Goal: Task Accomplishment & Management: Manage account settings

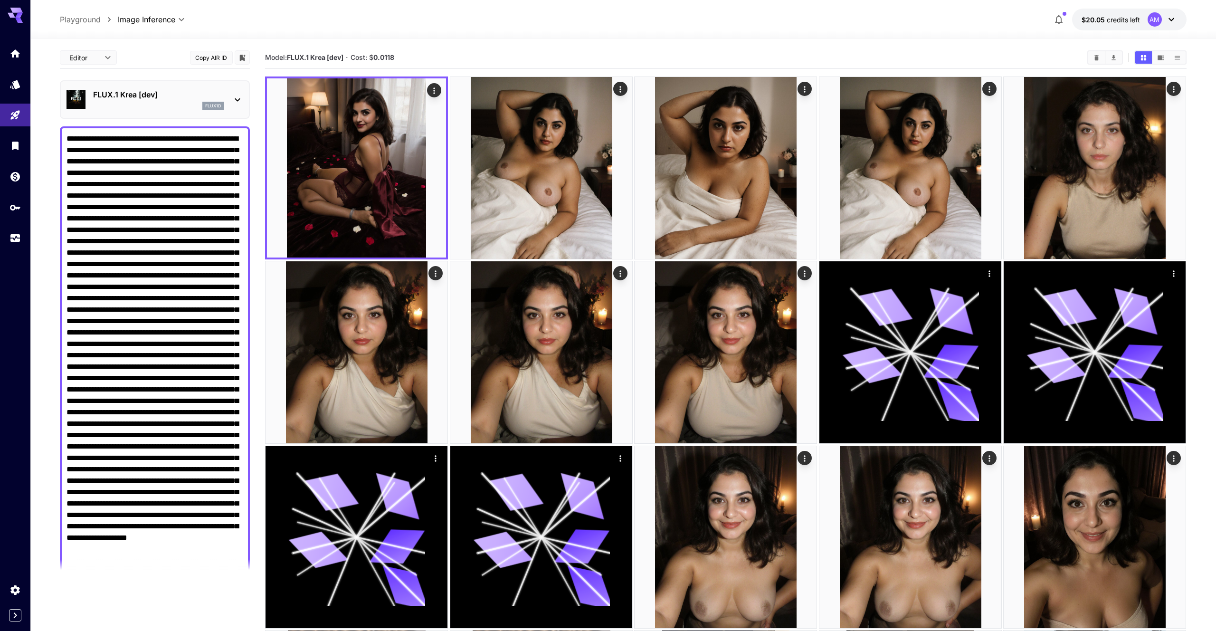
click at [179, 103] on div "flux1d" at bounding box center [158, 106] width 131 height 9
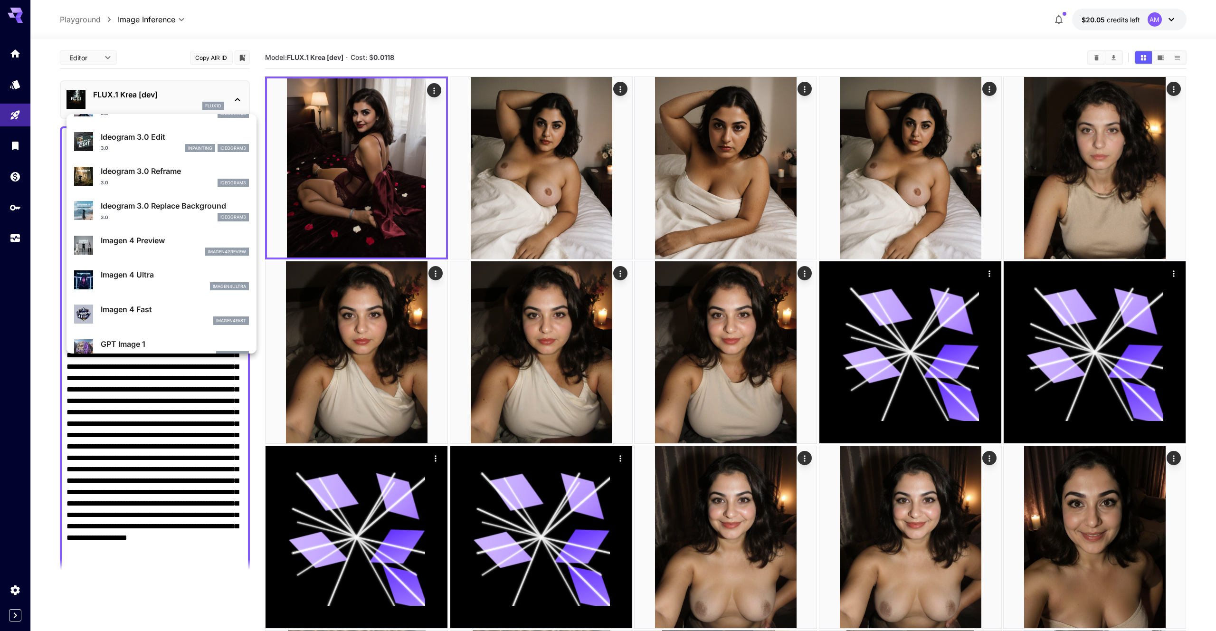
scroll to position [375, 0]
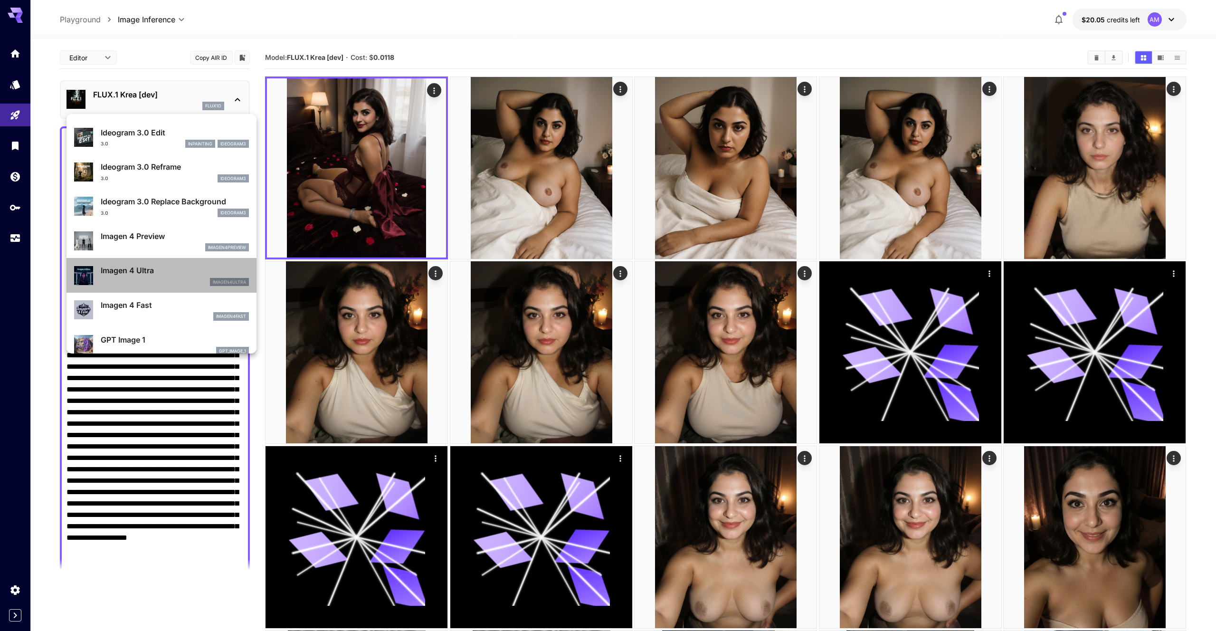
click at [191, 267] on p "Imagen 4 Ultra" at bounding box center [175, 270] width 148 height 11
type input "**********"
type input "****"
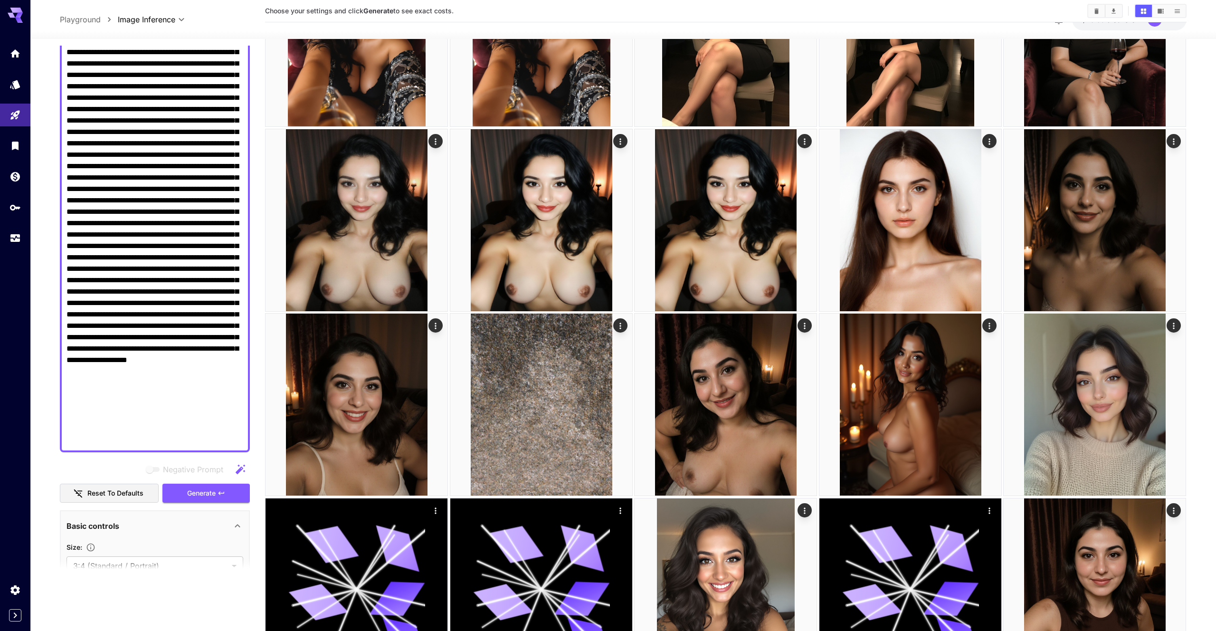
scroll to position [182, 0]
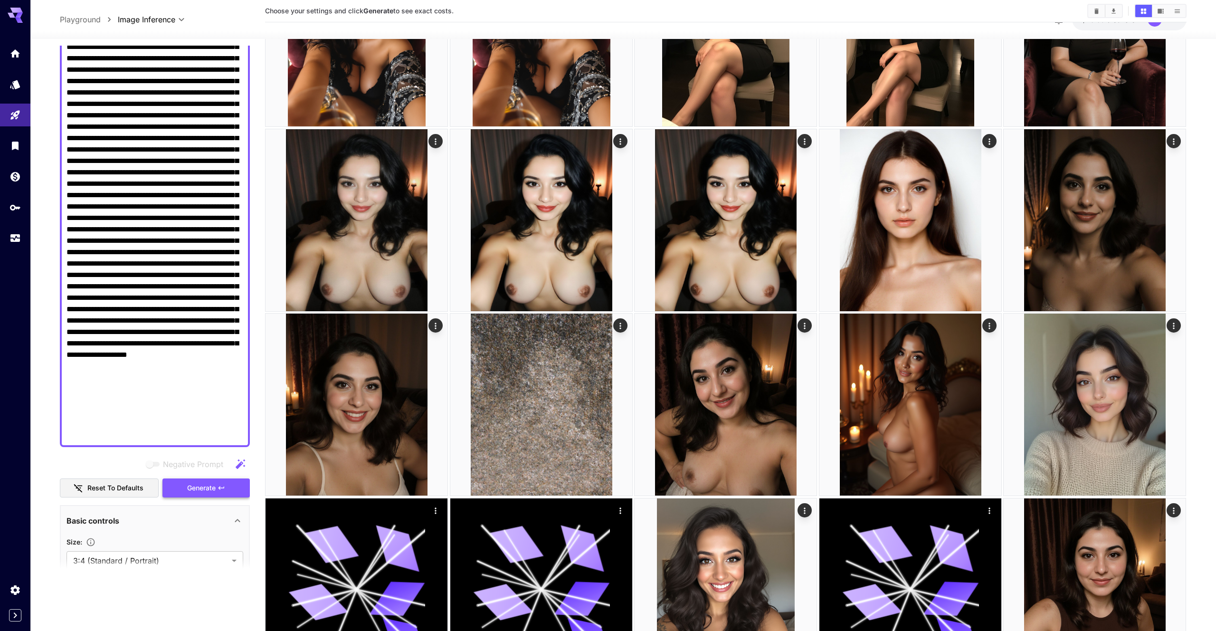
click at [241, 497] on button "Generate" at bounding box center [206, 487] width 87 height 19
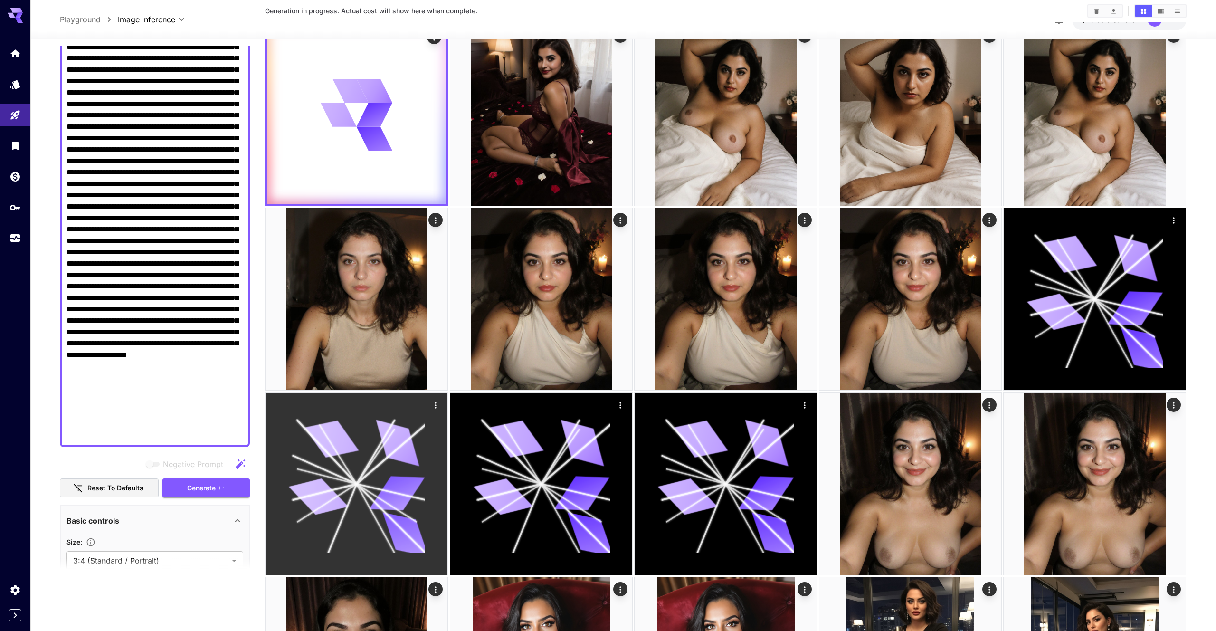
scroll to position [0, 0]
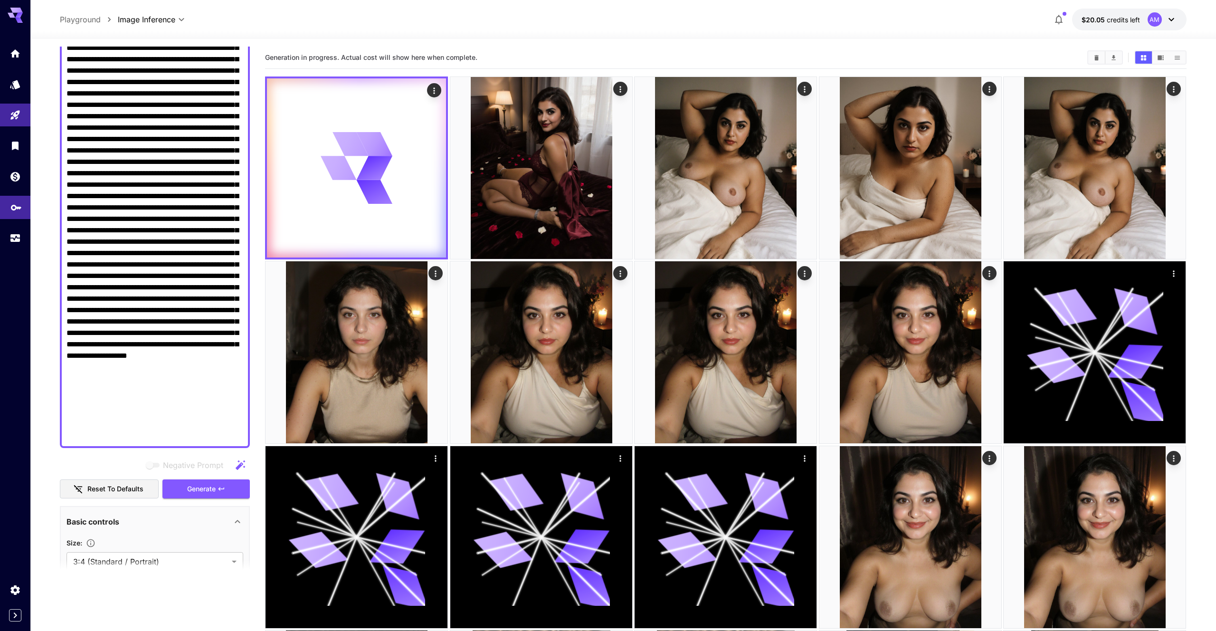
click at [19, 219] on link at bounding box center [15, 207] width 30 height 23
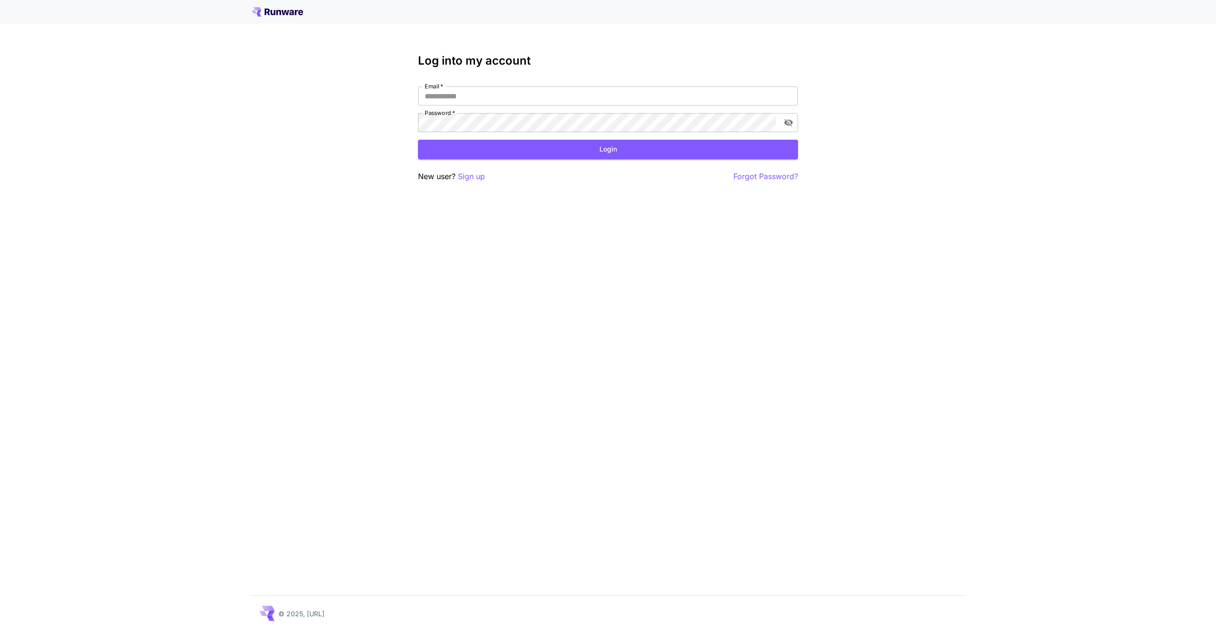
type input "**********"
click at [500, 151] on button "Login" at bounding box center [608, 149] width 380 height 19
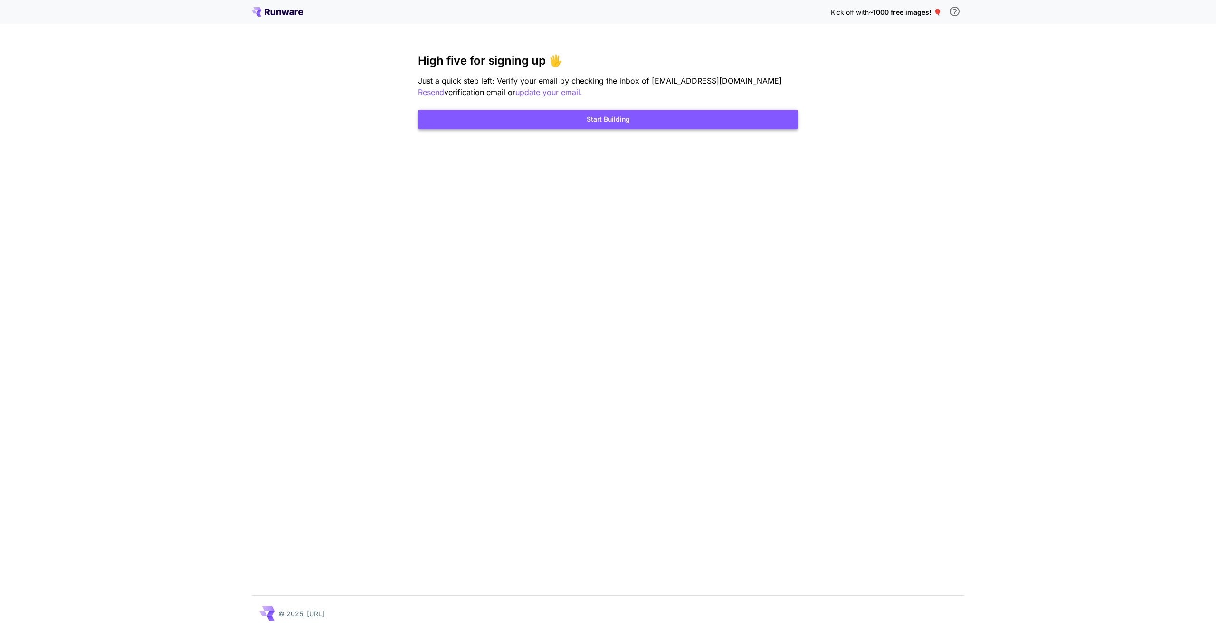
click at [591, 121] on button "Start Building" at bounding box center [608, 119] width 380 height 19
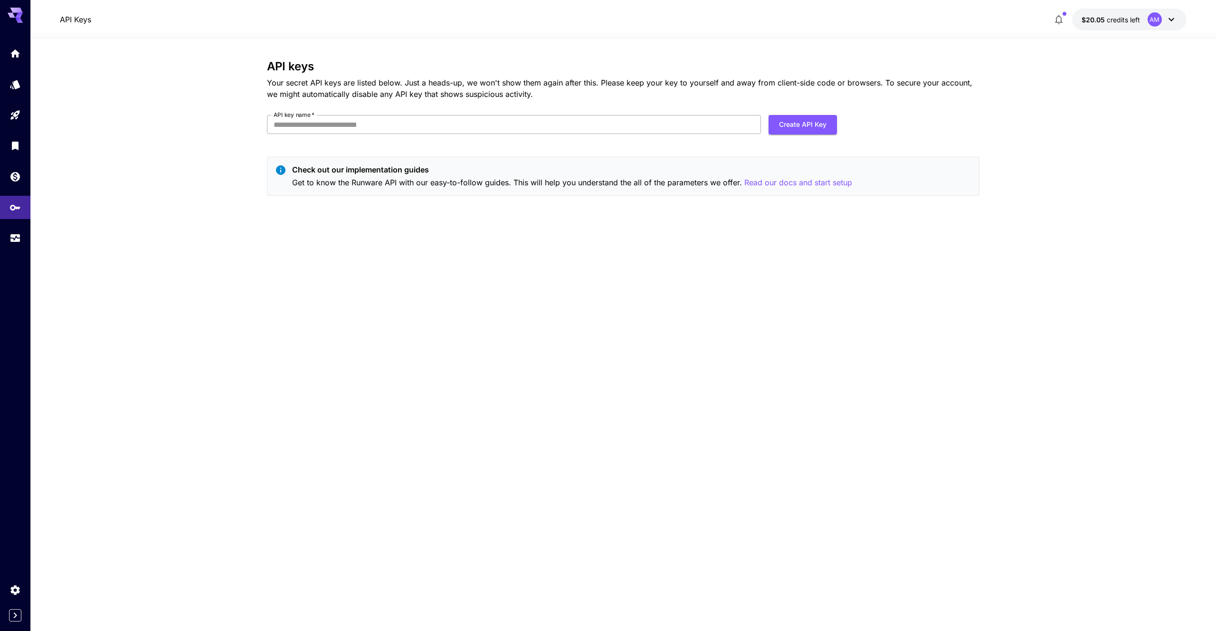
click at [409, 115] on input "API key name   *" at bounding box center [514, 124] width 494 height 19
type input "*****"
click button "Create API Key" at bounding box center [803, 124] width 68 height 19
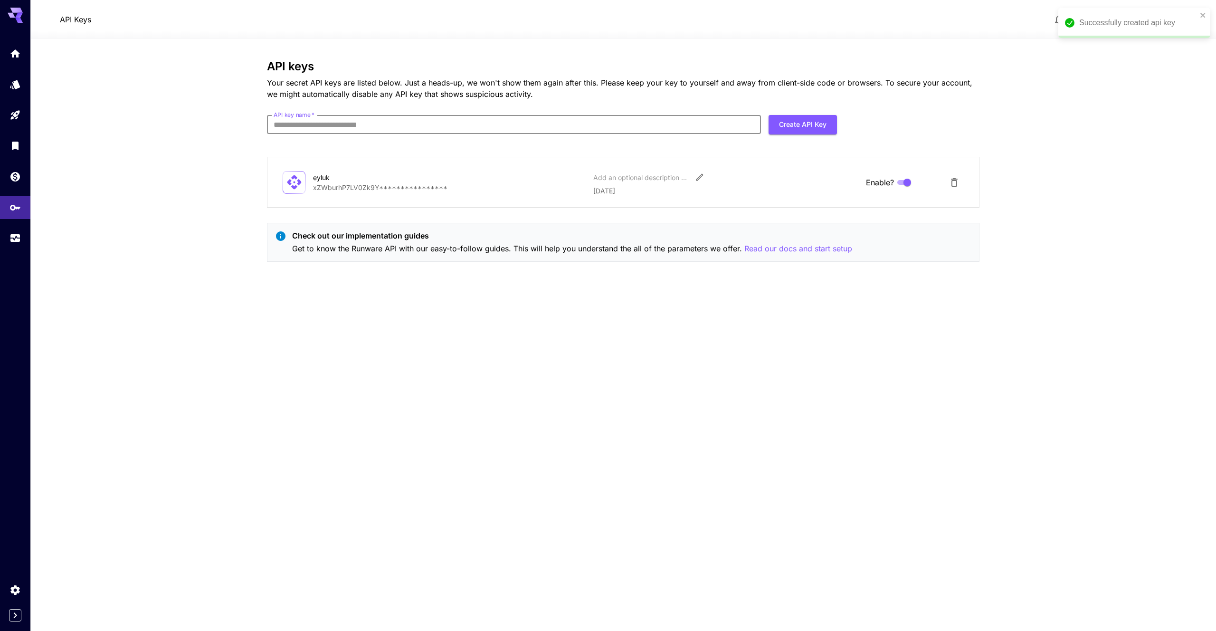
click at [952, 178] on icon "Delete API Key" at bounding box center [954, 182] width 11 height 11
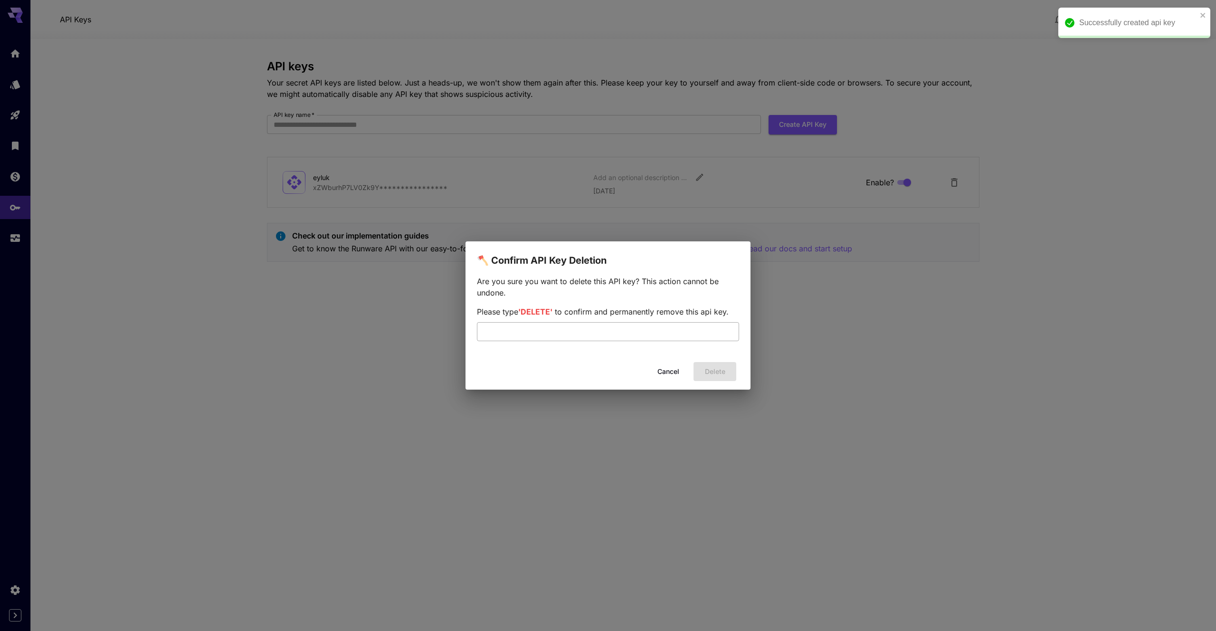
click at [687, 334] on input "text" at bounding box center [608, 331] width 262 height 19
type input "******"
click at [725, 373] on button "Delete" at bounding box center [715, 371] width 43 height 19
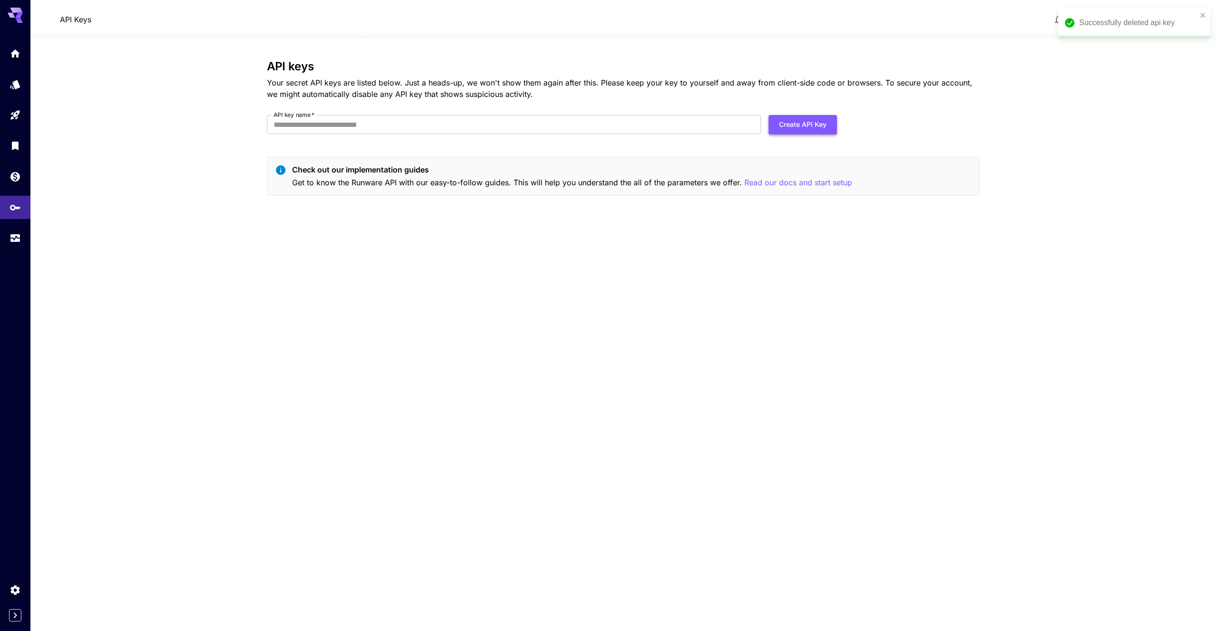
drag, startPoint x: 772, startPoint y: 116, endPoint x: 778, endPoint y: 118, distance: 6.8
click at [771, 116] on button "Create API Key" at bounding box center [803, 124] width 68 height 19
click at [612, 112] on div "API keys Your secret API keys are listed below. Just a heads-up, we won't show …" at bounding box center [623, 131] width 713 height 143
click at [610, 117] on input "API key name   *" at bounding box center [514, 124] width 494 height 19
type input "*****"
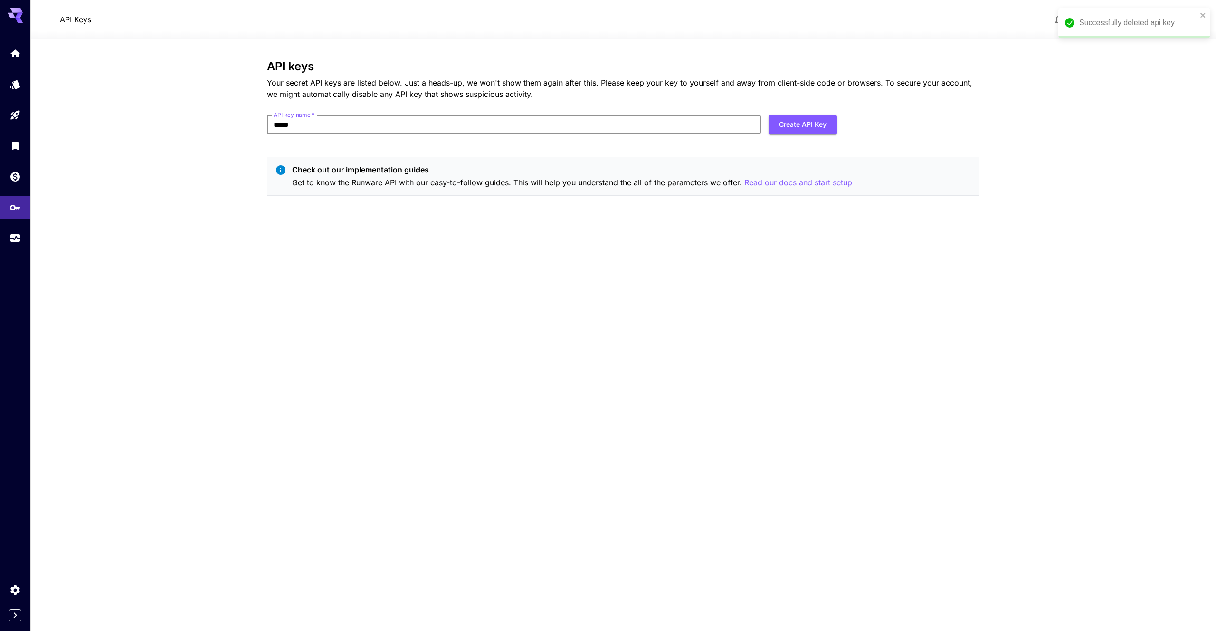
click button "Create API Key" at bounding box center [803, 124] width 68 height 19
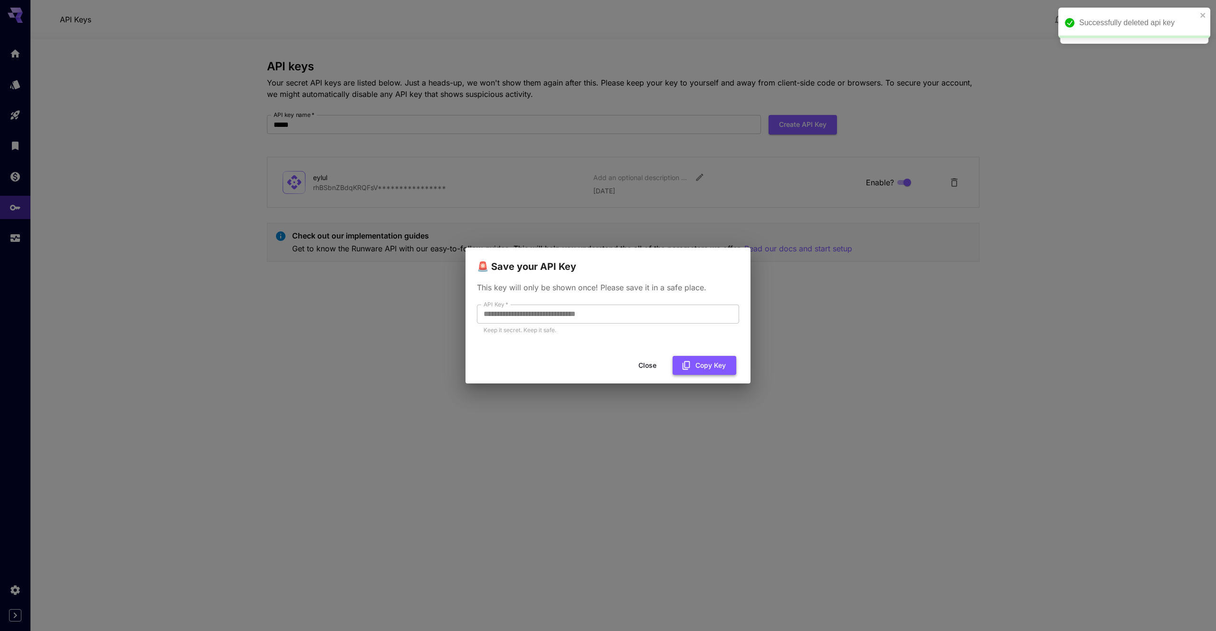
click at [724, 363] on button "Copy Key" at bounding box center [705, 365] width 64 height 19
click at [929, 314] on div "**********" at bounding box center [608, 315] width 1216 height 631
click at [1155, 79] on div "**********" at bounding box center [608, 315] width 1216 height 631
click at [17, 585] on div "**********" at bounding box center [608, 315] width 1216 height 631
drag, startPoint x: 17, startPoint y: 589, endPoint x: 22, endPoint y: 589, distance: 5.7
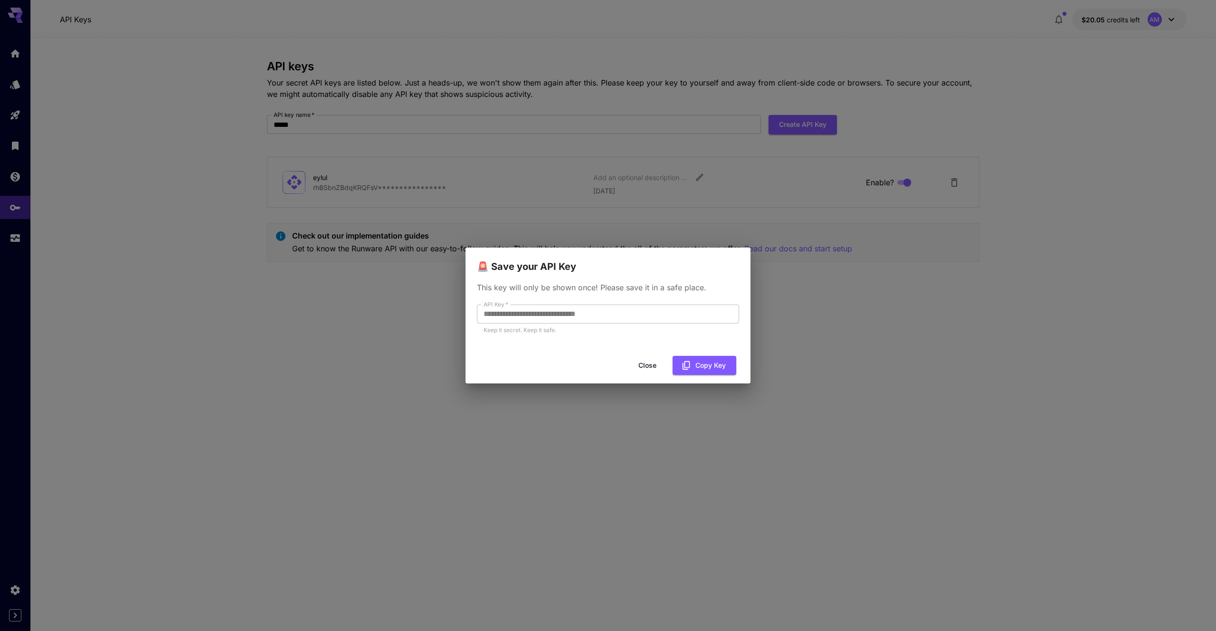
click at [18, 589] on div "**********" at bounding box center [608, 315] width 1216 height 631
click at [650, 373] on button "Close" at bounding box center [647, 365] width 43 height 19
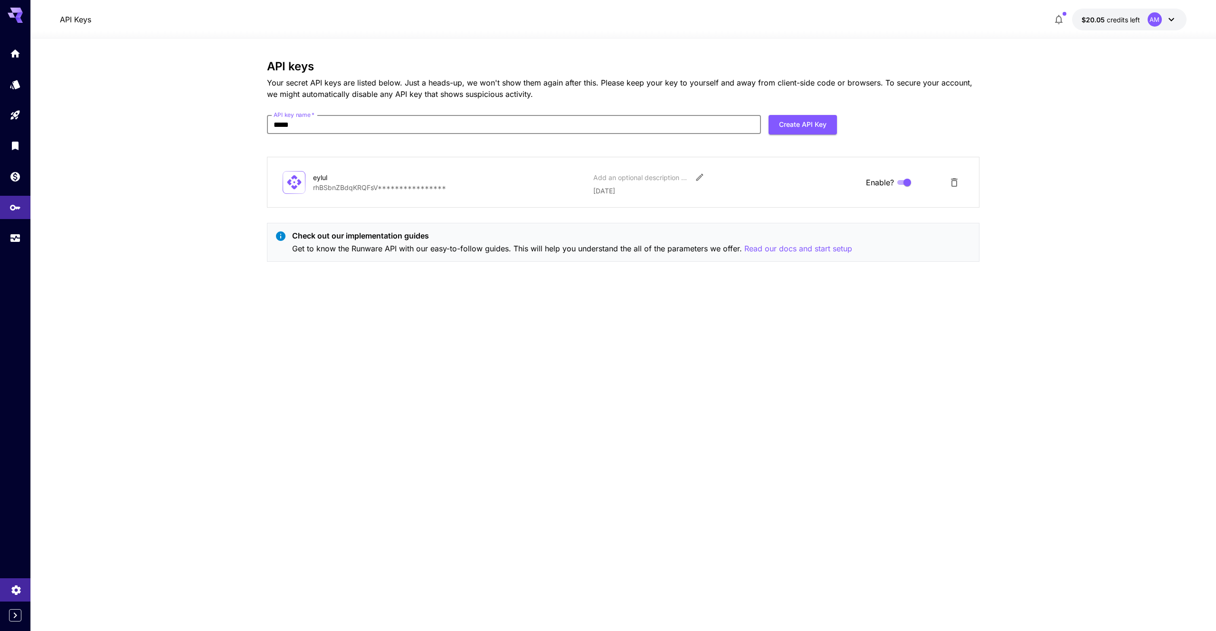
click at [12, 588] on icon "Settings" at bounding box center [15, 587] width 11 height 11
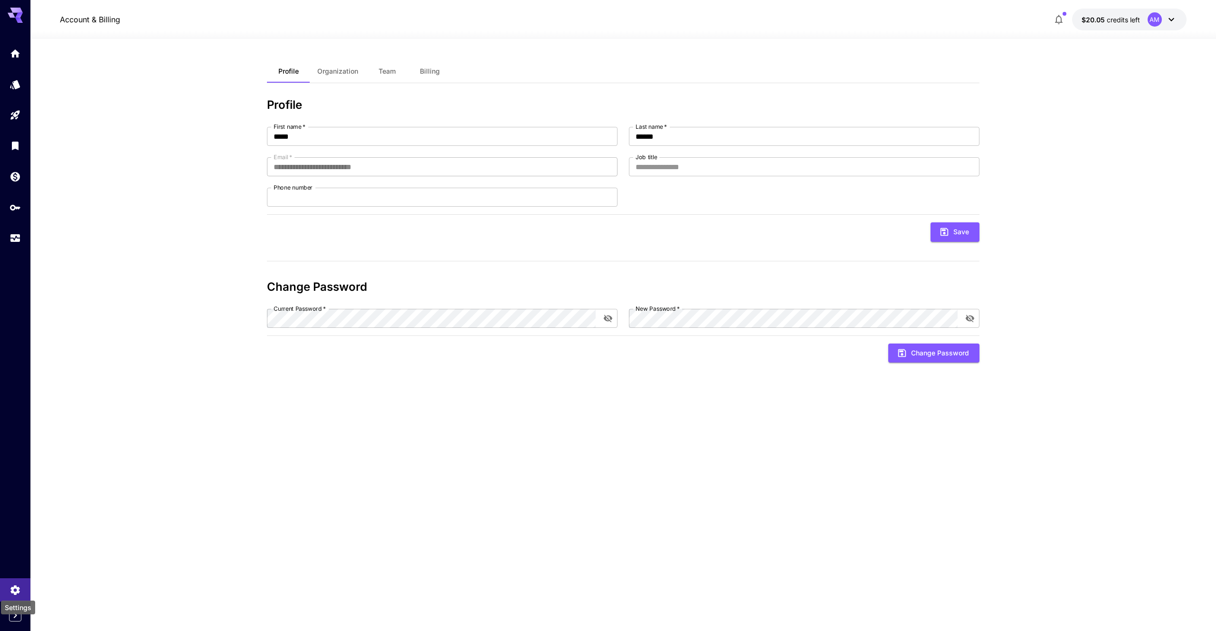
click at [14, 612] on div "Settings" at bounding box center [18, 608] width 34 height 14
click at [15, 616] on div "Settings" at bounding box center [18, 606] width 36 height 21
click at [15, 613] on icon "Expand sidebar" at bounding box center [15, 615] width 3 height 6
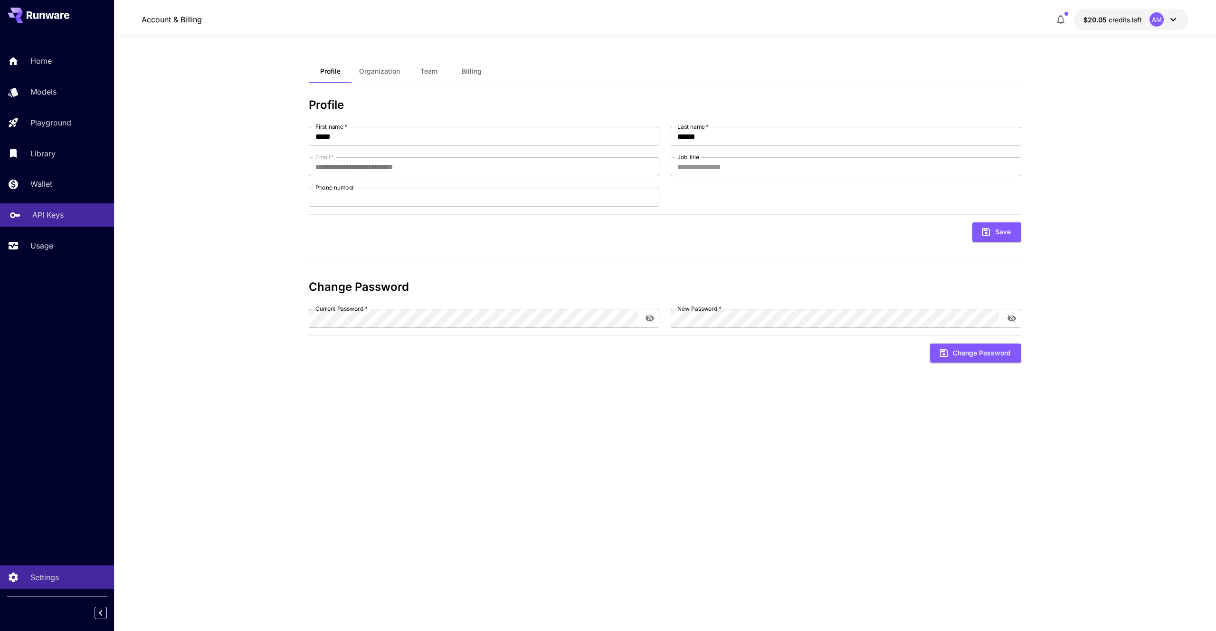
click at [62, 212] on p "API Keys" at bounding box center [47, 214] width 31 height 11
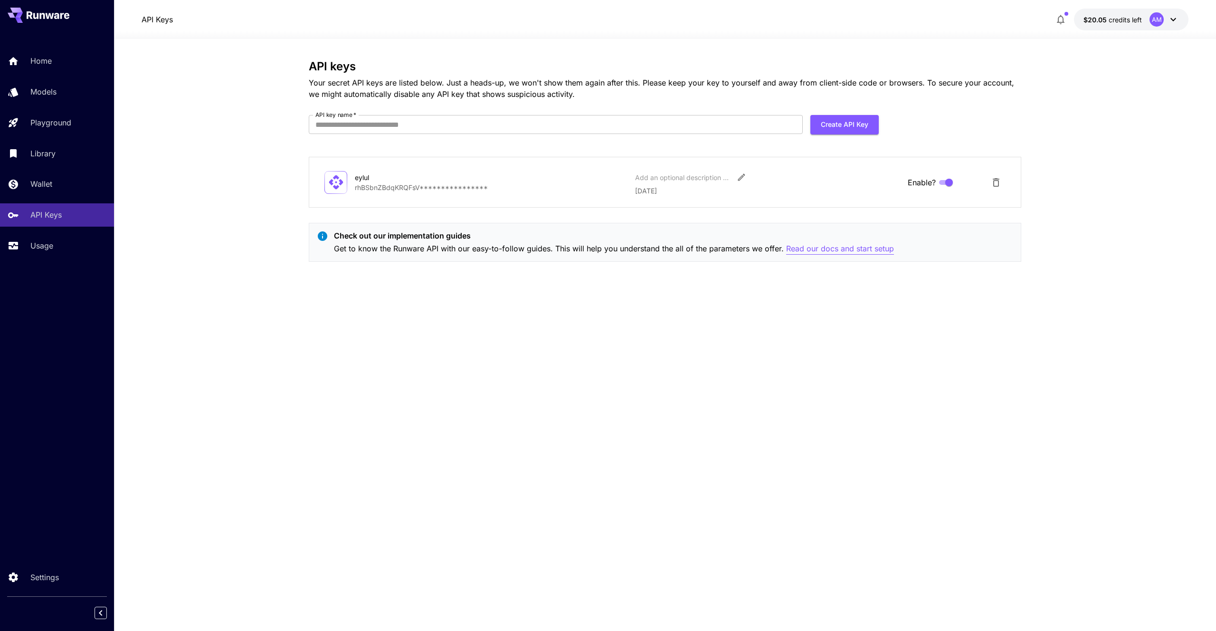
click at [857, 252] on p "Read our docs and start setup" at bounding box center [840, 249] width 108 height 12
click at [52, 96] on p "Models" at bounding box center [45, 91] width 26 height 11
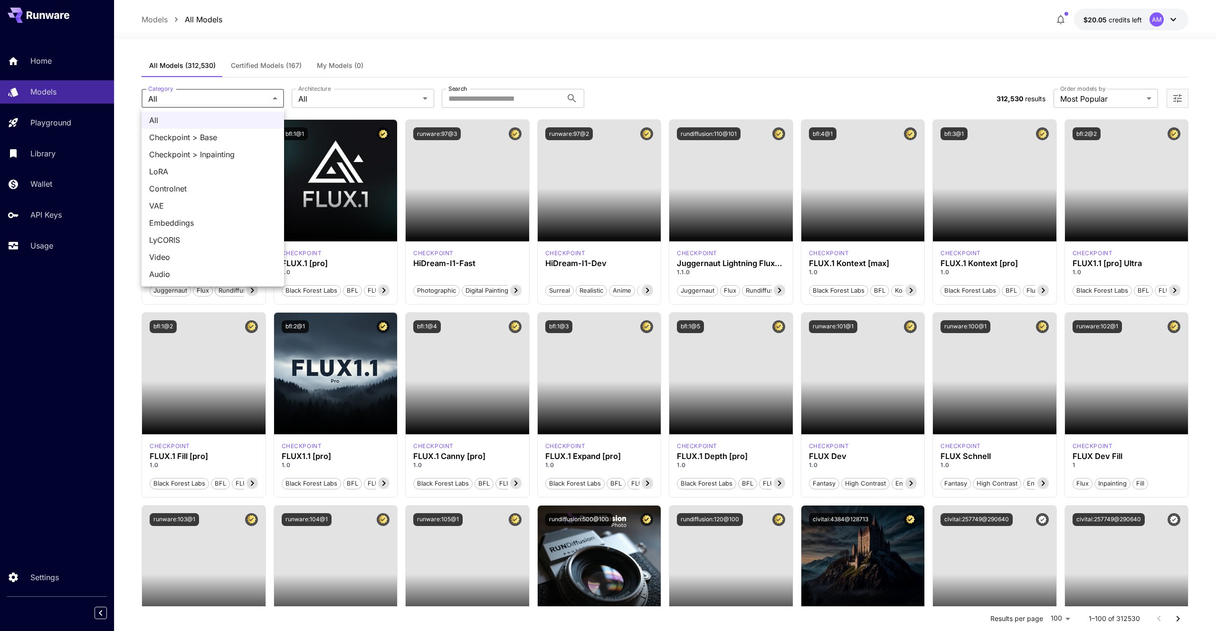
click at [345, 86] on div at bounding box center [608, 315] width 1216 height 631
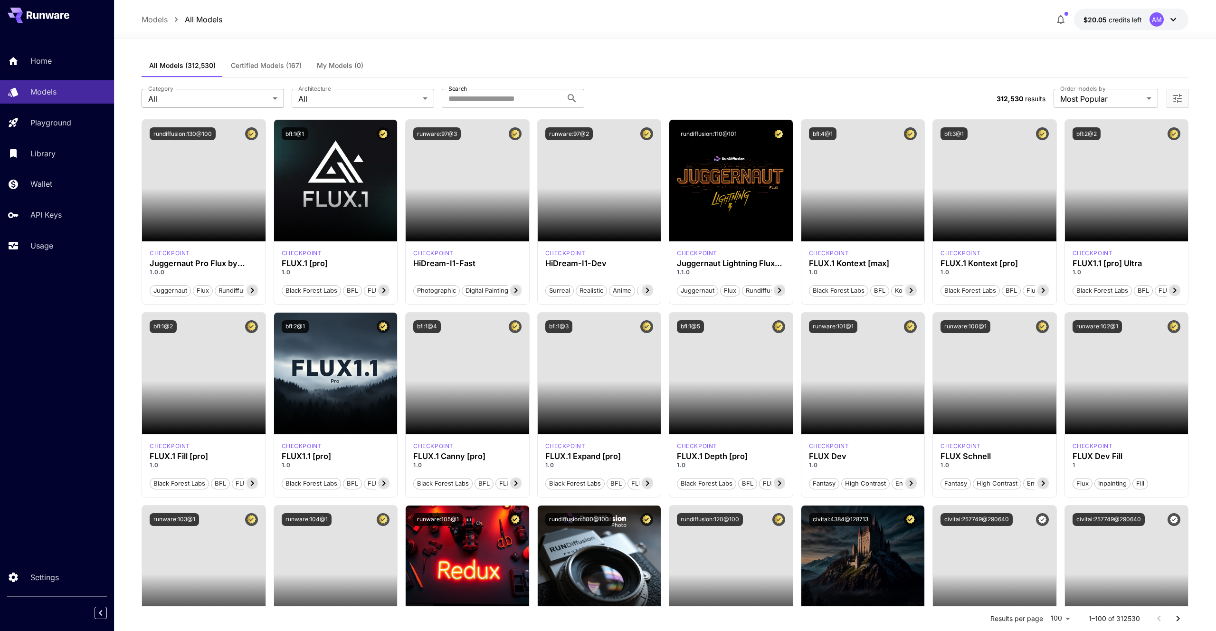
drag, startPoint x: 139, startPoint y: 111, endPoint x: 148, endPoint y: 107, distance: 9.6
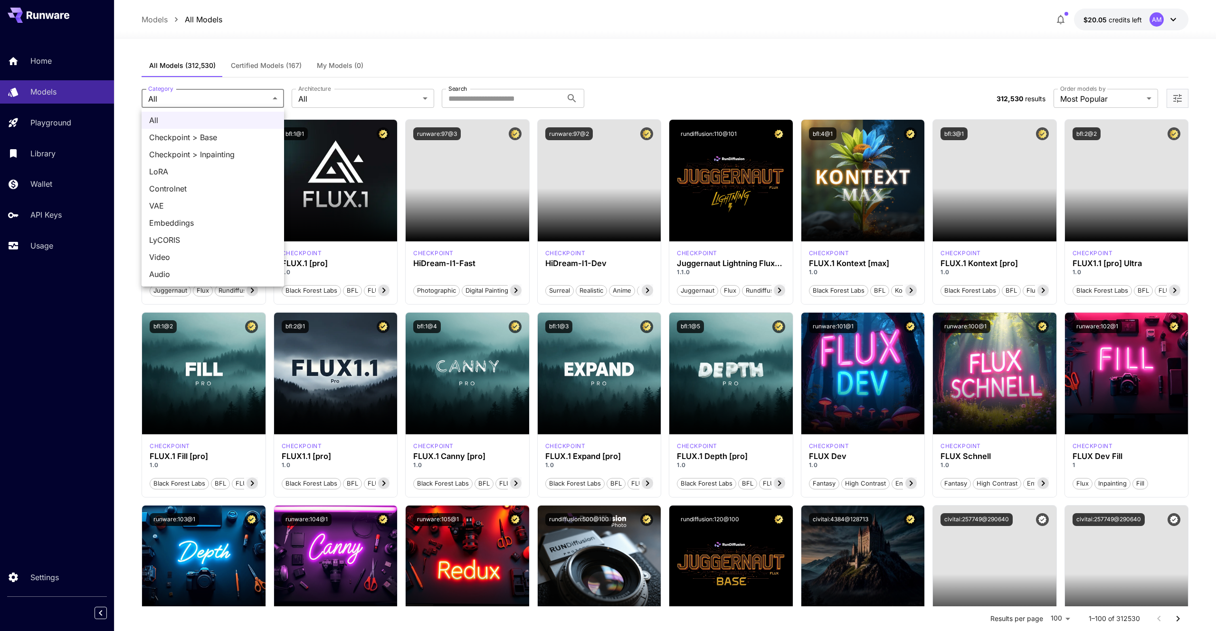
drag, startPoint x: 500, startPoint y: 86, endPoint x: 489, endPoint y: 99, distance: 17.2
click at [500, 86] on div at bounding box center [608, 315] width 1216 height 631
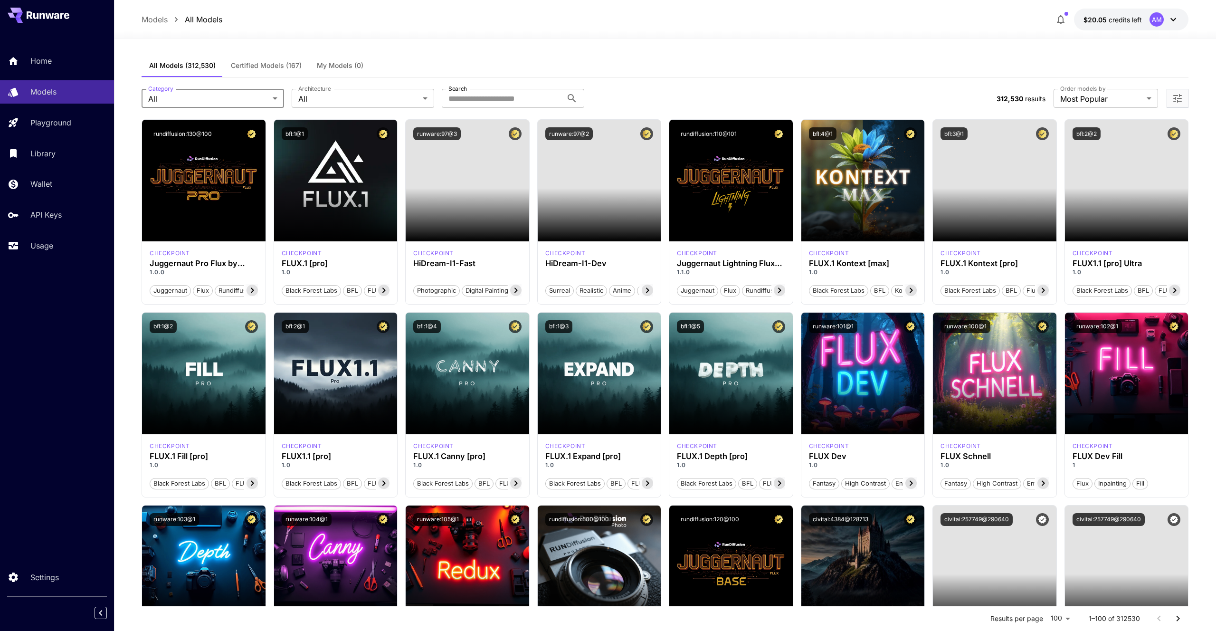
click at [488, 99] on div "All Checkpoint > Base Checkpoint > Inpainting LoRA Controlnet VAE Embeddings Ly…" at bounding box center [608, 315] width 1216 height 631
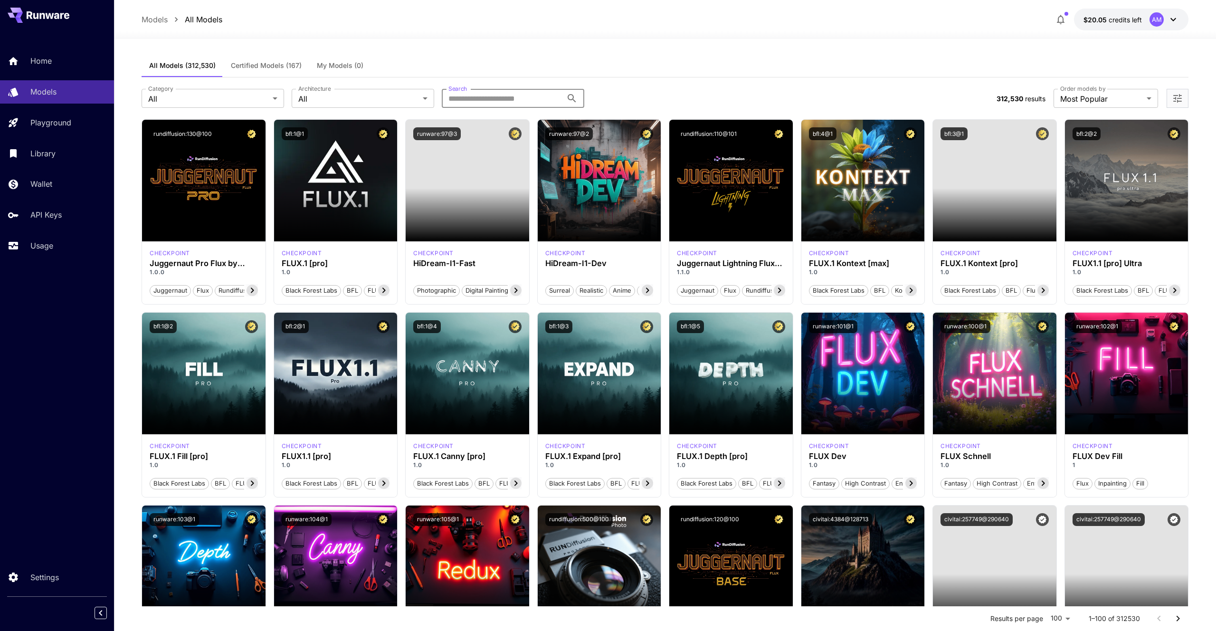
click at [488, 99] on input "Search" at bounding box center [502, 98] width 121 height 19
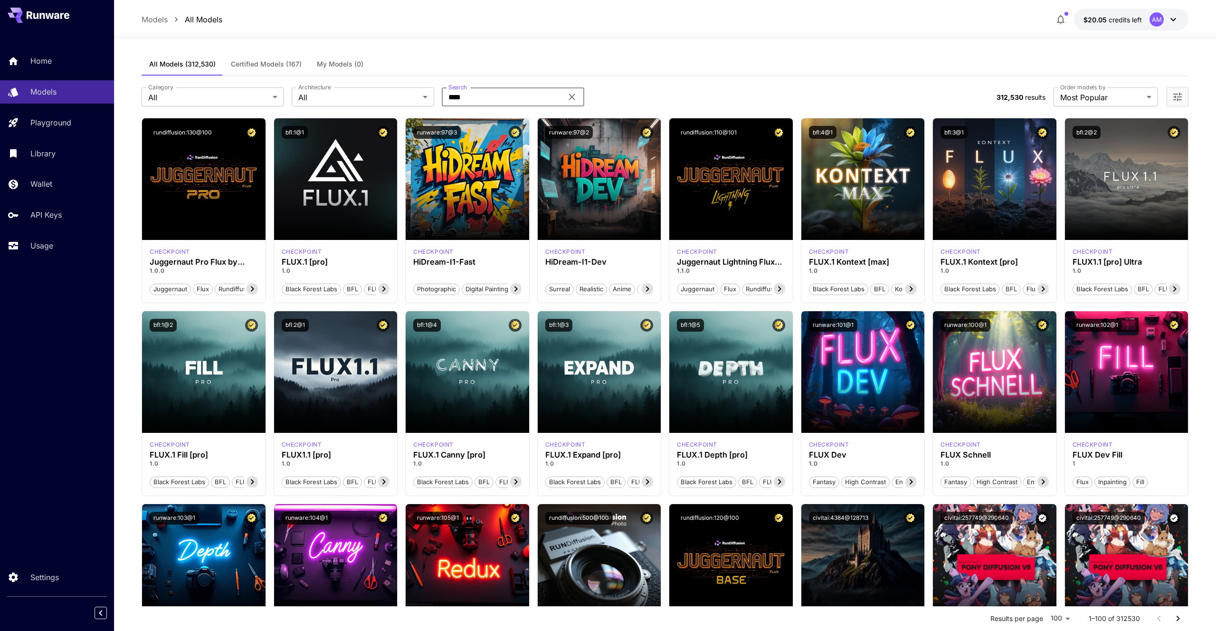
type input "****"
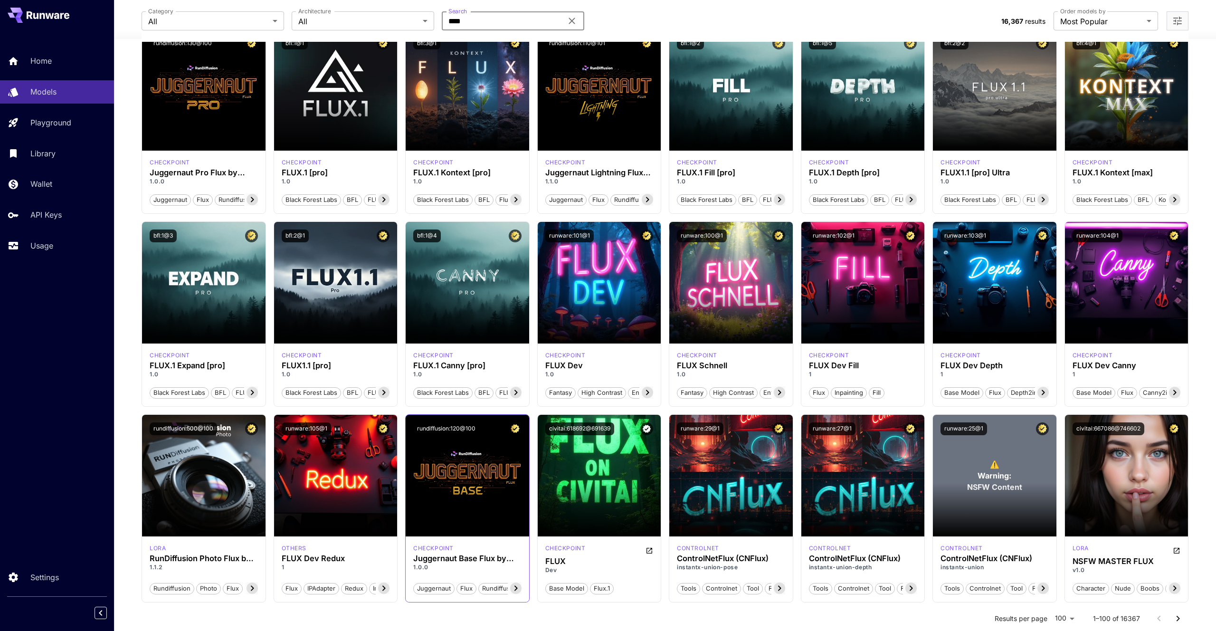
scroll to position [246, 0]
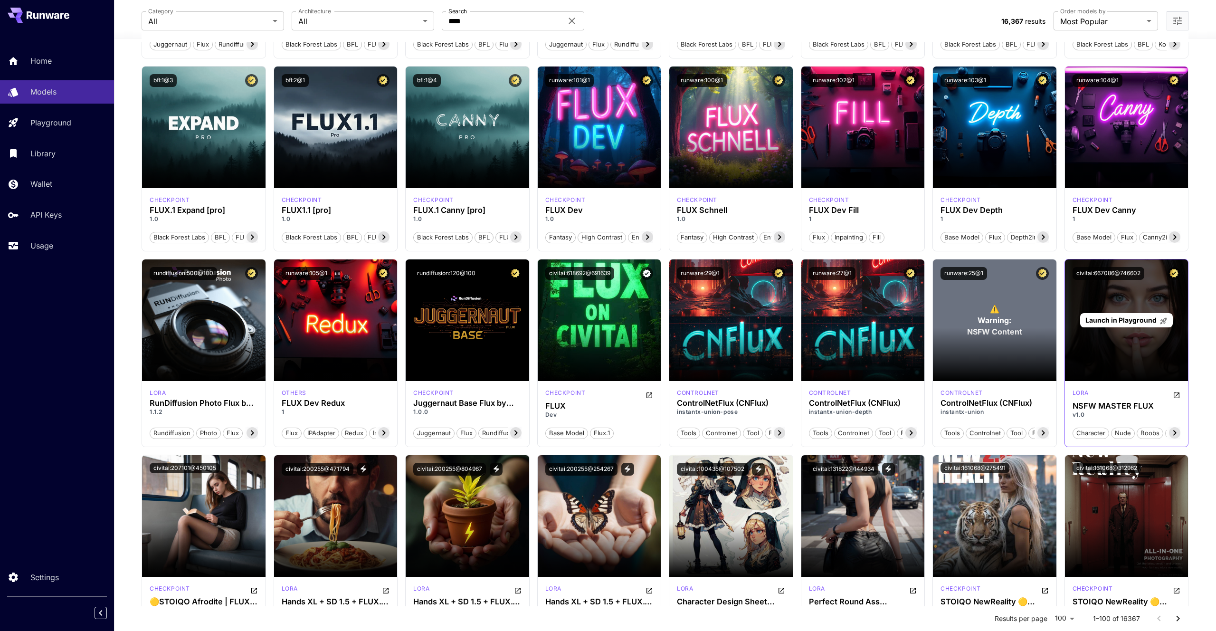
click at [1109, 371] on div "Launch in Playground" at bounding box center [1127, 320] width 124 height 122
click at [1118, 322] on span "Launch in Playground" at bounding box center [1121, 320] width 71 height 8
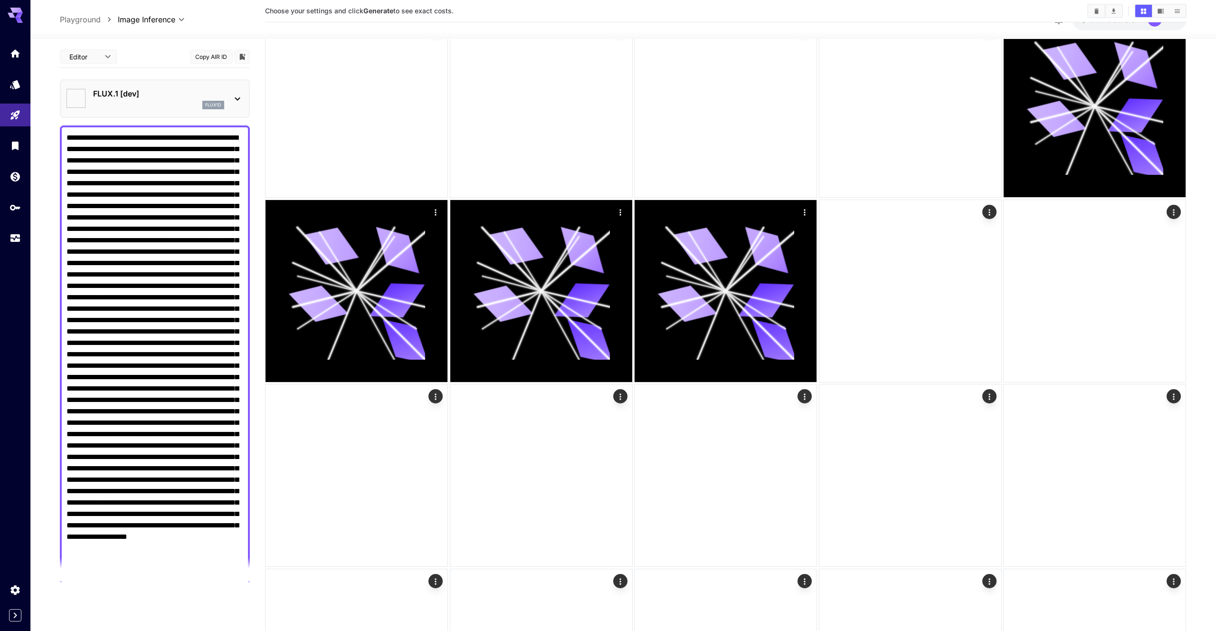
type input "**********"
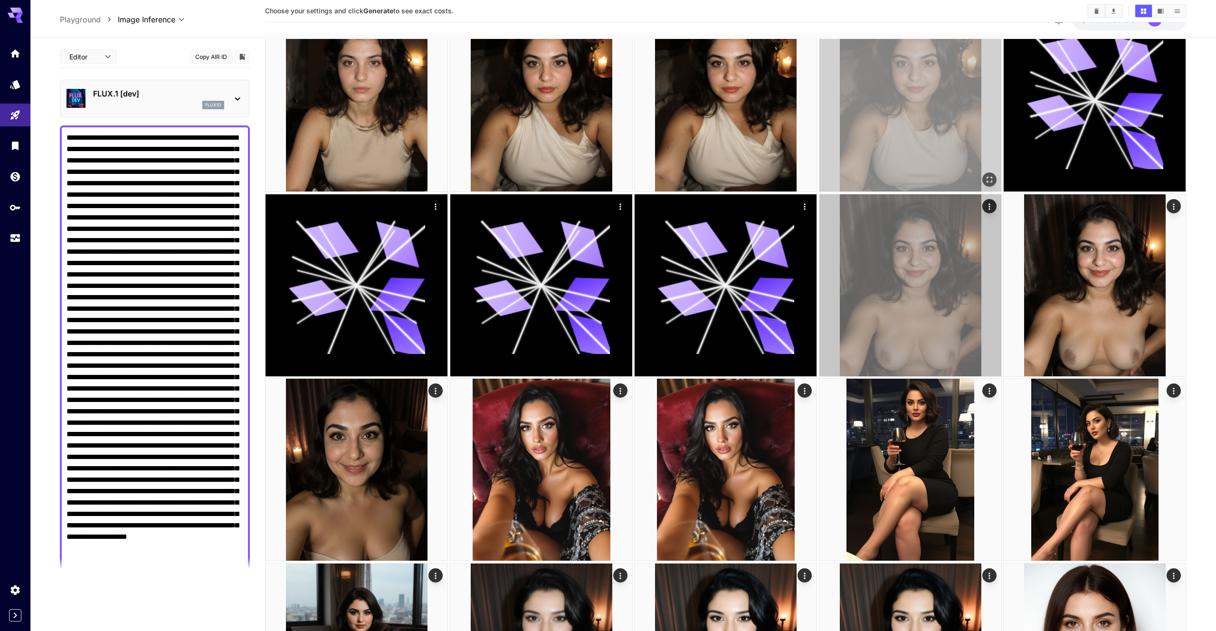
scroll to position [246, 0]
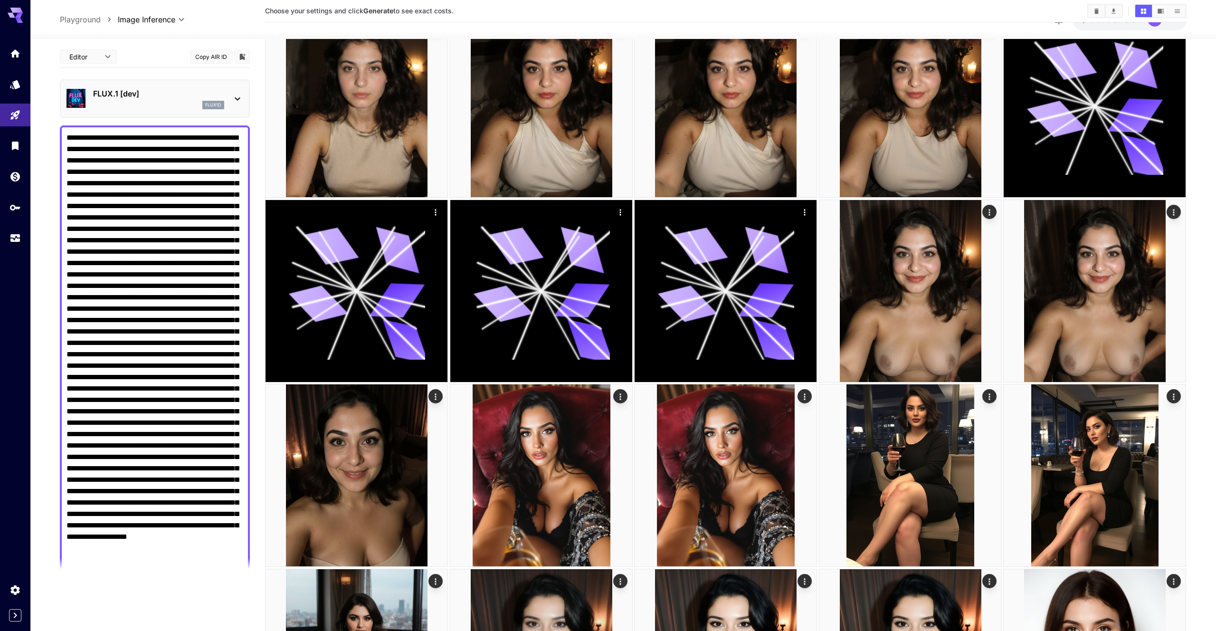
click at [139, 113] on div "FLUX.1 [dev] flux1d" at bounding box center [155, 98] width 177 height 29
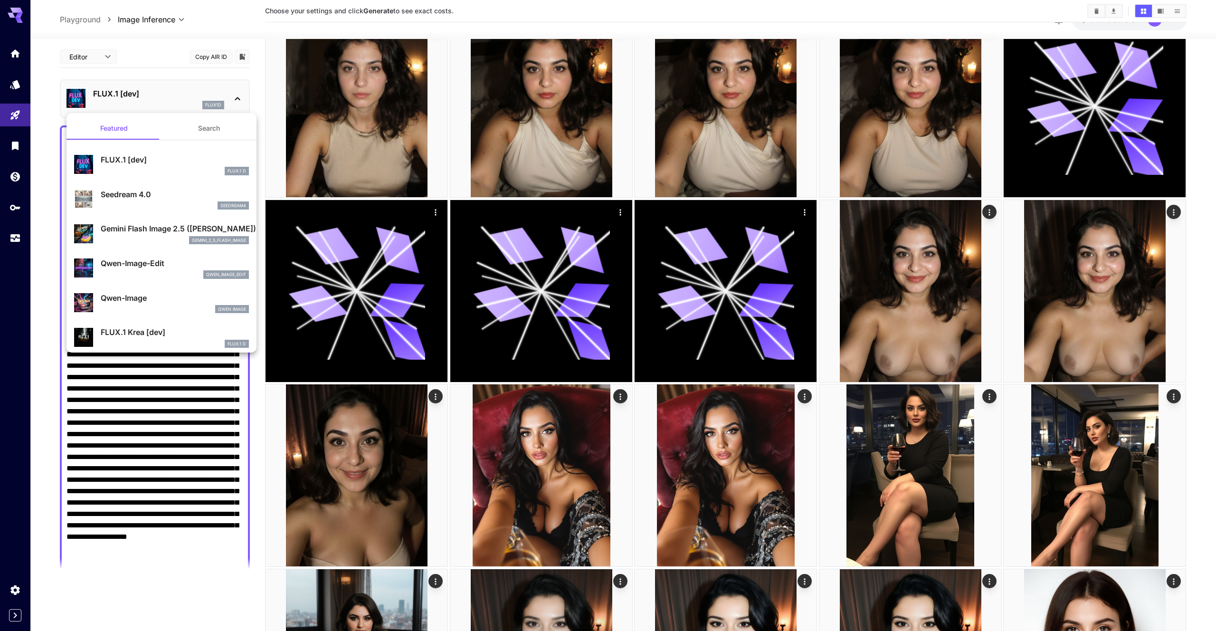
click at [278, 63] on div at bounding box center [608, 315] width 1216 height 631
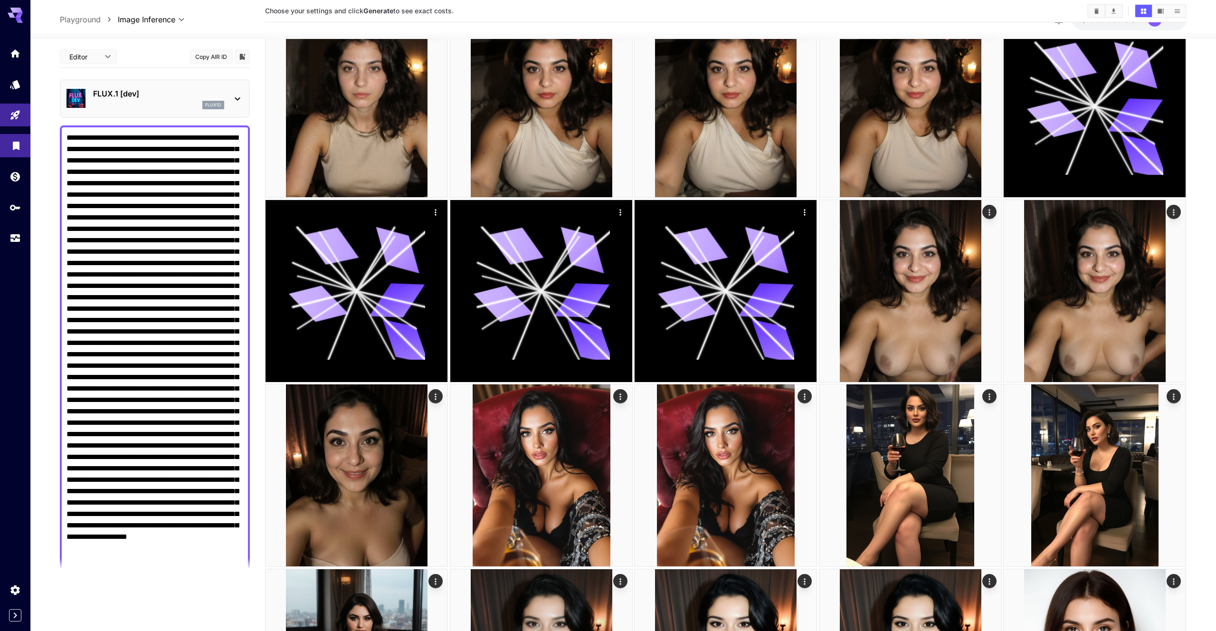
click at [18, 140] on icon "Library" at bounding box center [15, 142] width 11 height 11
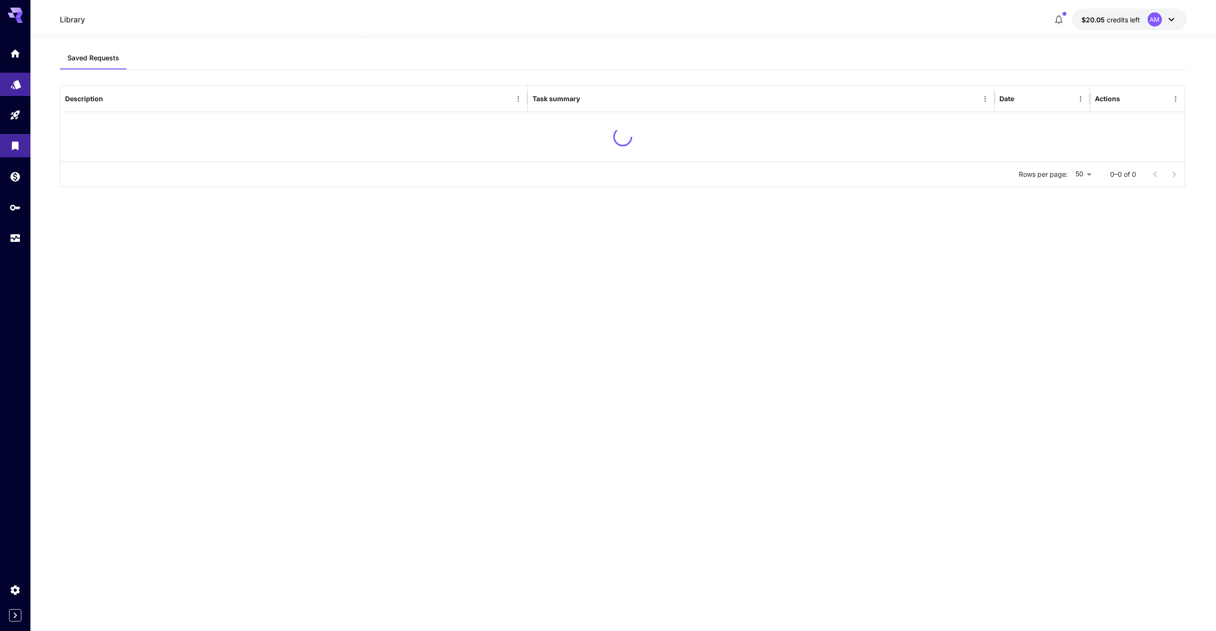
click at [13, 93] on link at bounding box center [15, 84] width 30 height 23
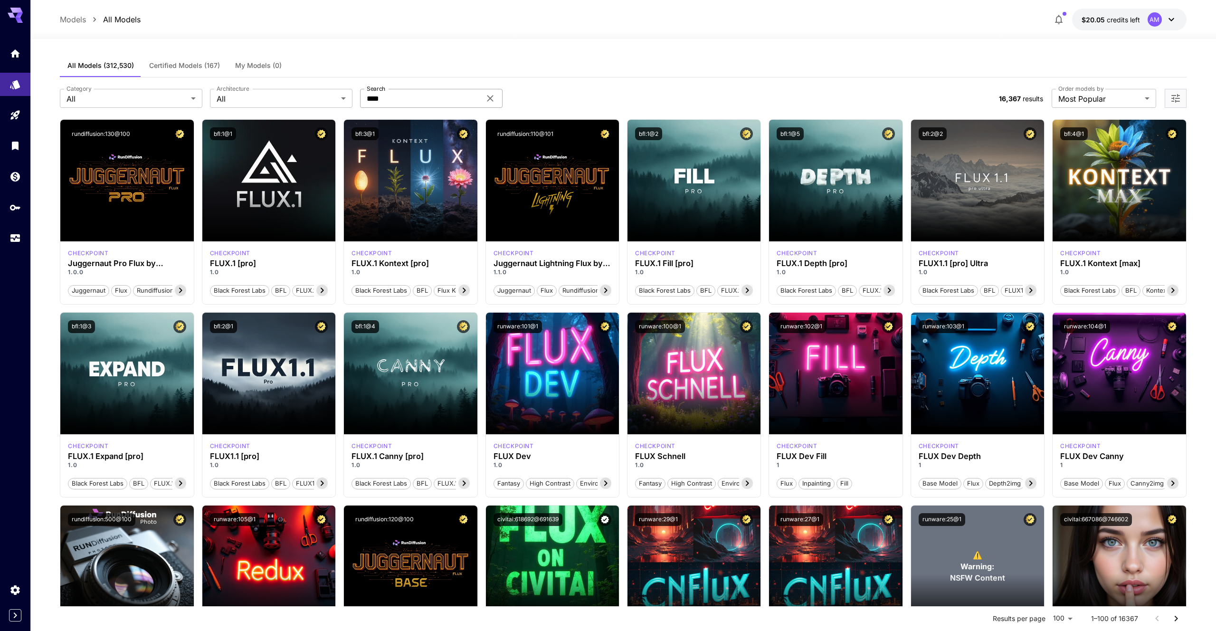
click at [391, 91] on input "****" at bounding box center [420, 98] width 121 height 19
drag, startPoint x: 401, startPoint y: 98, endPoint x: 434, endPoint y: 96, distance: 33.3
click at [401, 98] on input "****" at bounding box center [420, 98] width 121 height 19
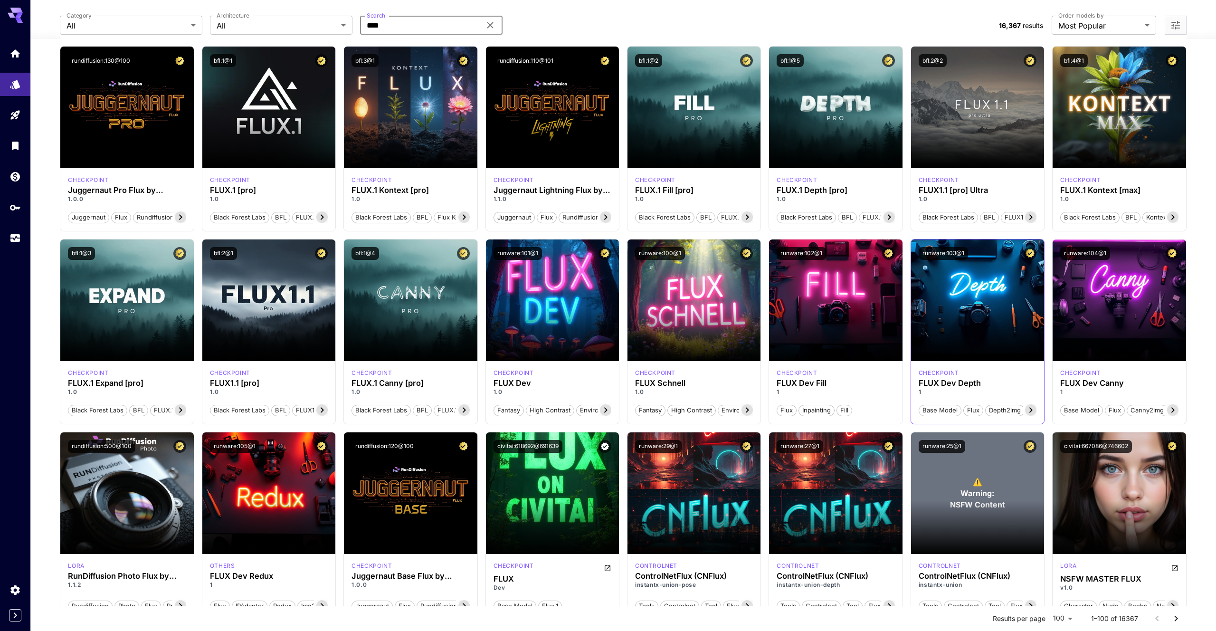
scroll to position [296, 0]
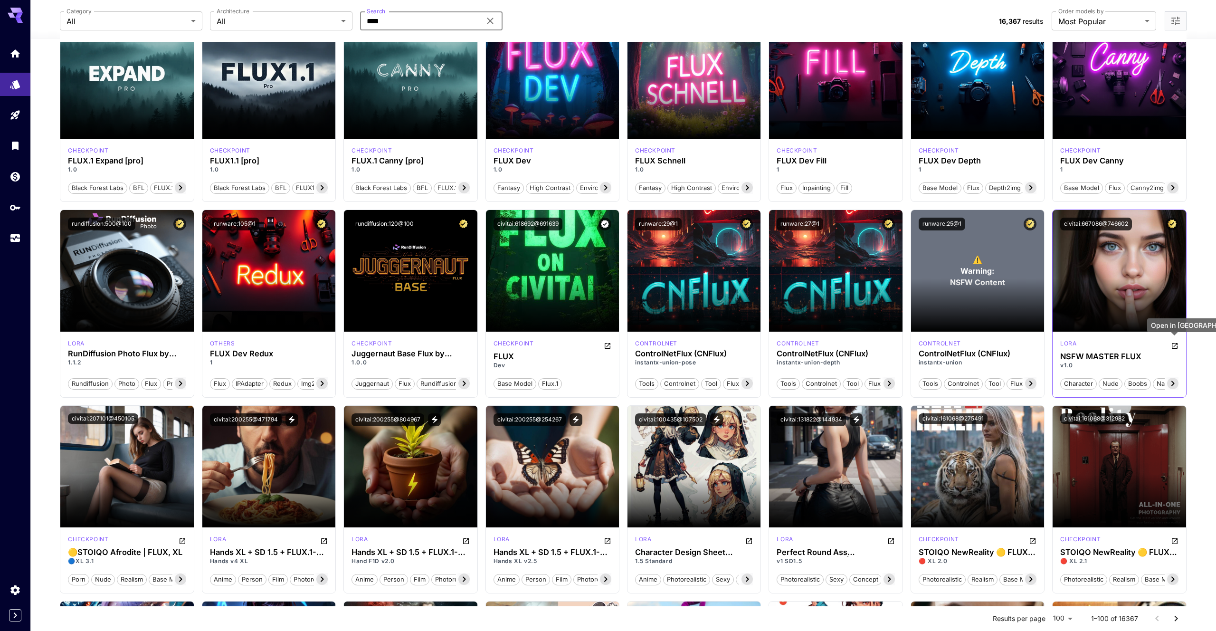
click at [1173, 345] on icon "Open in CivitAI" at bounding box center [1175, 346] width 8 height 8
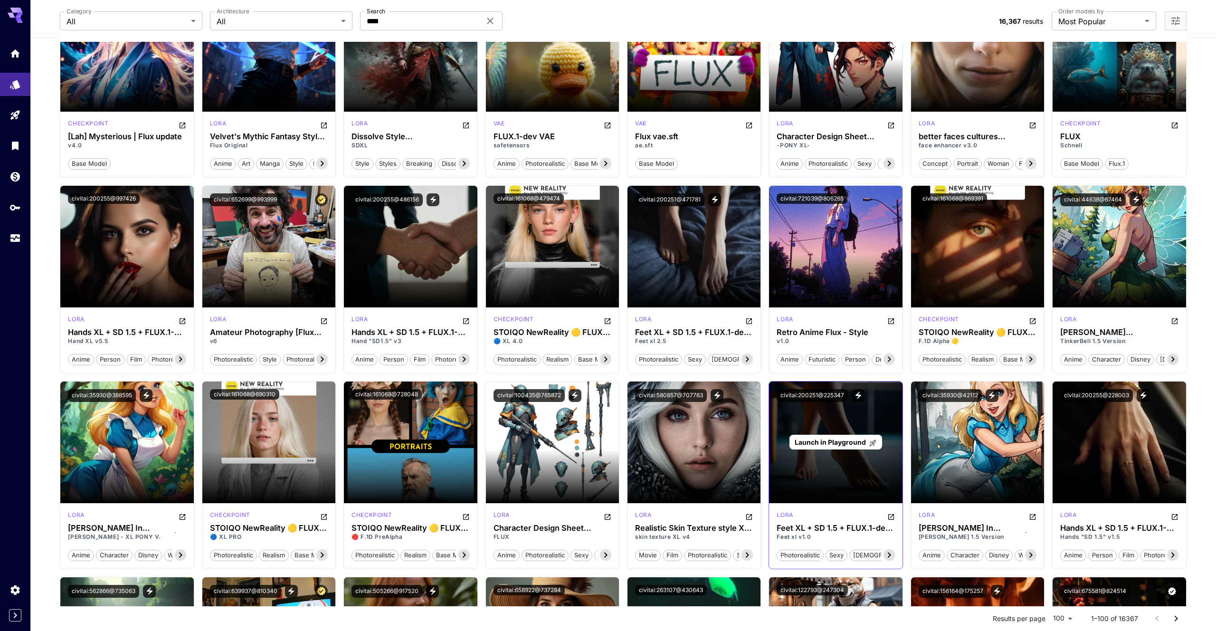
scroll to position [917, 0]
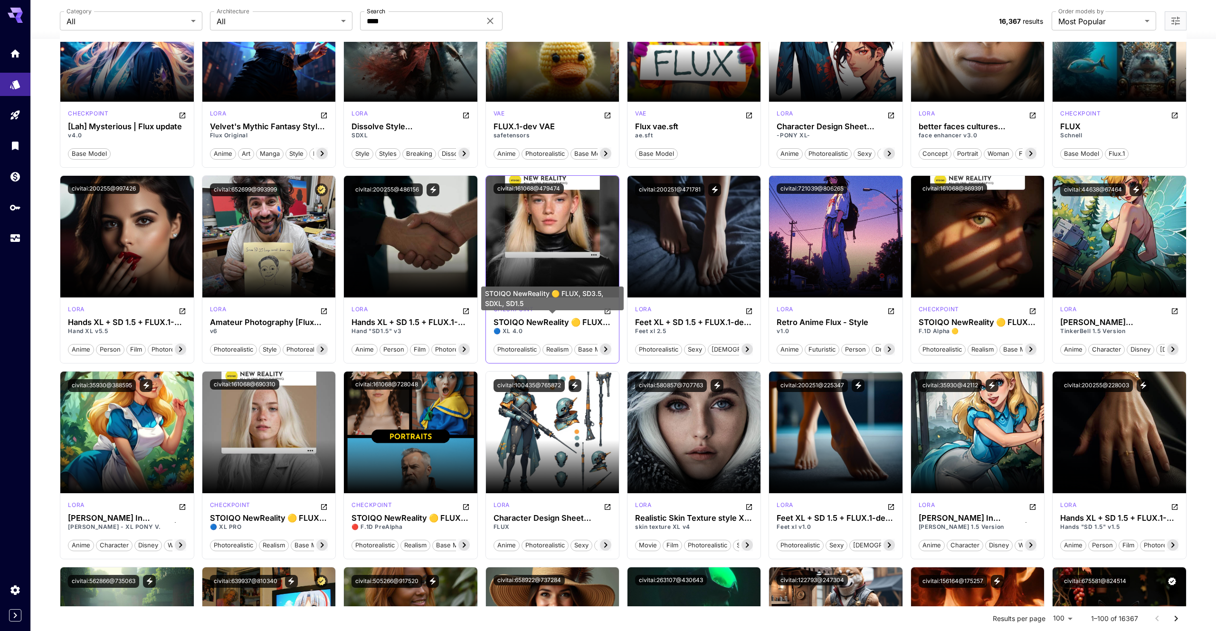
click at [532, 319] on h3 "STOIQO NewReality 🟡 FLUX, SD3.5, SDXL, SD1.5" at bounding box center [553, 322] width 118 height 9
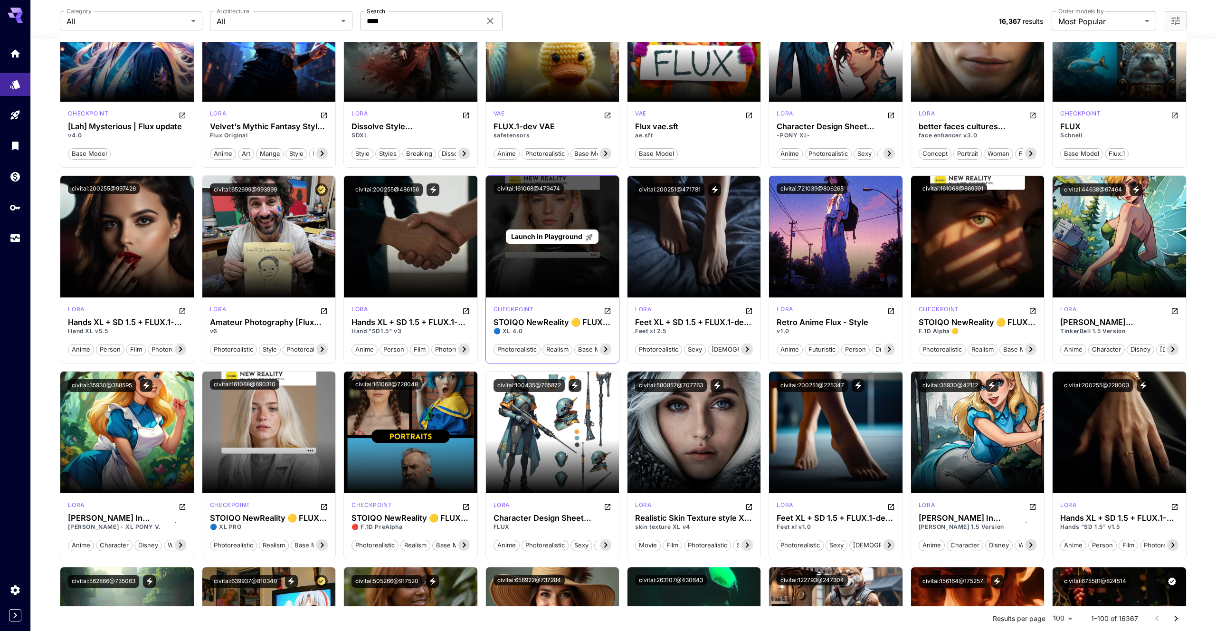
click at [550, 239] on span "Launch in Playground" at bounding box center [546, 236] width 71 height 8
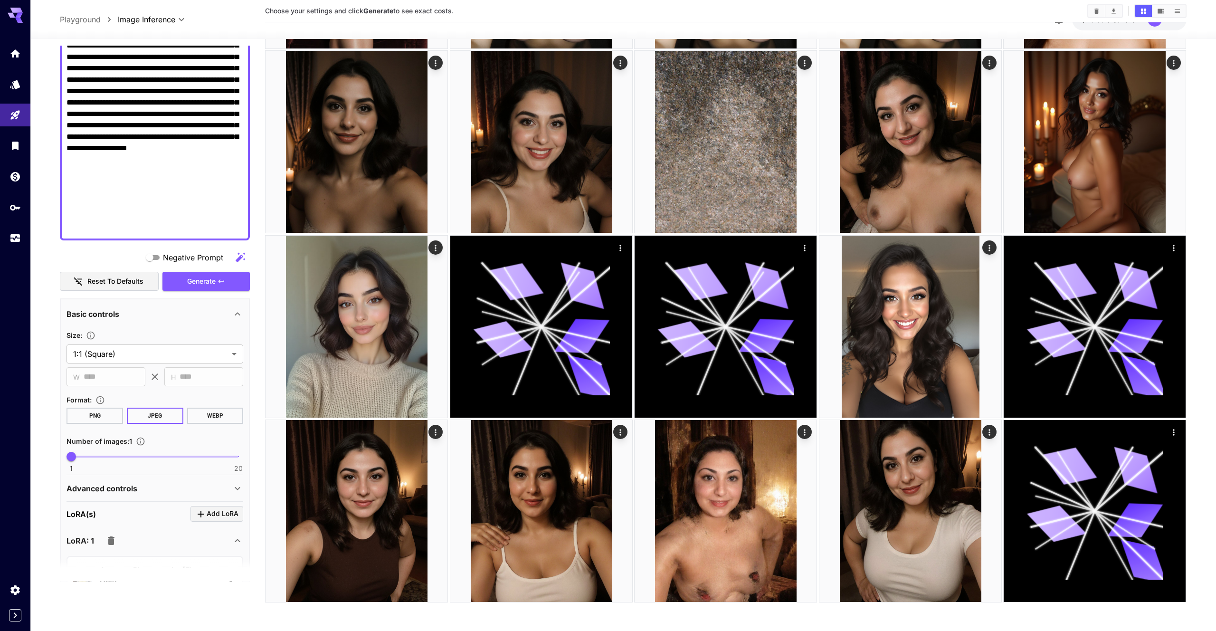
scroll to position [405, 0]
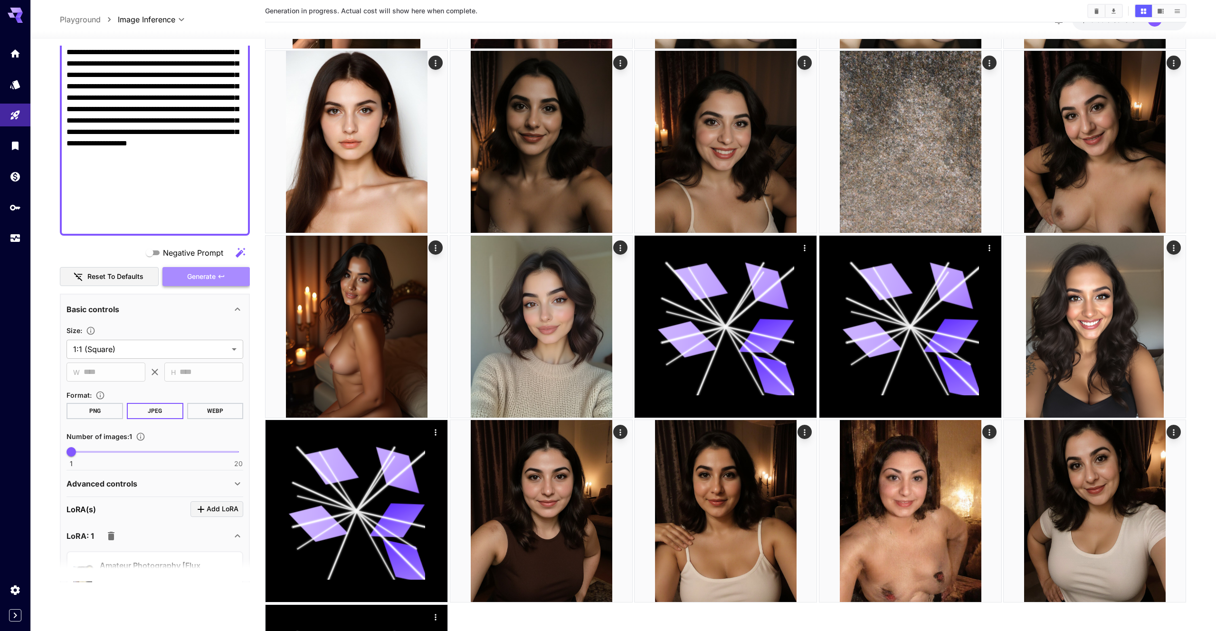
click at [201, 273] on span "Generate" at bounding box center [201, 277] width 29 height 12
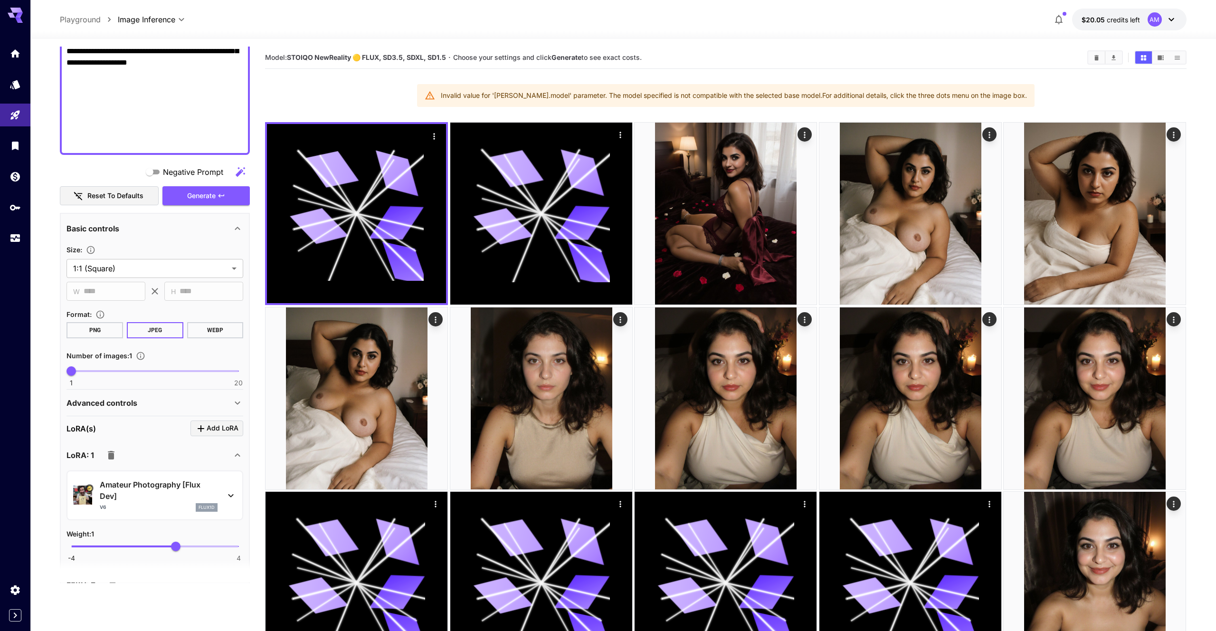
scroll to position [531, 0]
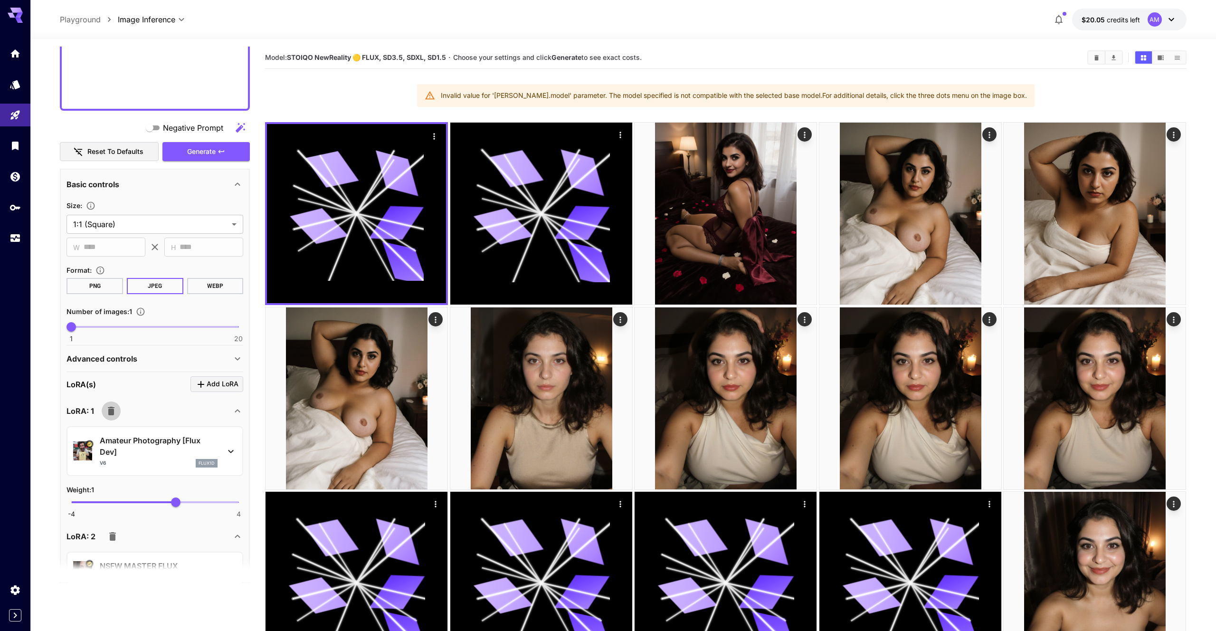
click at [117, 409] on button "button" at bounding box center [111, 411] width 19 height 19
click at [216, 157] on button "Generate" at bounding box center [206, 151] width 87 height 19
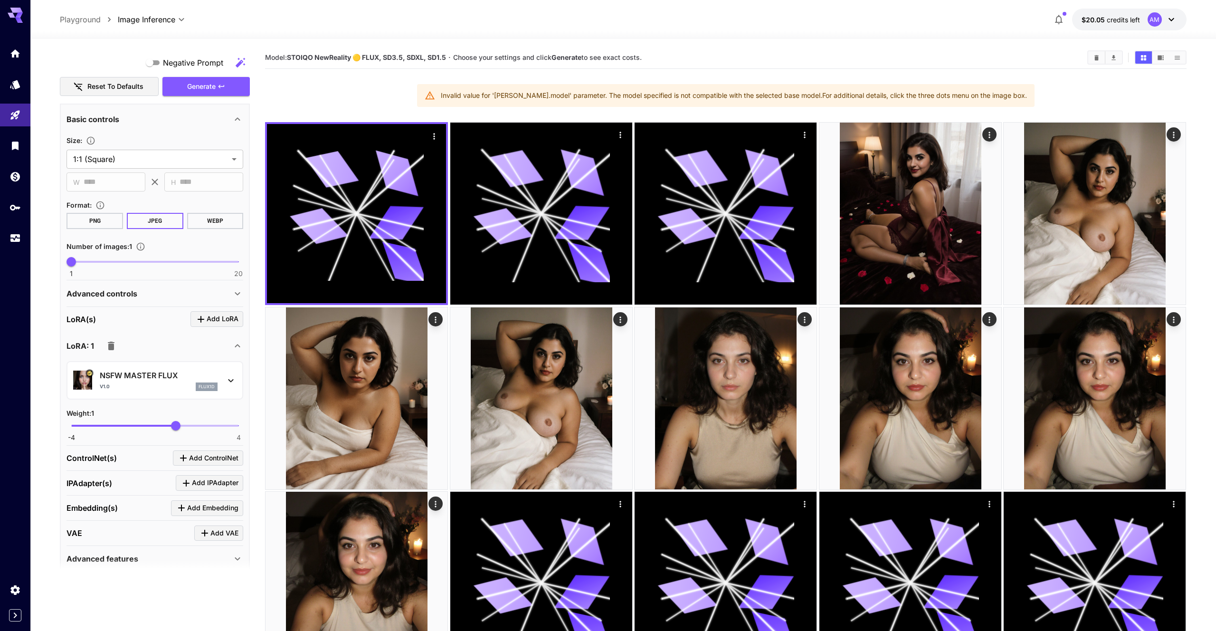
scroll to position [601, 0]
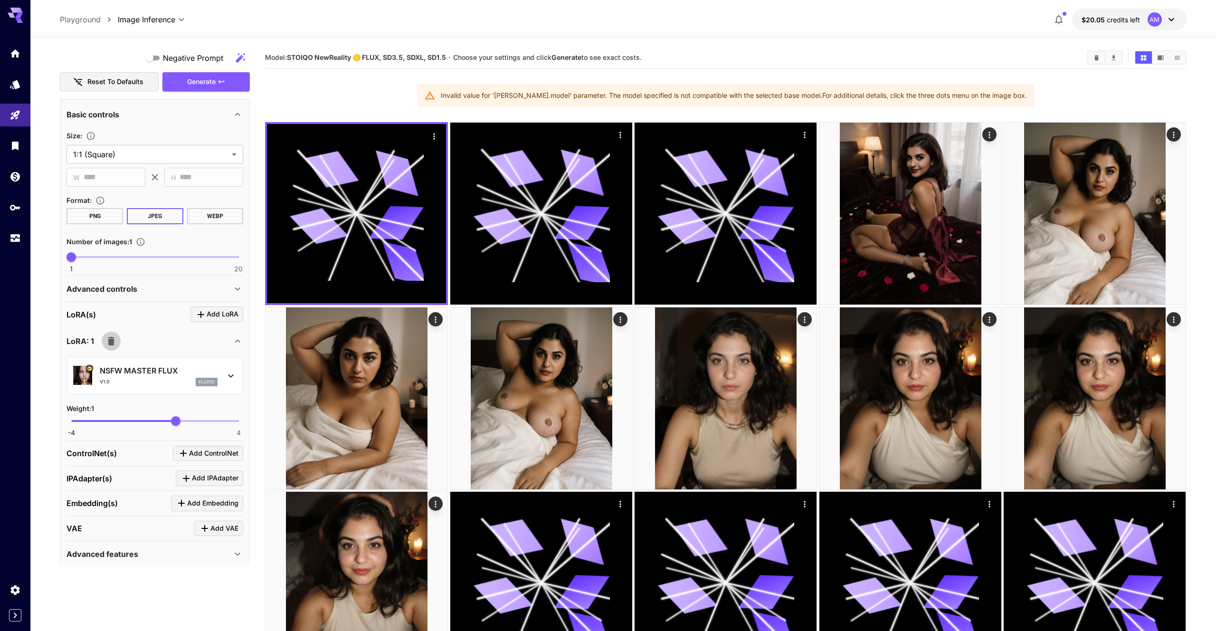
click at [114, 339] on icon "button" at bounding box center [110, 340] width 11 height 11
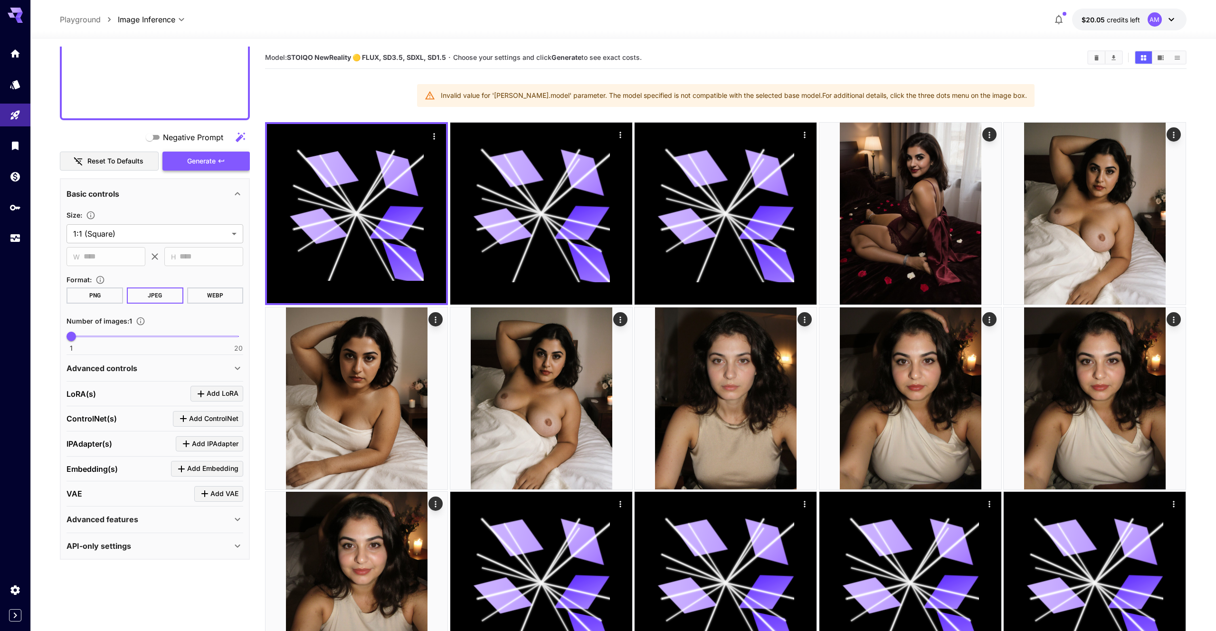
click at [210, 157] on span "Generate" at bounding box center [201, 161] width 29 height 12
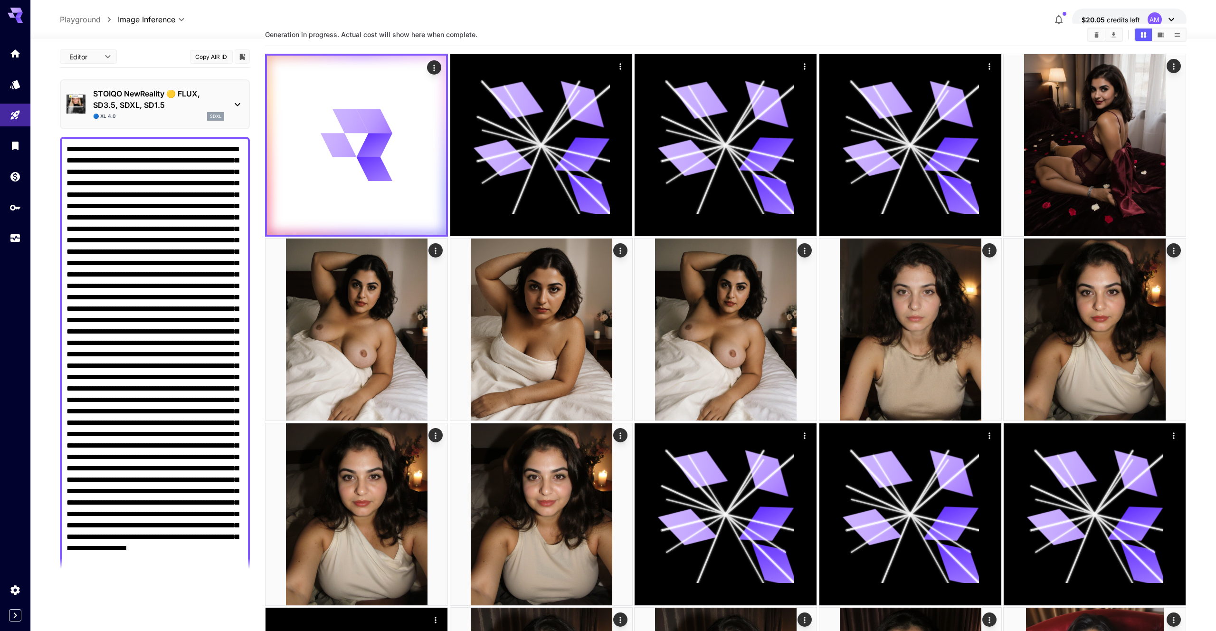
scroll to position [0, 0]
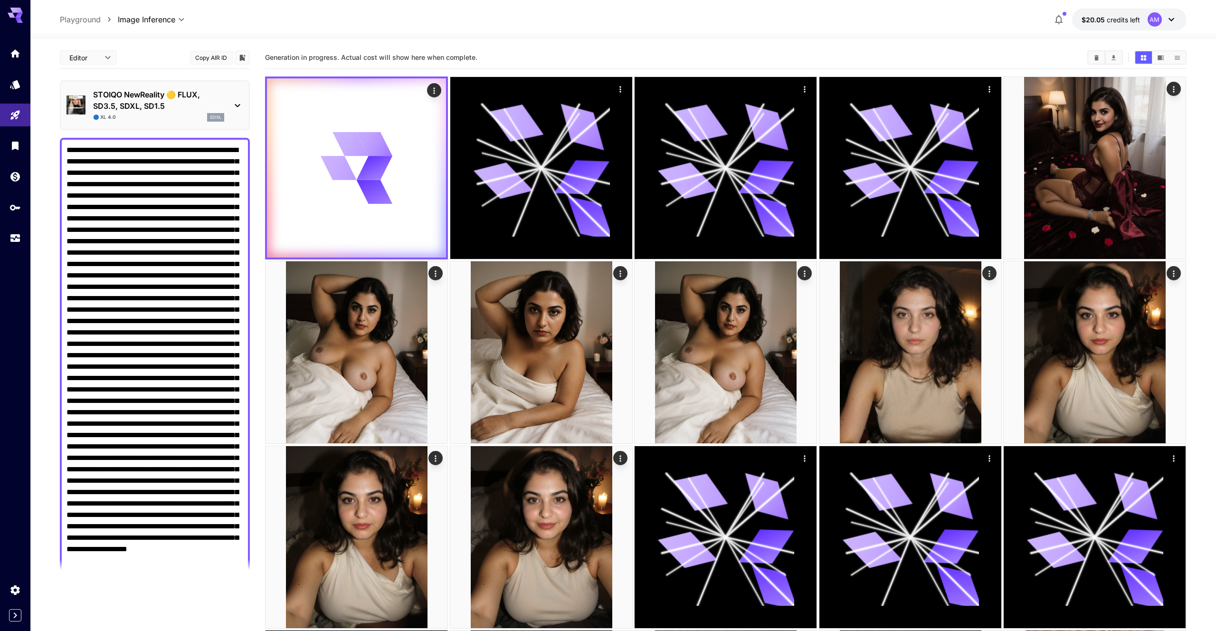
click at [236, 111] on div "STOIQO NewReality 🟡 FLUX, SD3.5, SDXL, SD1.5 🔵 XL 4.0 sdxl" at bounding box center [155, 105] width 177 height 40
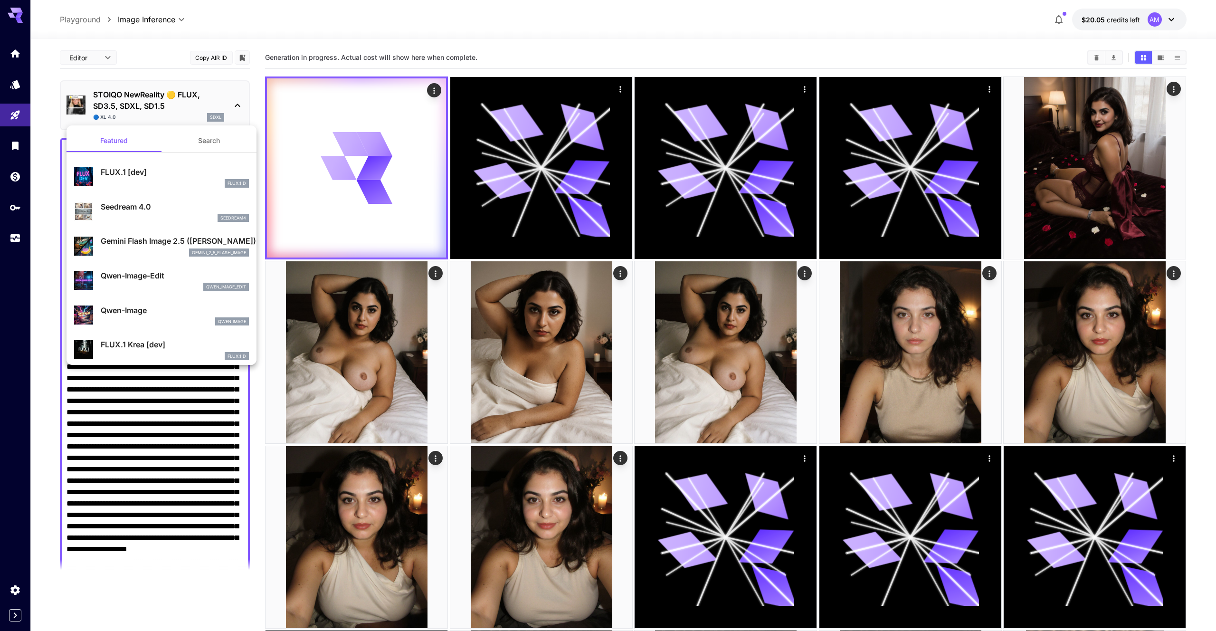
click at [237, 106] on div at bounding box center [608, 315] width 1216 height 631
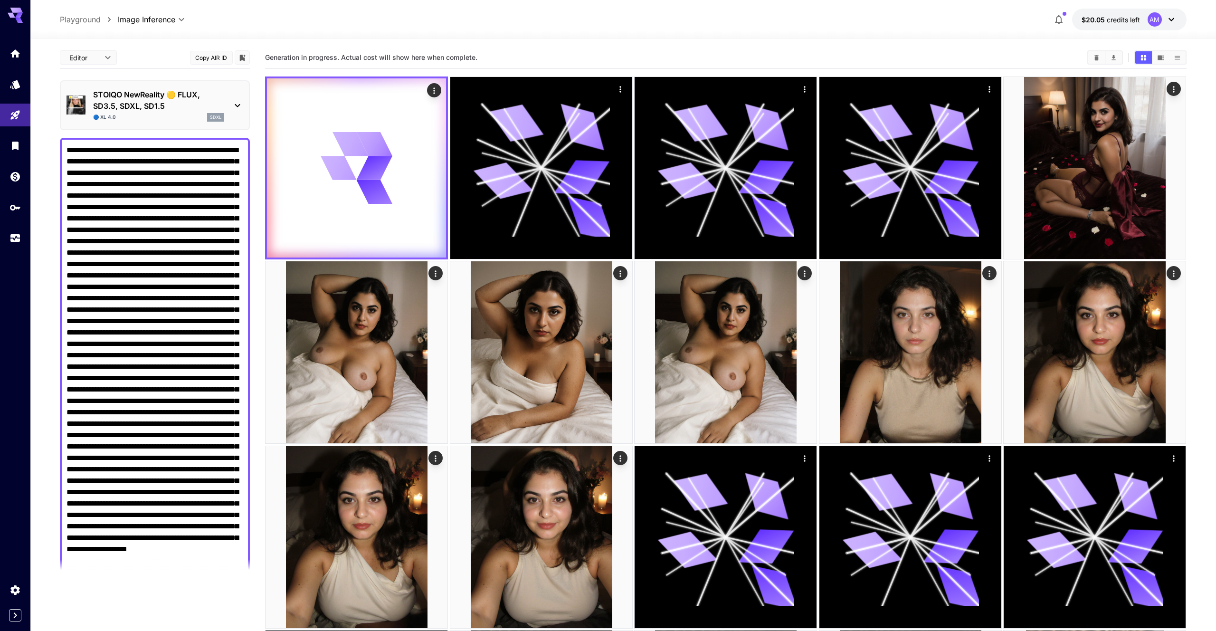
click at [165, 57] on div at bounding box center [608, 315] width 1216 height 631
click at [336, 145] on icon at bounding box center [357, 168] width 72 height 72
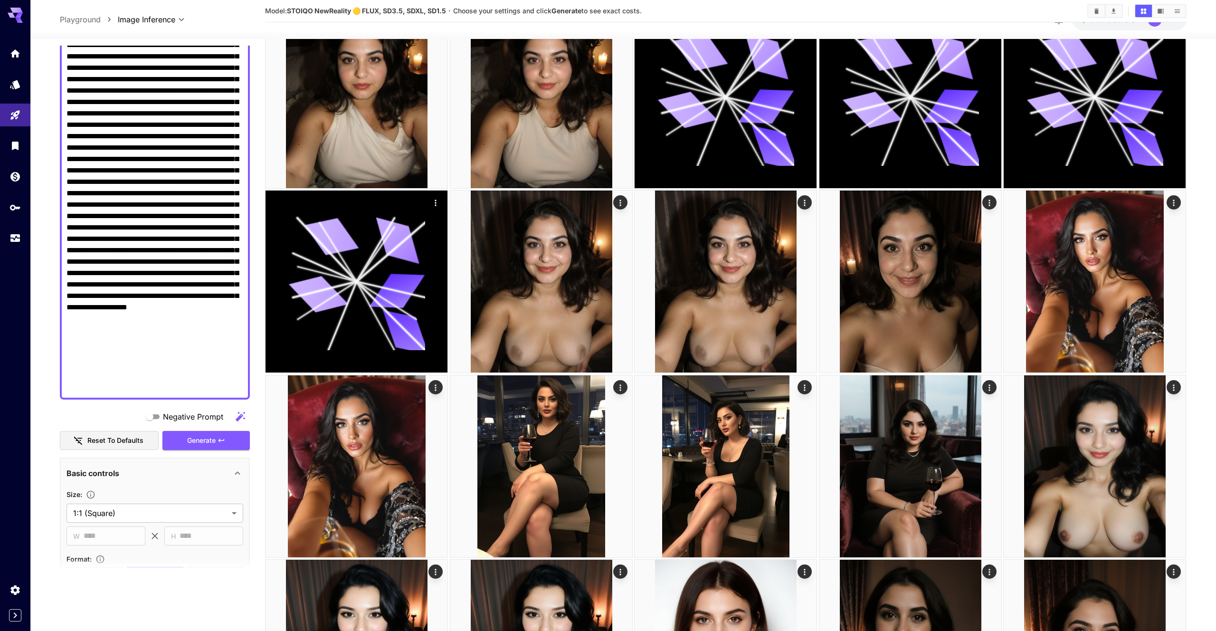
scroll to position [275, 0]
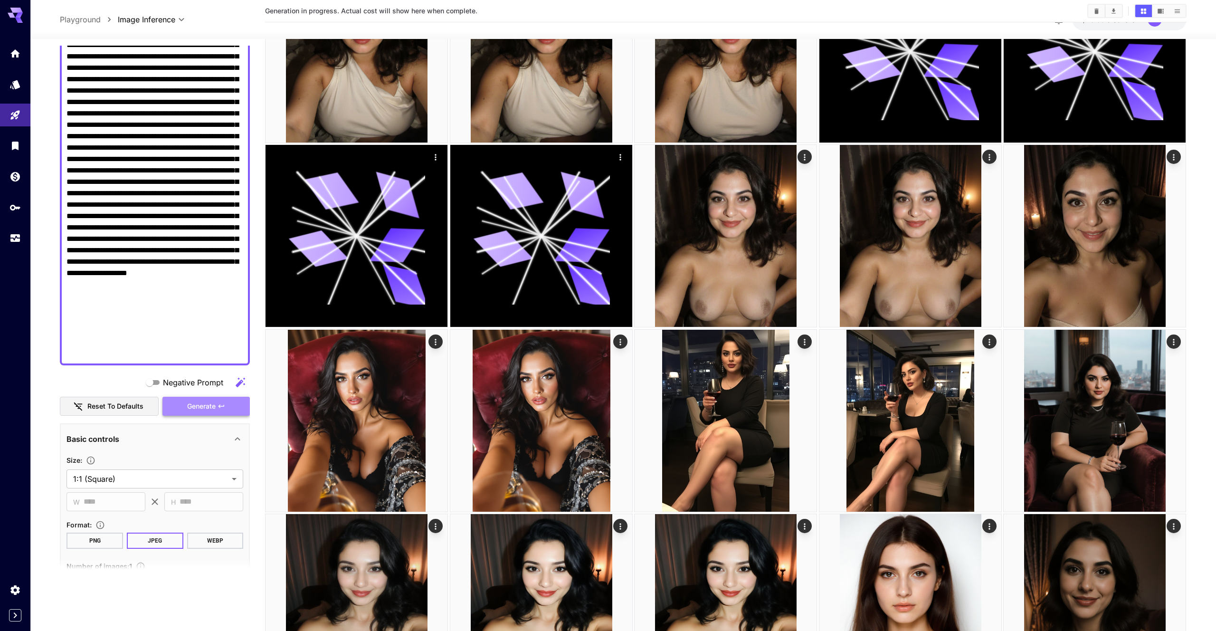
click at [217, 410] on button "Generate" at bounding box center [206, 406] width 87 height 19
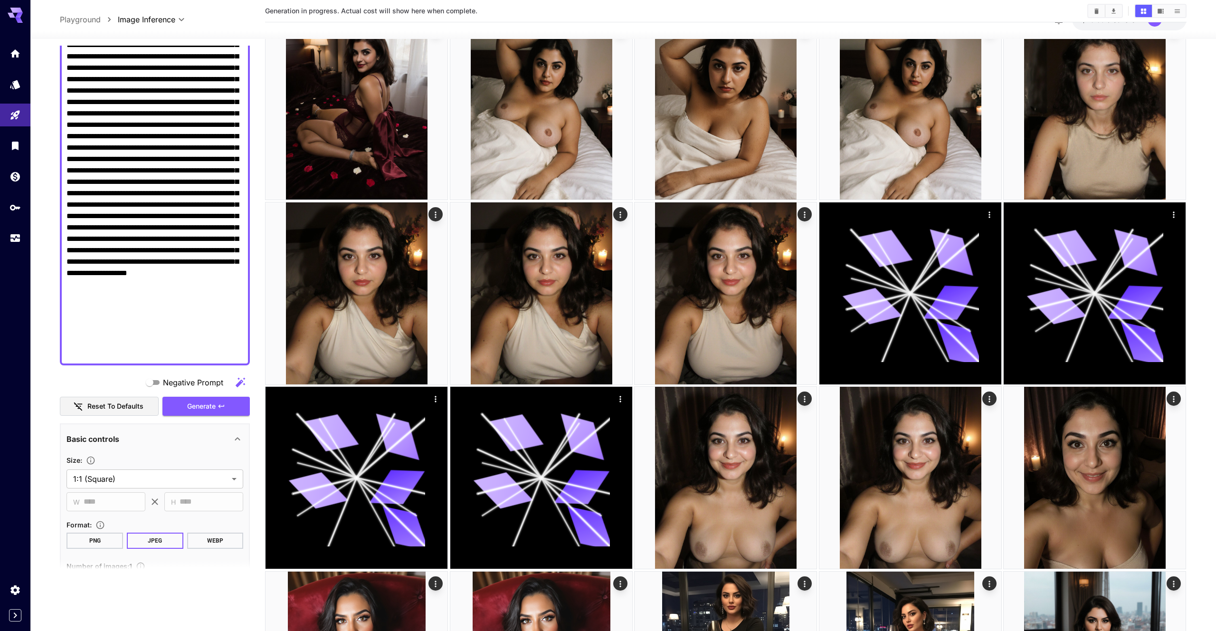
scroll to position [450, 0]
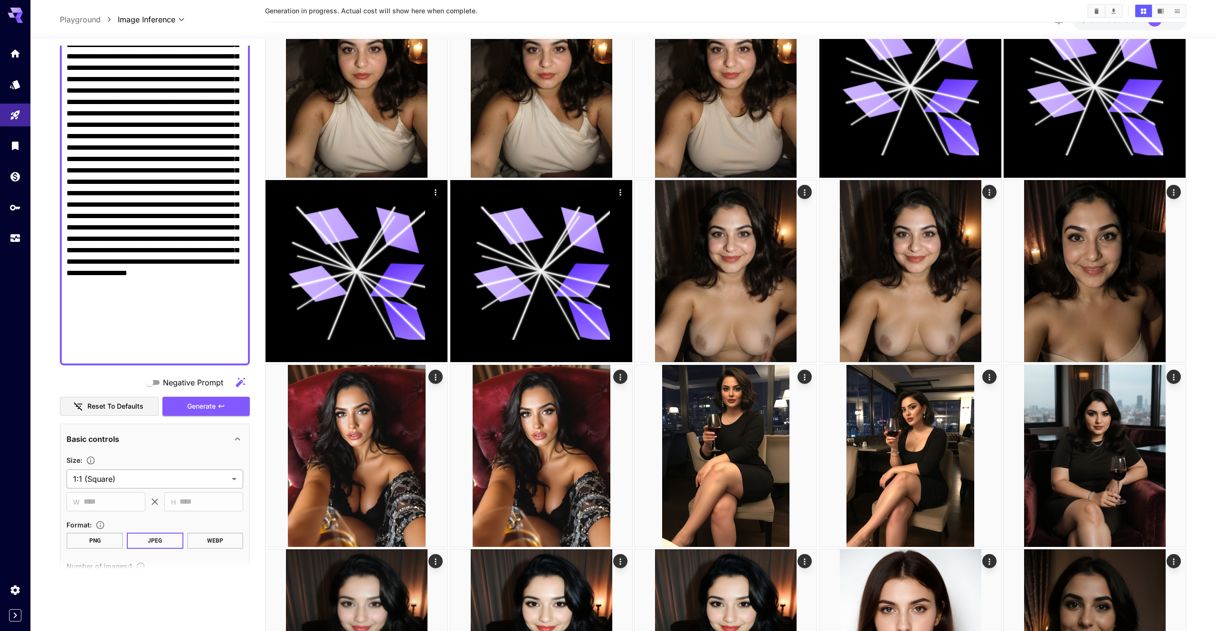
click at [206, 471] on body "**********" at bounding box center [608, 432] width 1216 height 1765
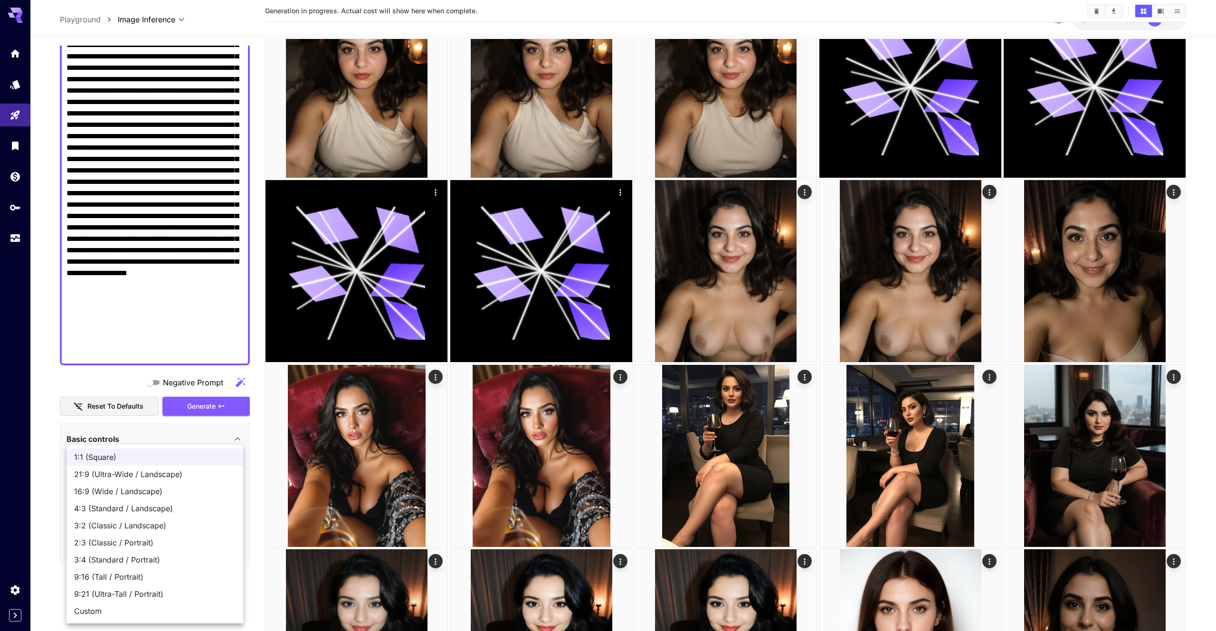
click at [176, 553] on li "3:4 (Standard / Portrait)" at bounding box center [155, 559] width 177 height 17
type input "**********"
type input "***"
type input "****"
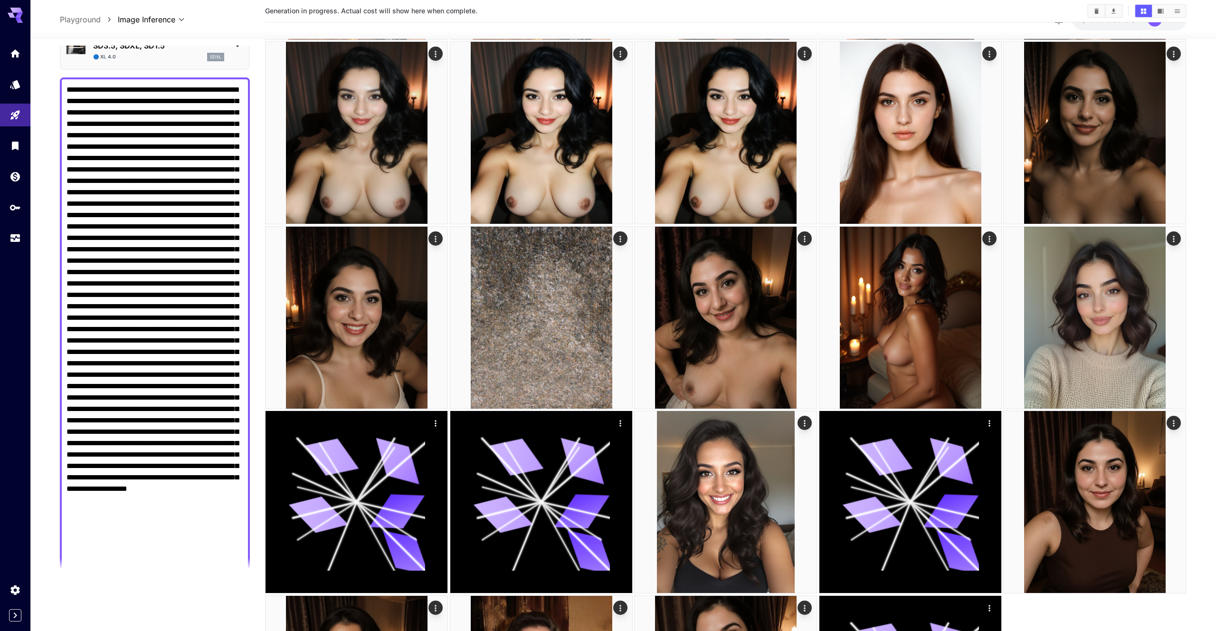
scroll to position [173, 0]
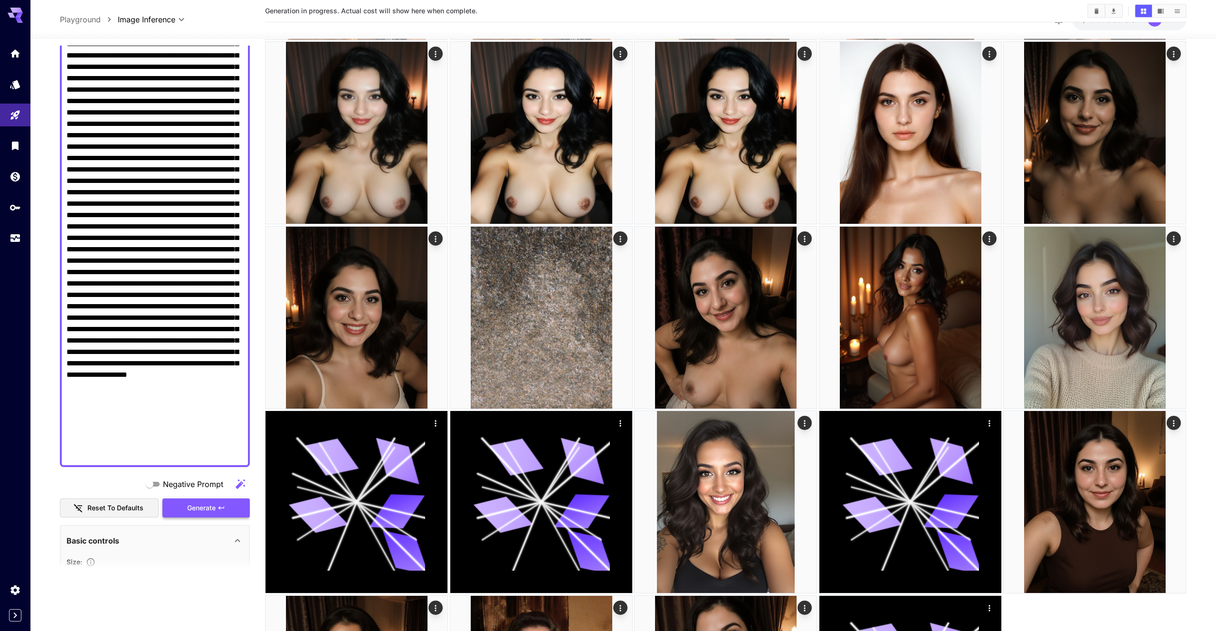
drag, startPoint x: 225, startPoint y: 494, endPoint x: 229, endPoint y: 499, distance: 6.5
click at [227, 496] on div "Negative Prompt Reset to defaults Generate" at bounding box center [155, 496] width 190 height 43
click at [229, 499] on button "Generate" at bounding box center [206, 507] width 87 height 19
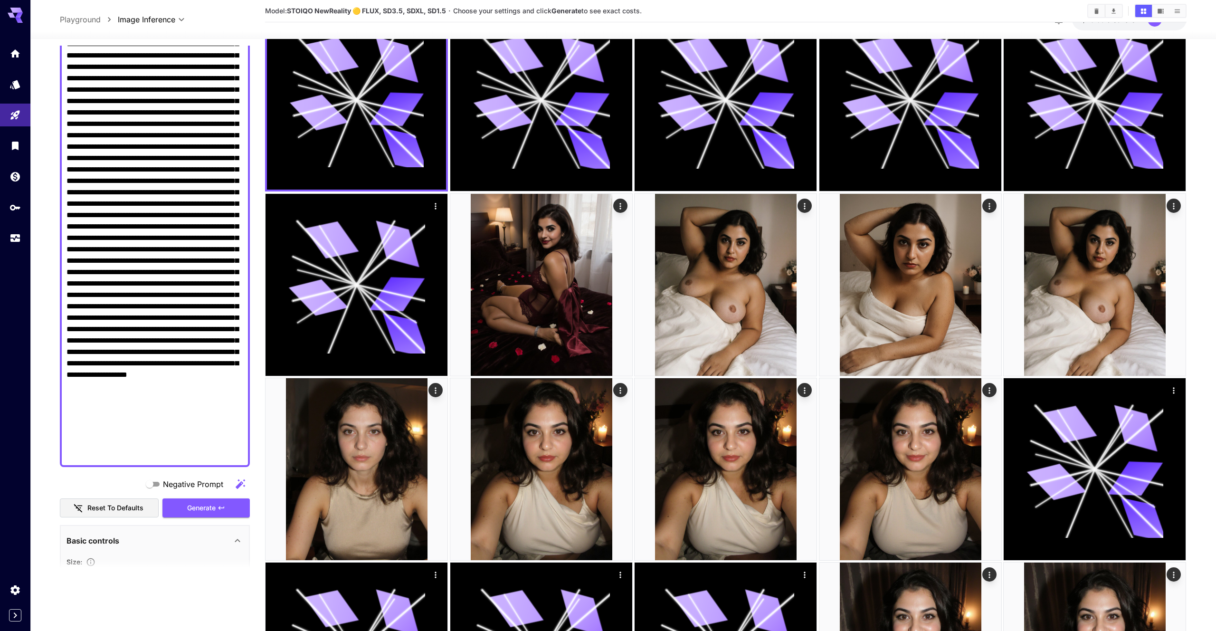
scroll to position [0, 0]
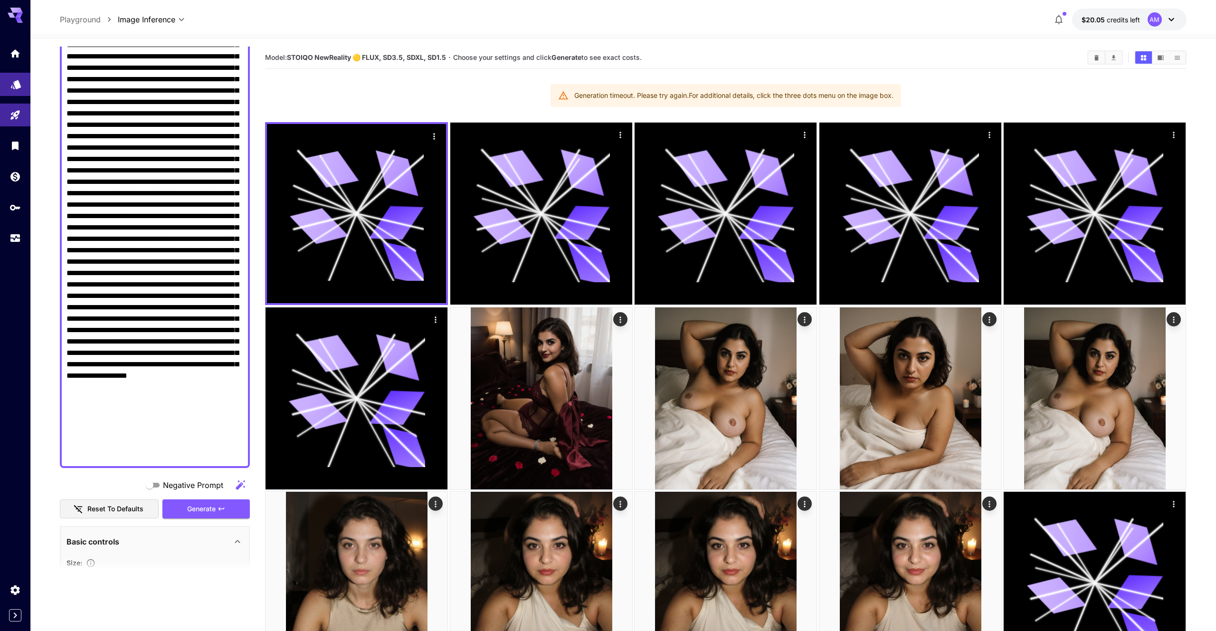
click at [20, 92] on link at bounding box center [15, 84] width 30 height 23
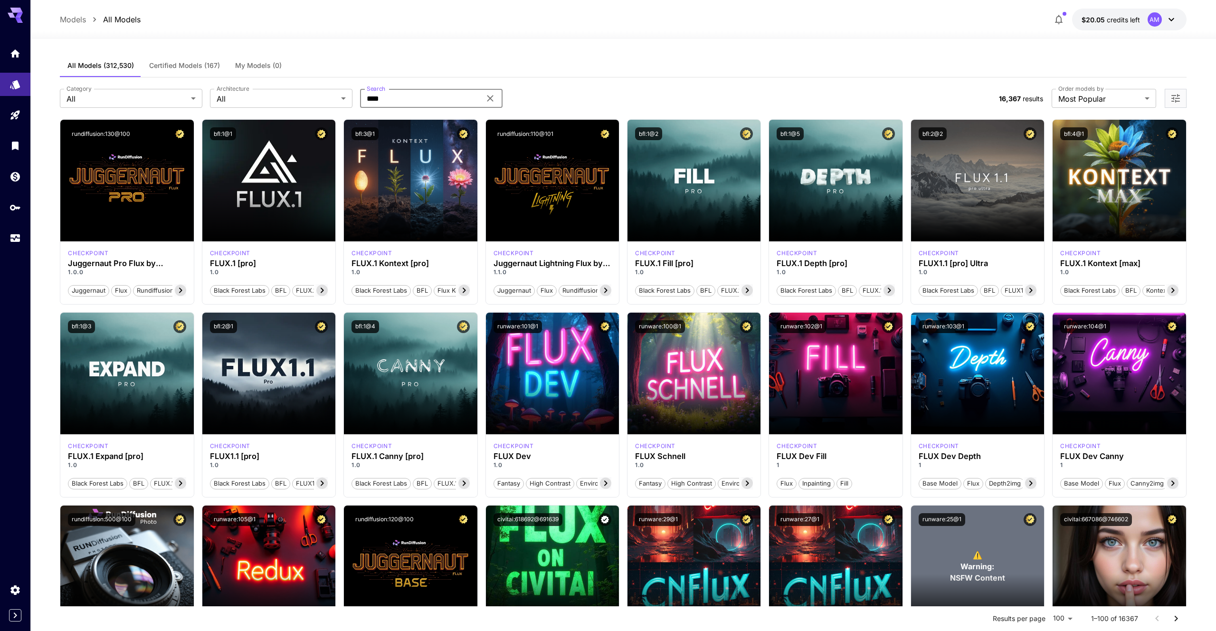
click at [384, 99] on input "****" at bounding box center [420, 98] width 121 height 19
click at [493, 97] on icon at bounding box center [490, 98] width 11 height 11
drag, startPoint x: 450, startPoint y: 95, endPoint x: 415, endPoint y: 94, distance: 35.2
click at [449, 95] on input "Search" at bounding box center [420, 98] width 121 height 19
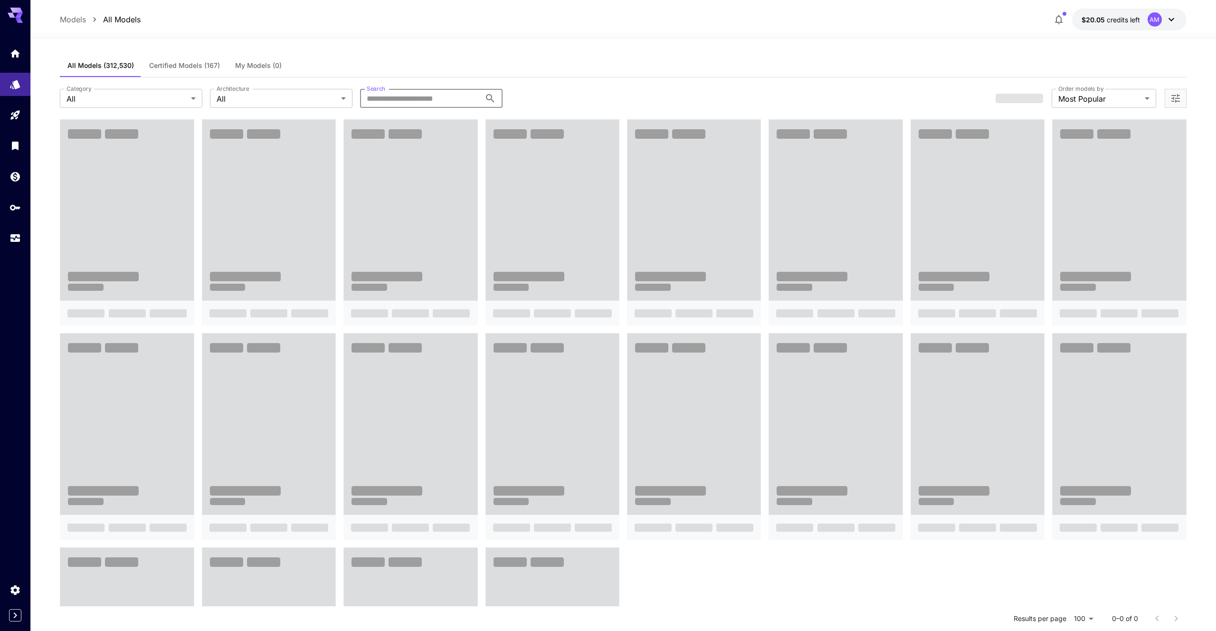
click at [449, 96] on input "Search" at bounding box center [420, 98] width 121 height 19
type input "****"
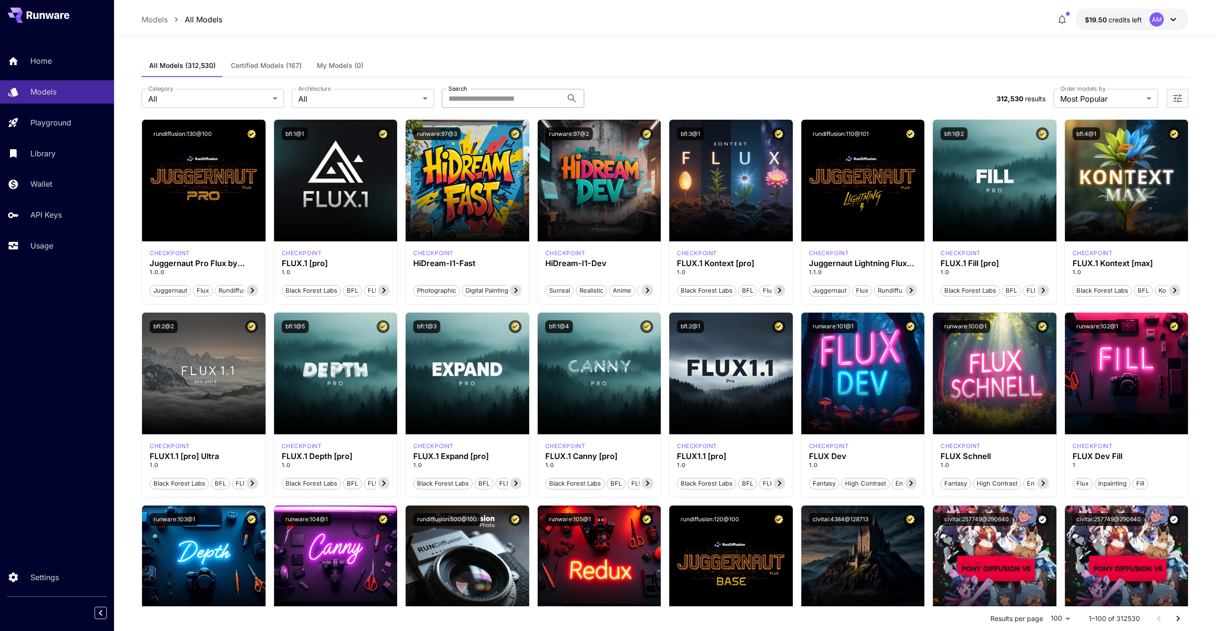
click at [485, 92] on input "Search" at bounding box center [502, 98] width 121 height 19
type input "****"
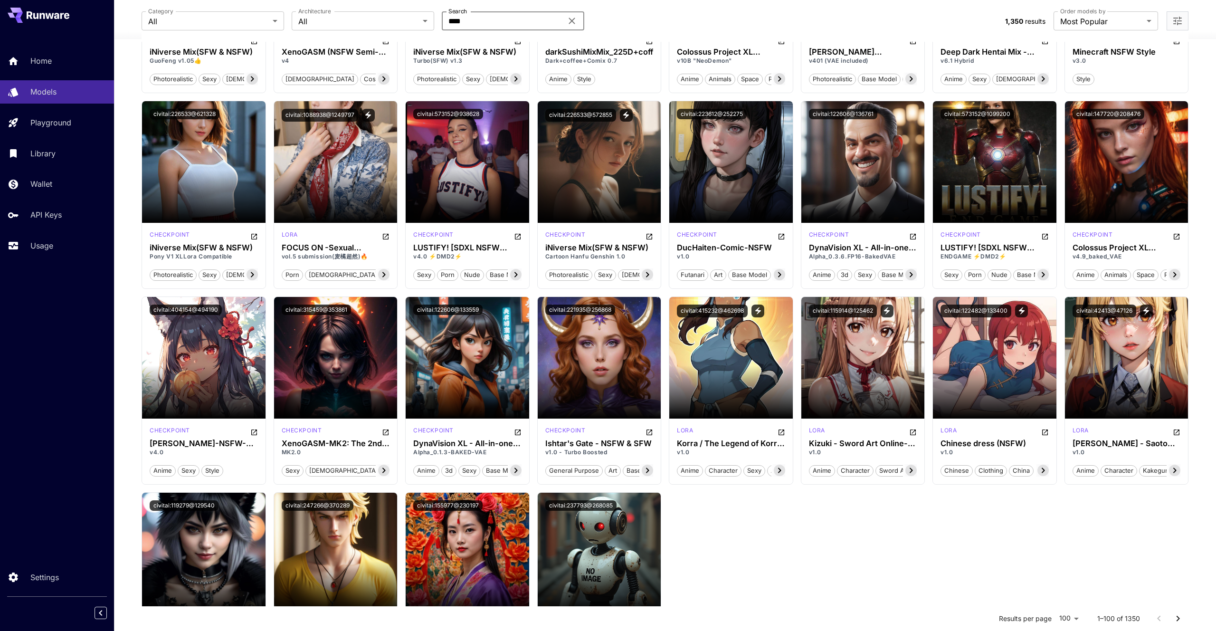
scroll to position [1968, 0]
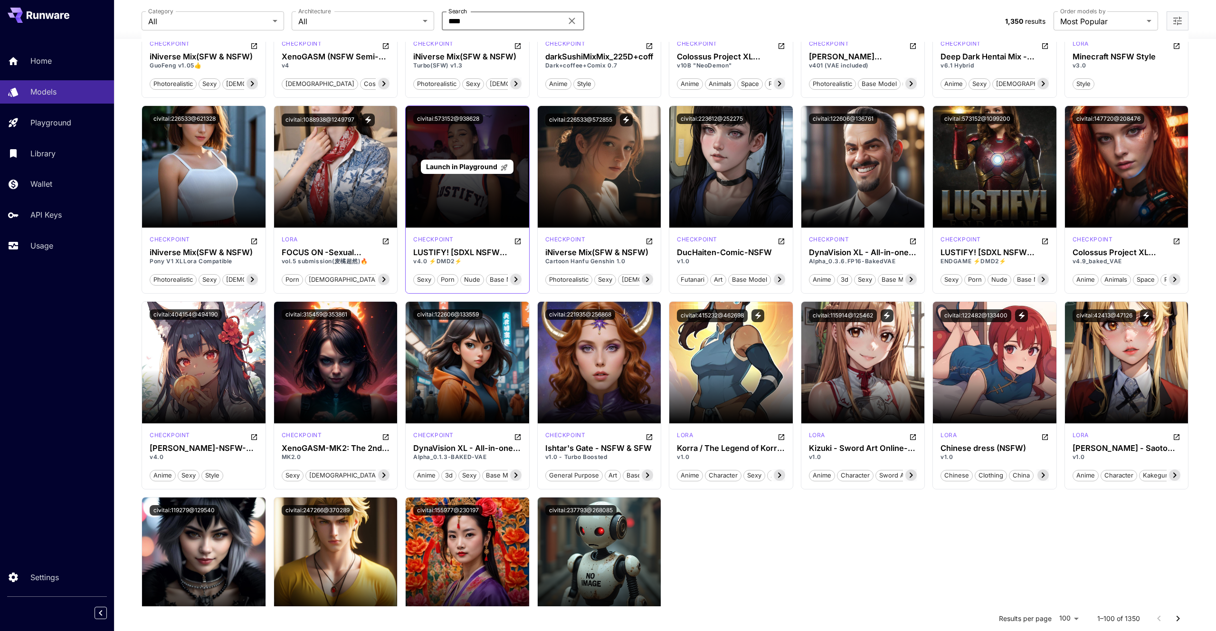
click at [446, 168] on span "Launch in Playground" at bounding box center [461, 167] width 71 height 8
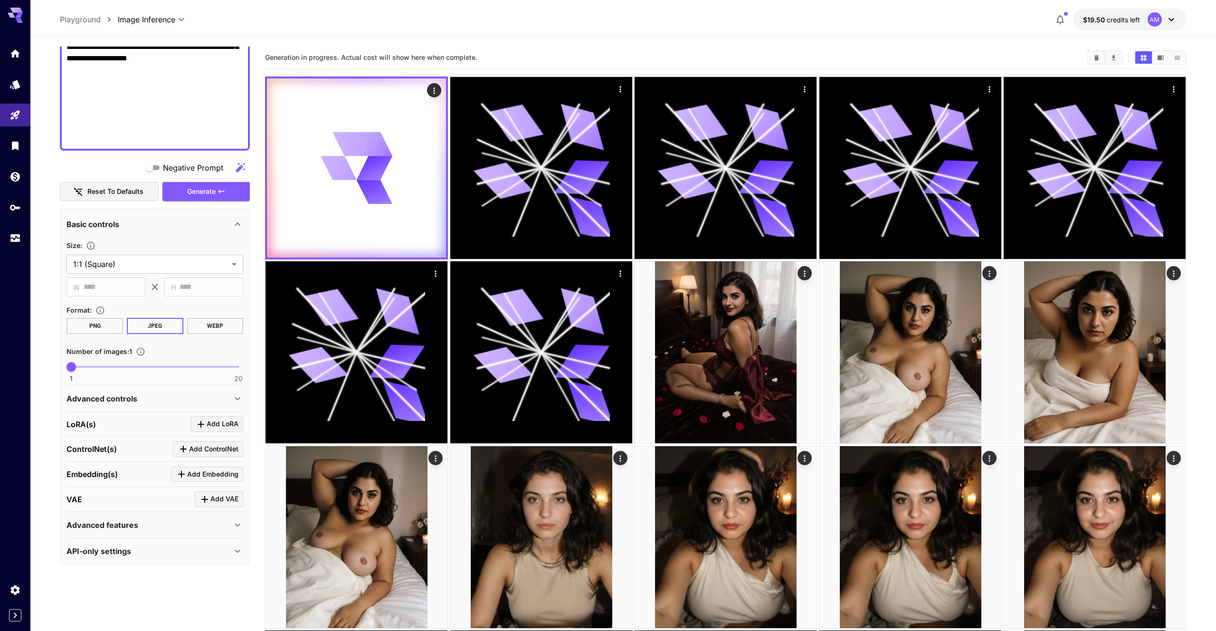
scroll to position [481, 0]
type textarea "**********"
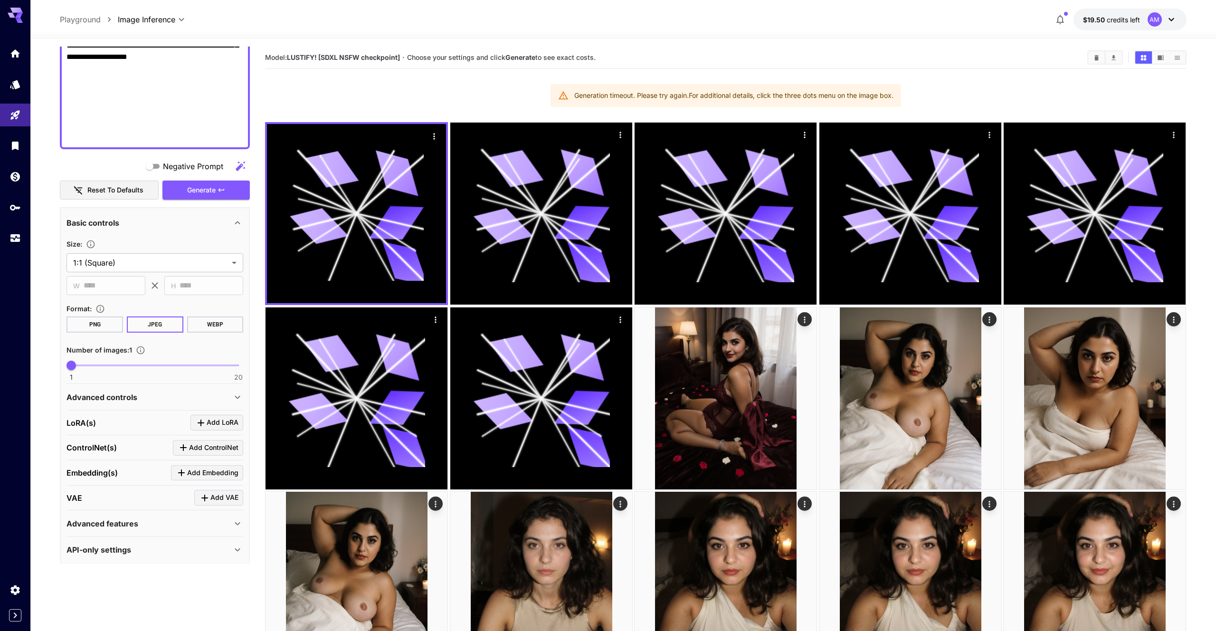
scroll to position [485, 0]
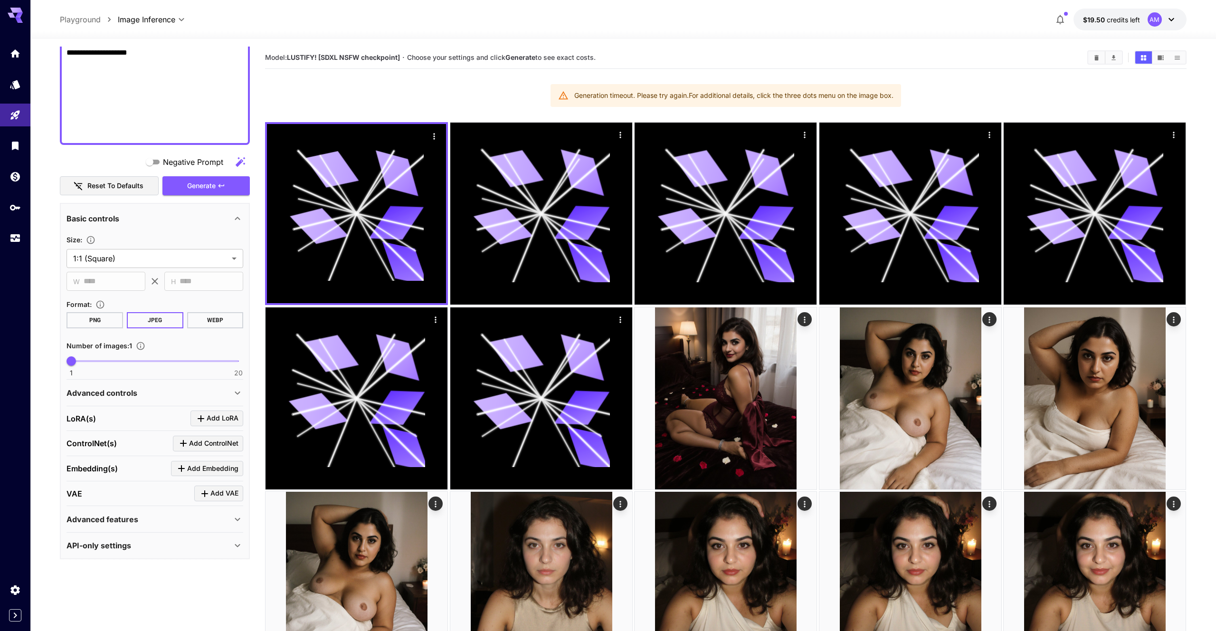
click at [140, 551] on div "API-only settings" at bounding box center [149, 545] width 165 height 11
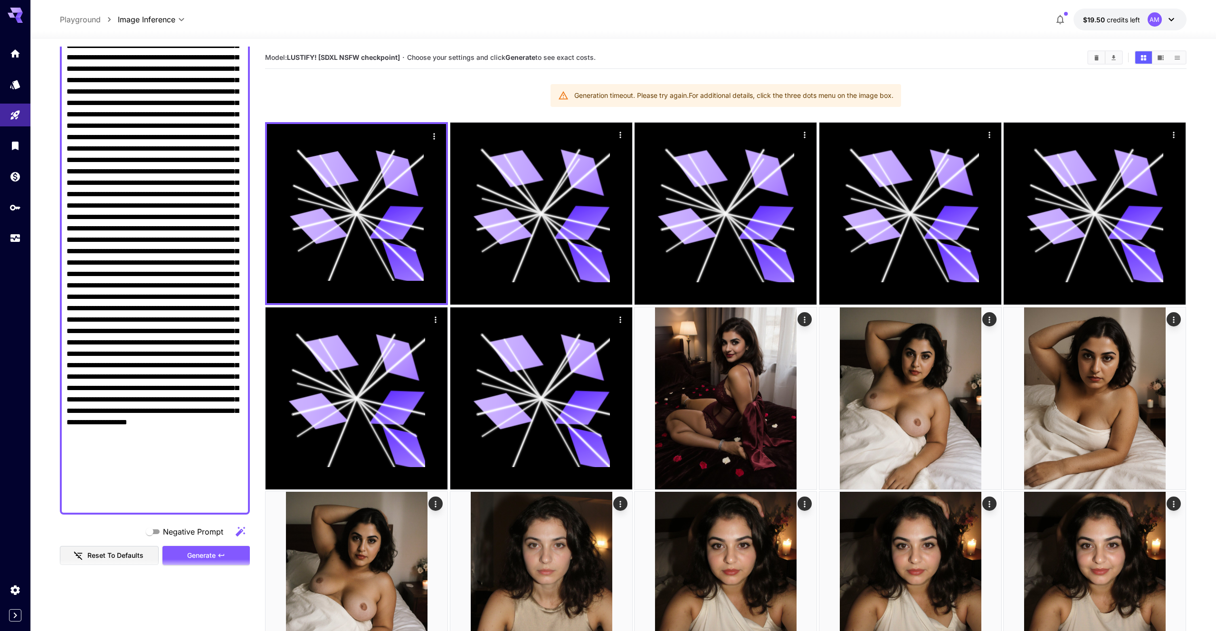
scroll to position [224, 0]
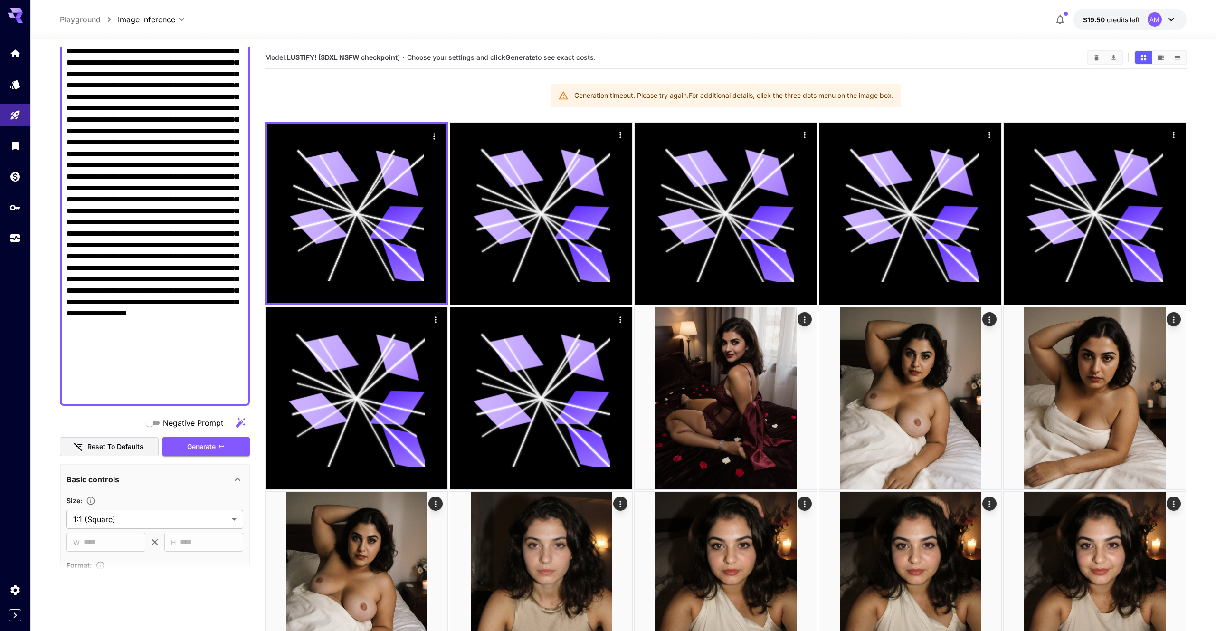
click at [197, 484] on div "Basic controls" at bounding box center [149, 479] width 165 height 11
click at [200, 449] on span "Generate" at bounding box center [201, 447] width 29 height 12
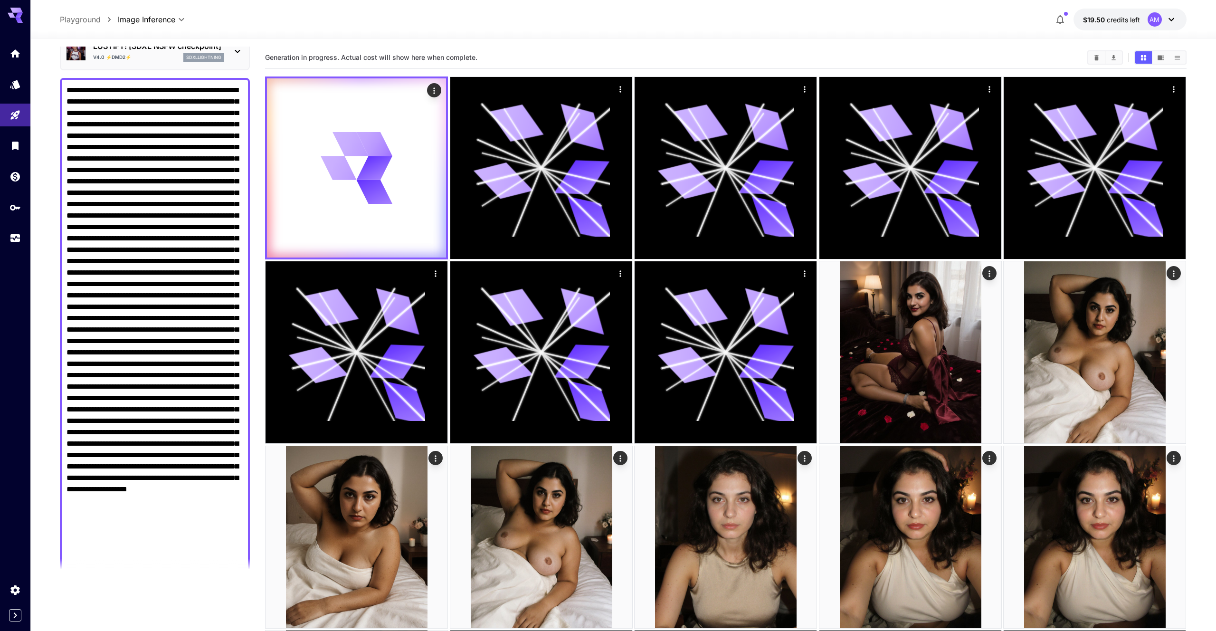
scroll to position [0, 0]
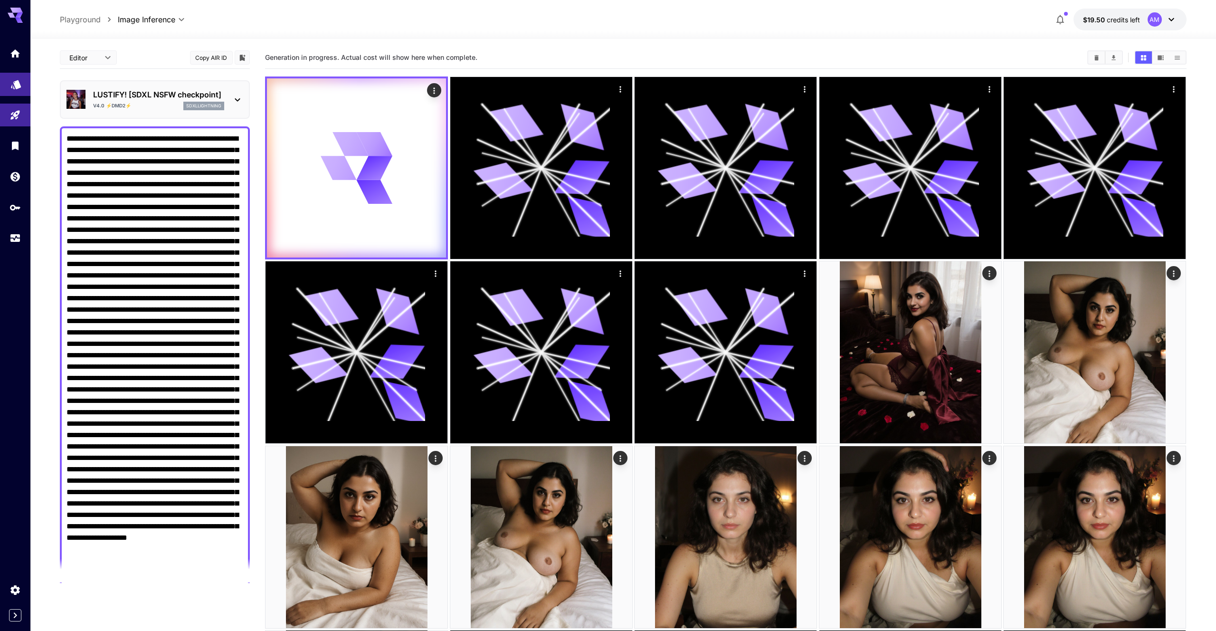
click at [23, 88] on link at bounding box center [15, 84] width 30 height 23
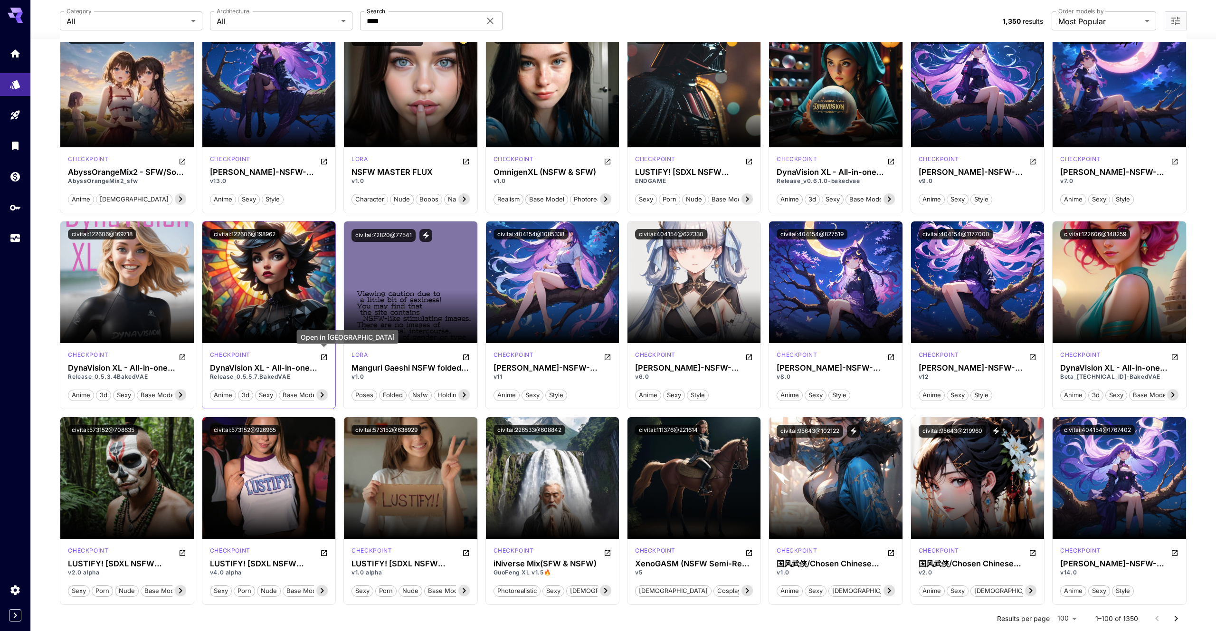
scroll to position [167, 0]
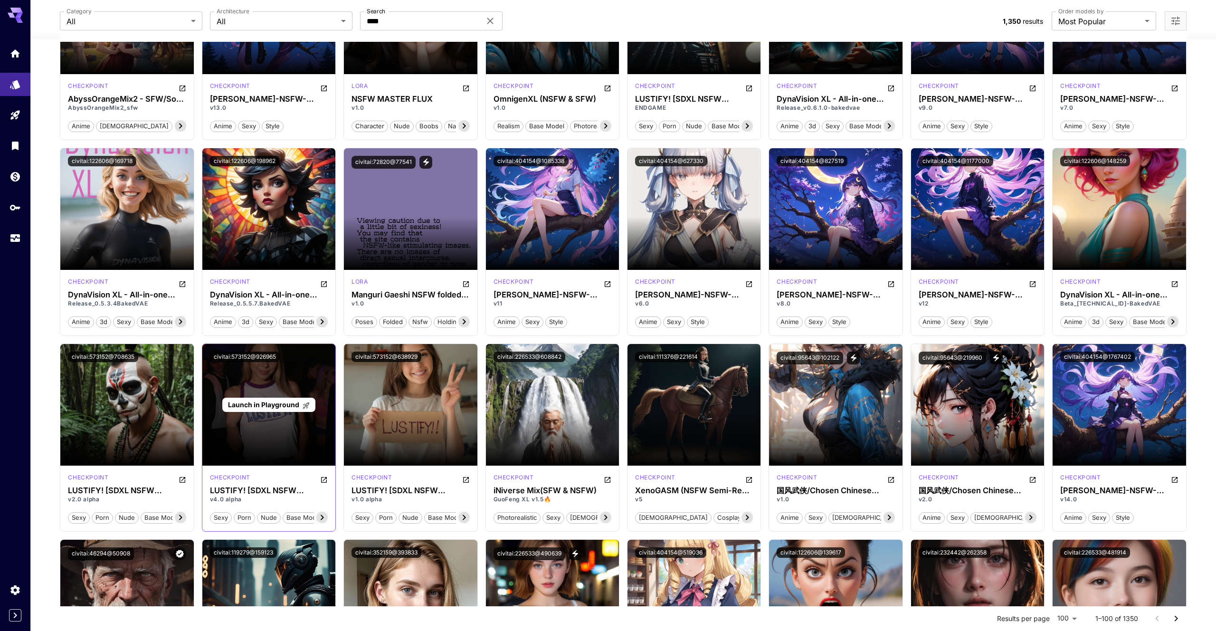
click at [283, 403] on span "Launch in Playground" at bounding box center [263, 405] width 71 height 8
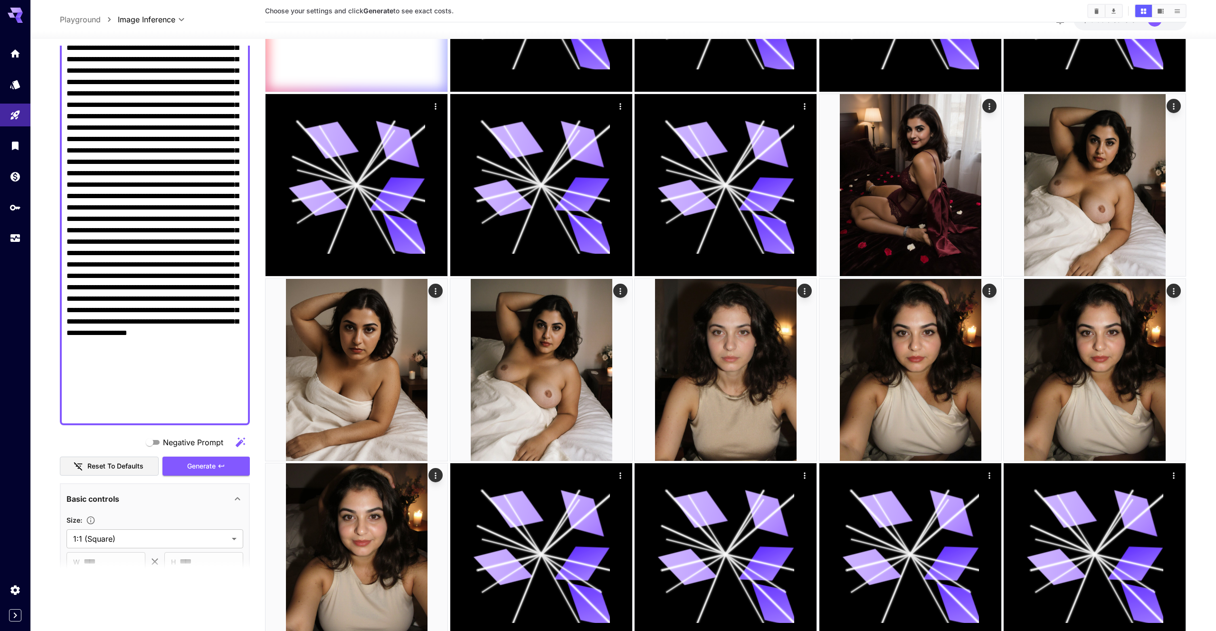
scroll to position [216, 0]
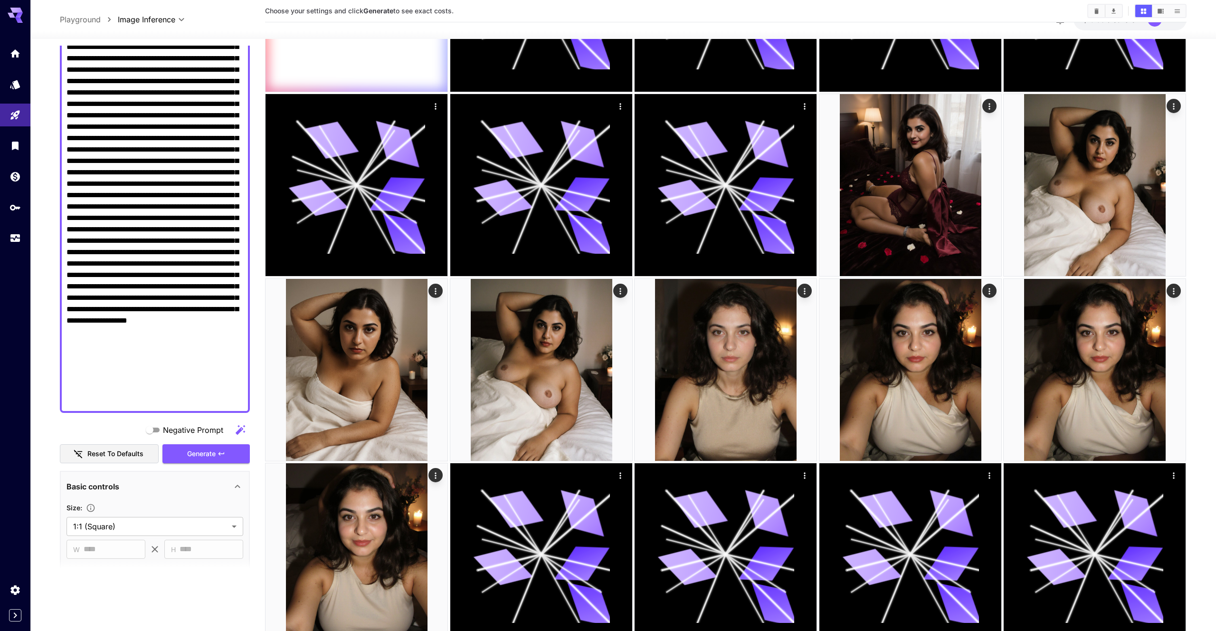
click at [231, 465] on div "**********" at bounding box center [155, 340] width 190 height 1023
click at [231, 463] on div "**********" at bounding box center [155, 340] width 190 height 1023
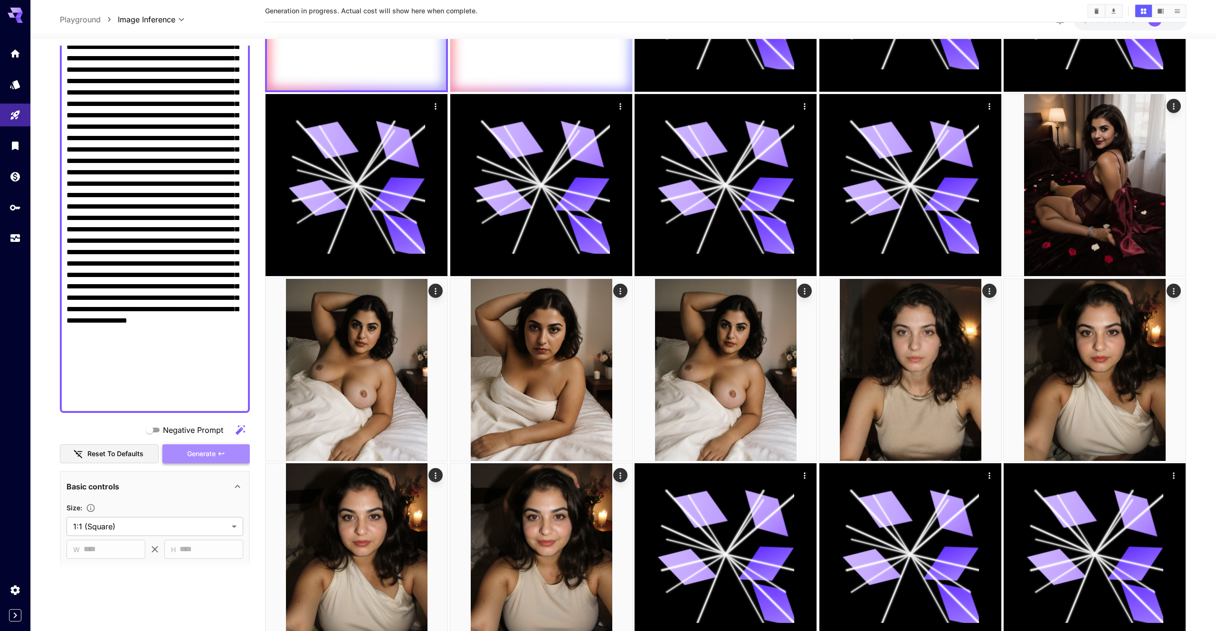
click at [233, 461] on button "Generate" at bounding box center [206, 453] width 87 height 19
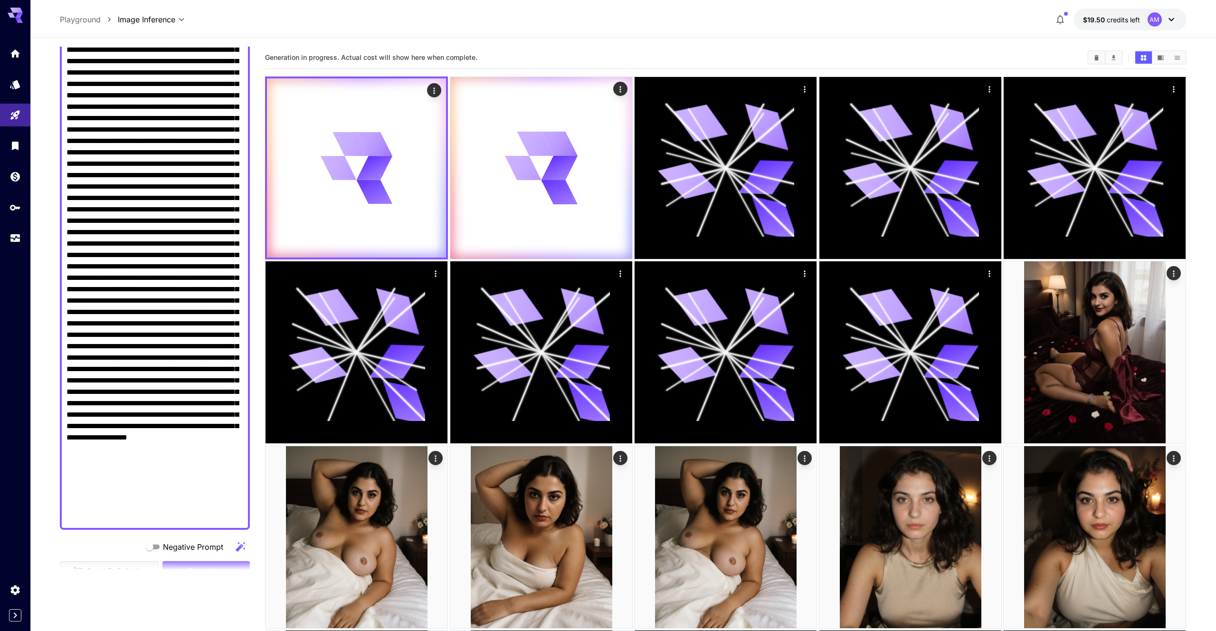
scroll to position [0, 0]
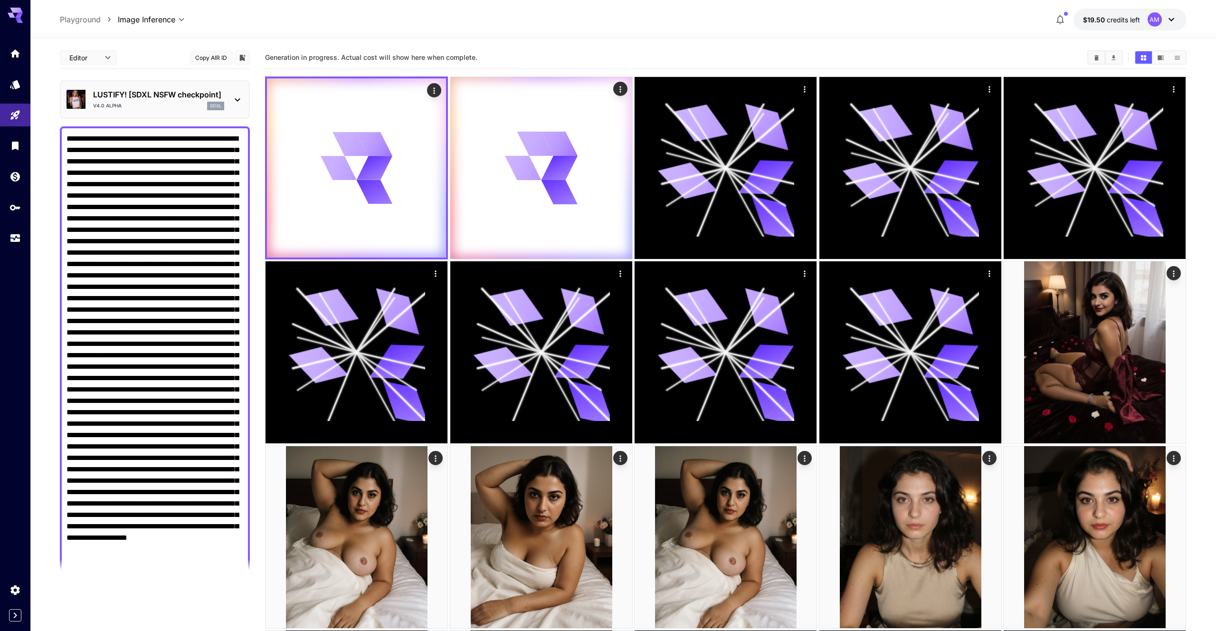
drag, startPoint x: 215, startPoint y: 50, endPoint x: 221, endPoint y: 50, distance: 6.2
click at [215, 51] on button "Copy AIR ID" at bounding box center [211, 58] width 43 height 14
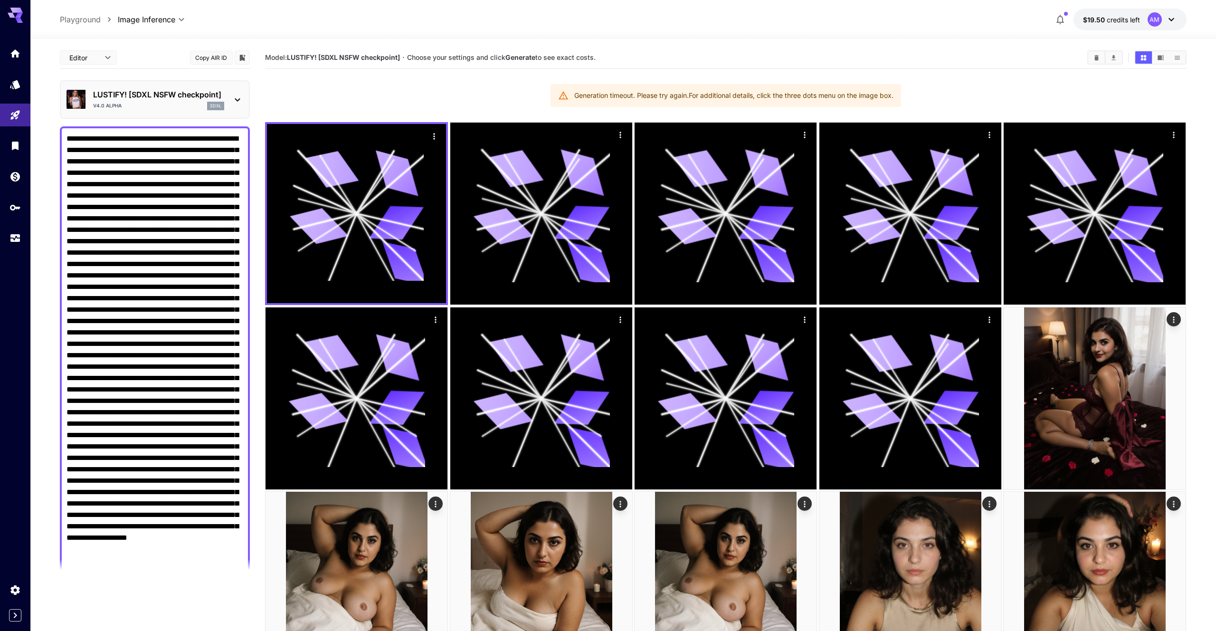
click at [1174, 20] on icon at bounding box center [1171, 19] width 11 height 11
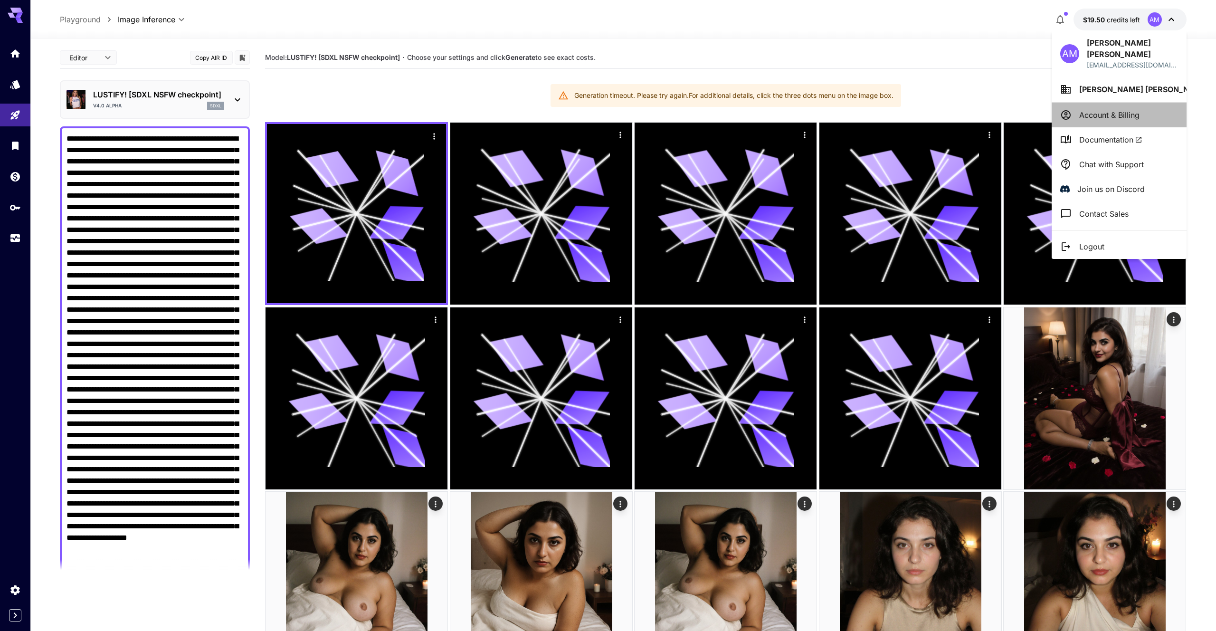
click at [1119, 109] on p "Account & Billing" at bounding box center [1110, 114] width 60 height 11
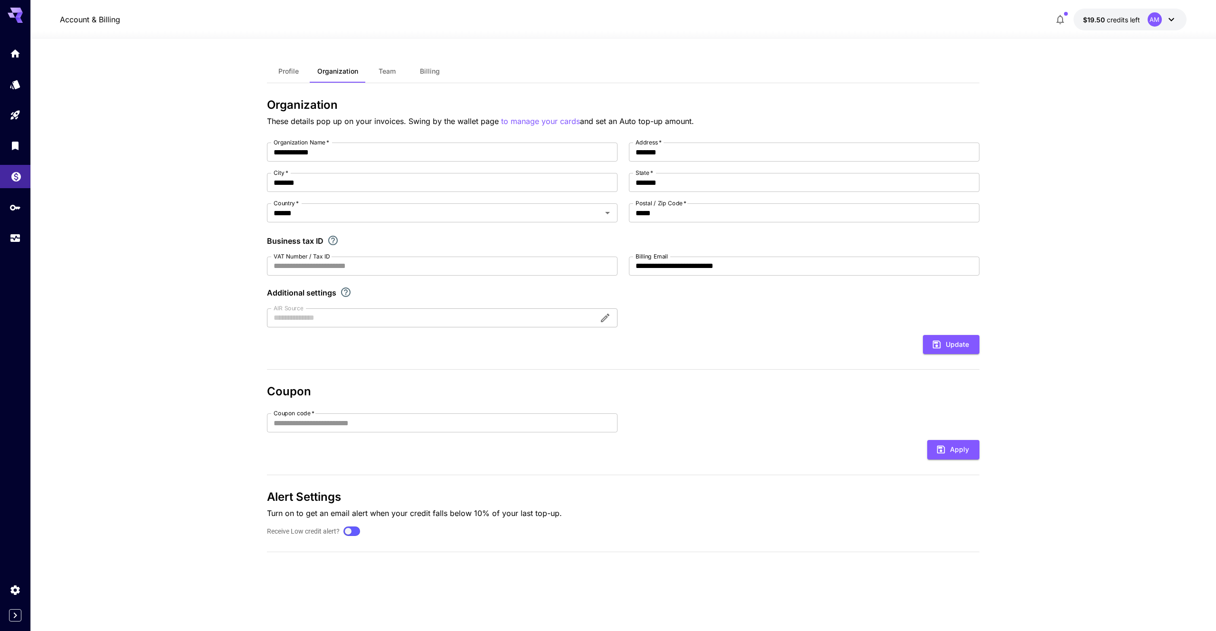
click at [24, 178] on link at bounding box center [15, 176] width 30 height 23
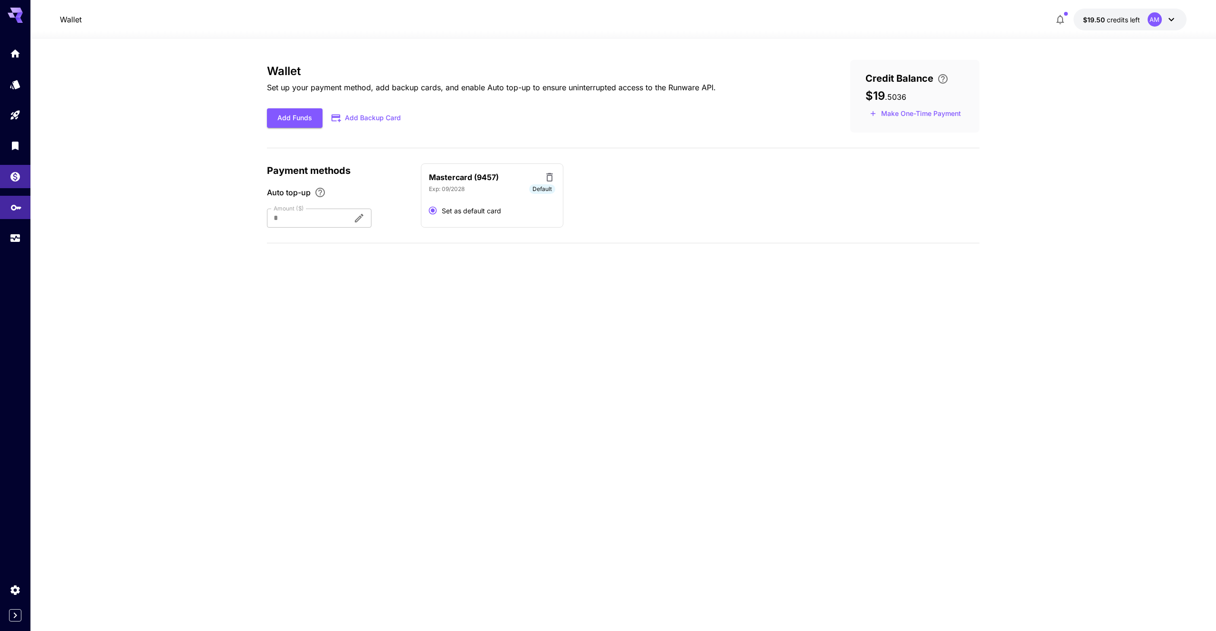
click at [20, 200] on div "API Keys" at bounding box center [15, 205] width 11 height 12
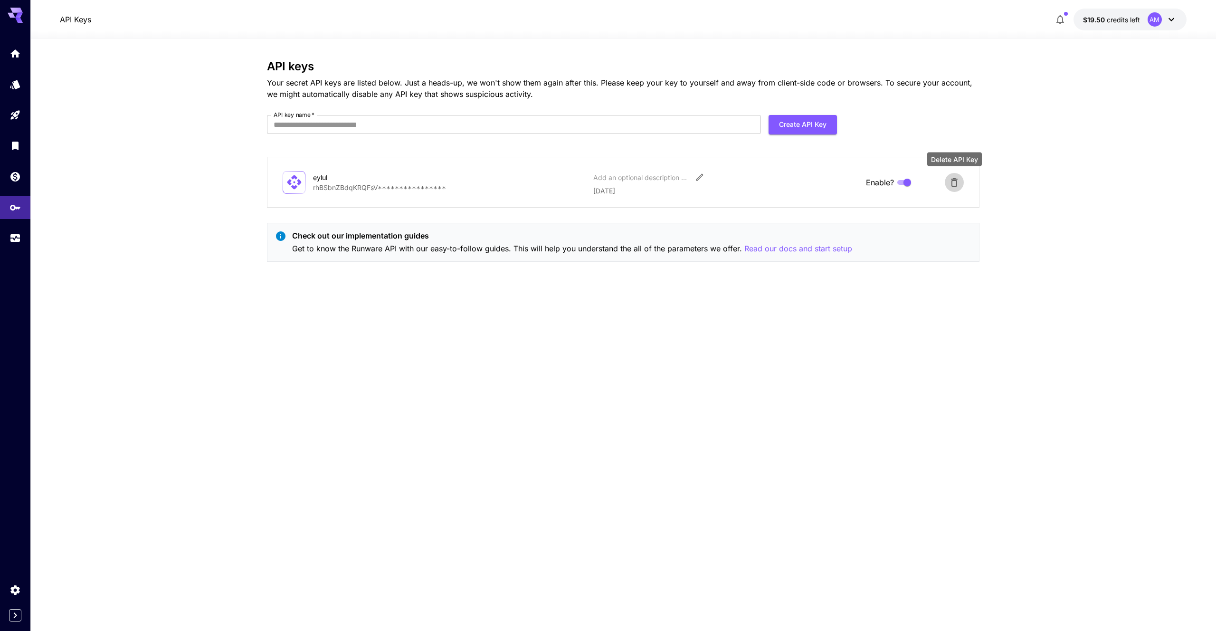
click at [951, 181] on icon "Delete API Key" at bounding box center [954, 182] width 11 height 11
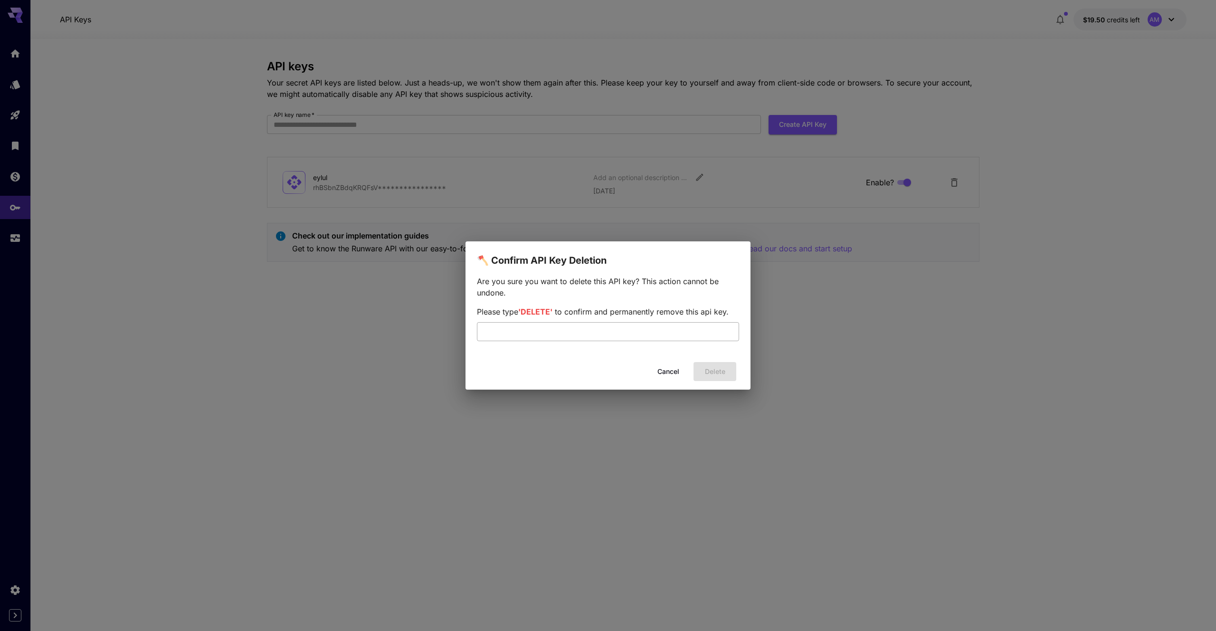
click at [669, 333] on input "text" at bounding box center [608, 331] width 262 height 19
type input "******"
click at [708, 369] on button "Delete" at bounding box center [715, 371] width 43 height 19
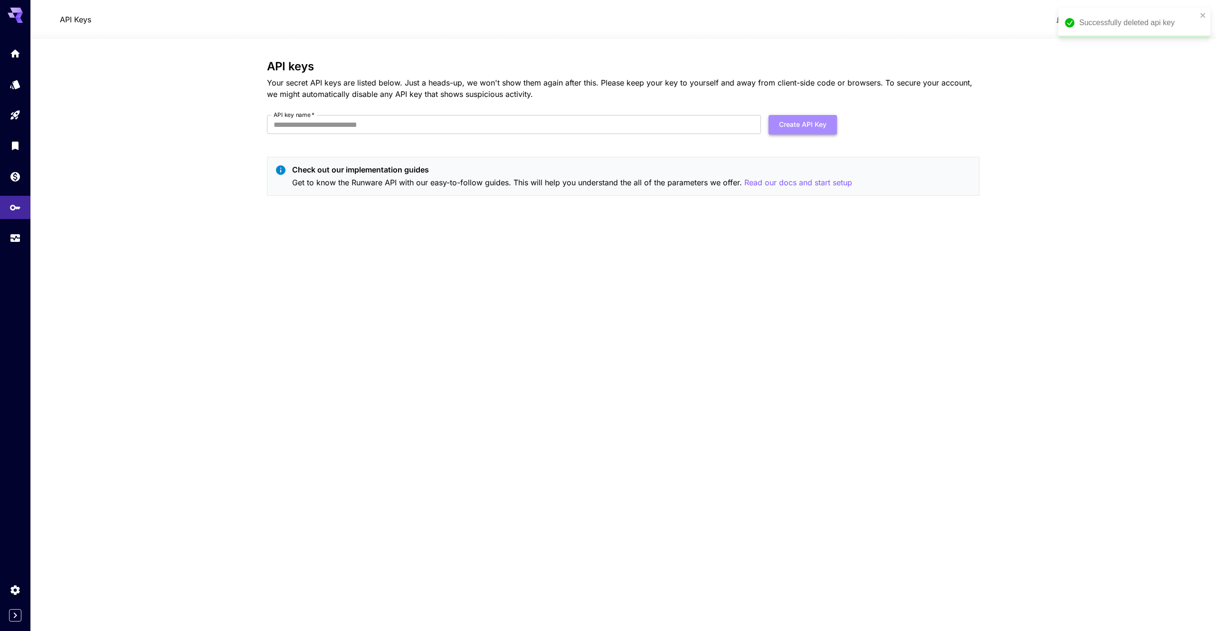
click at [813, 130] on button "Create API Key" at bounding box center [803, 124] width 68 height 19
drag, startPoint x: 628, startPoint y: 138, endPoint x: 628, endPoint y: 128, distance: 10.5
click at [628, 138] on form "API key name   * API key name   * Create API Key" at bounding box center [552, 128] width 570 height 27
click at [628, 127] on input "API key name   *" at bounding box center [514, 124] width 494 height 19
type input "*****"
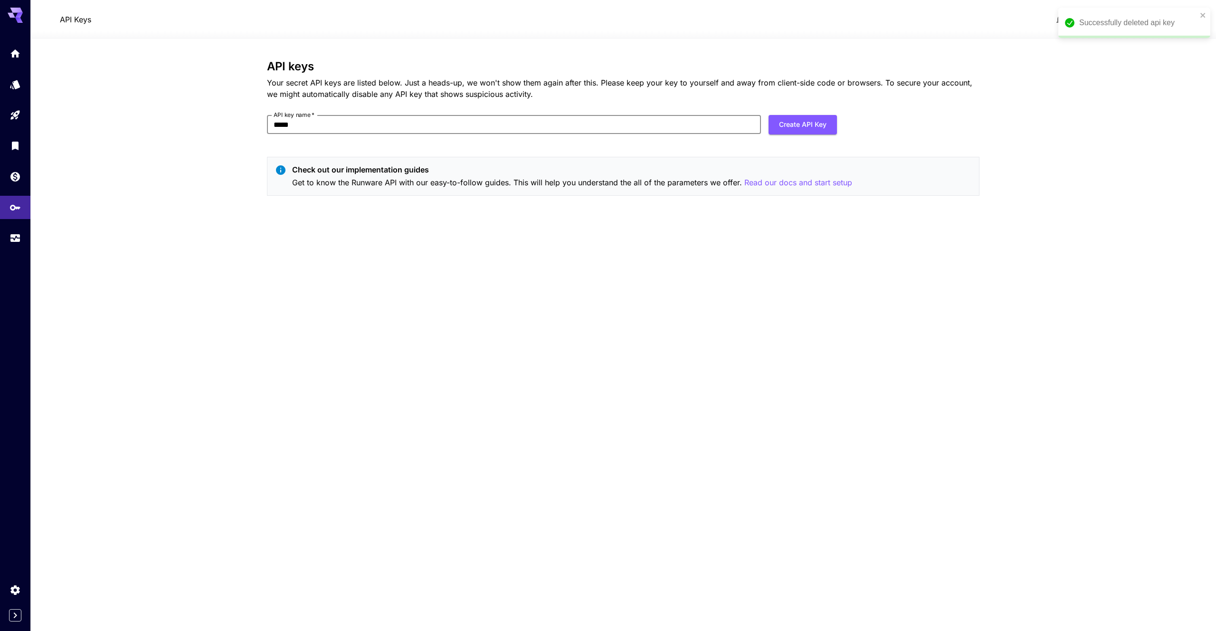
click button "Create API Key" at bounding box center [803, 124] width 68 height 19
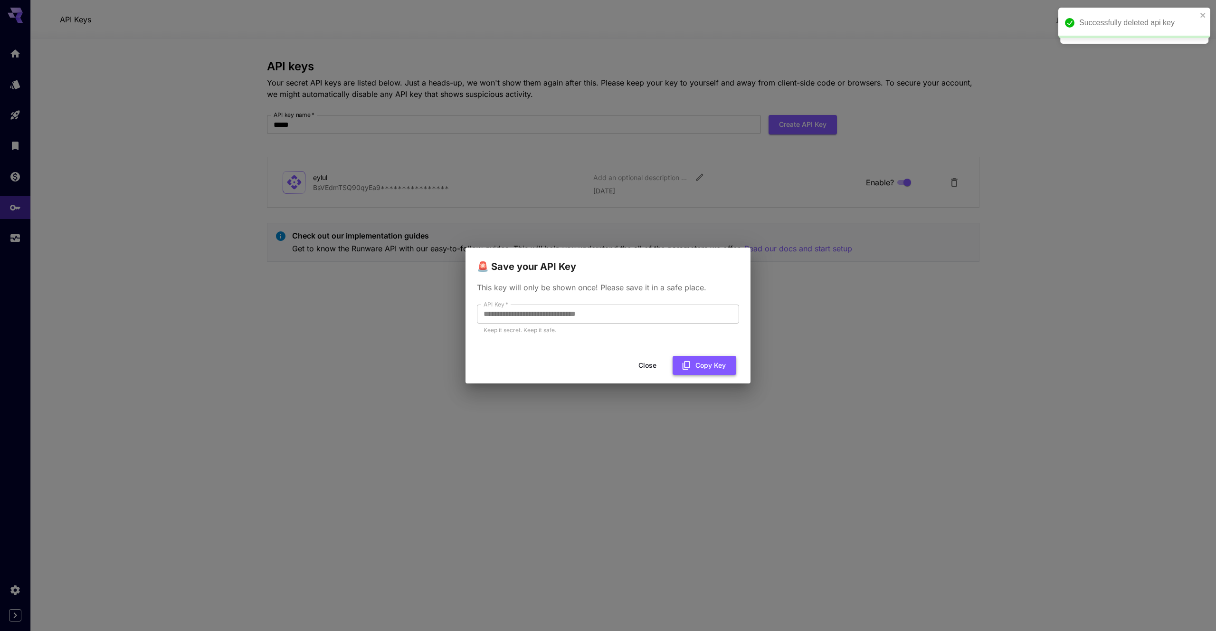
click at [703, 374] on div "Close Copy Key" at bounding box center [608, 365] width 285 height 27
drag, startPoint x: 717, startPoint y: 353, endPoint x: 715, endPoint y: 358, distance: 5.7
click at [715, 358] on div "Close Copy Key" at bounding box center [608, 365] width 285 height 27
click at [715, 359] on button "Copy Key" at bounding box center [705, 365] width 64 height 19
click at [985, 294] on div "**********" at bounding box center [608, 315] width 1216 height 631
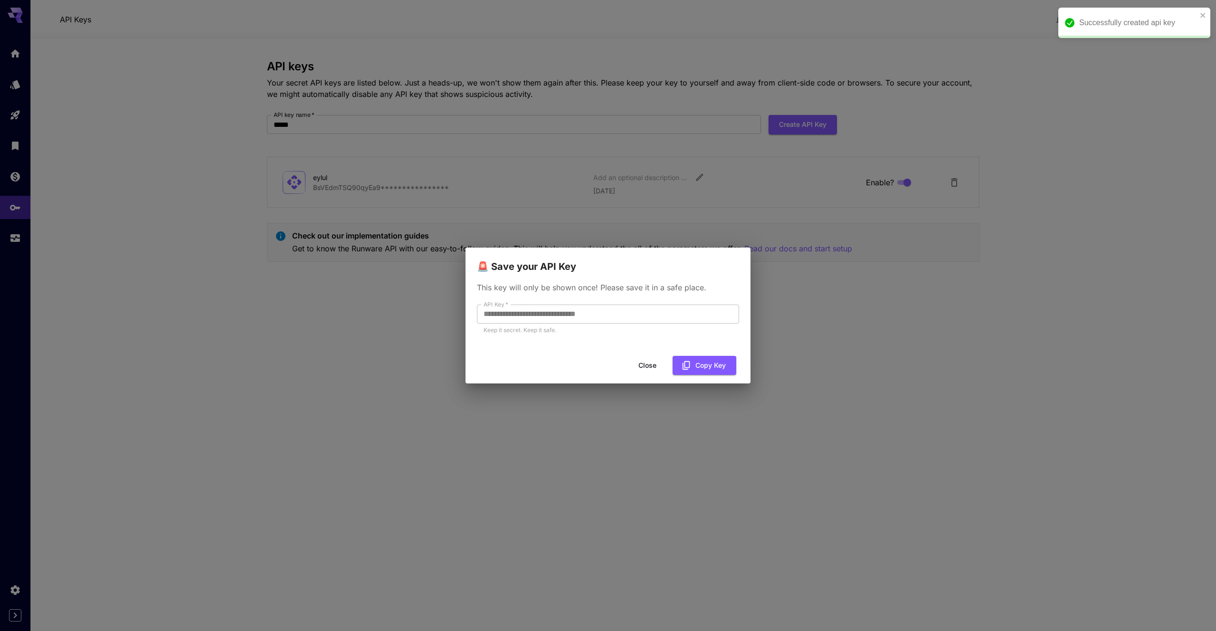
click at [639, 364] on button "Close" at bounding box center [647, 365] width 43 height 19
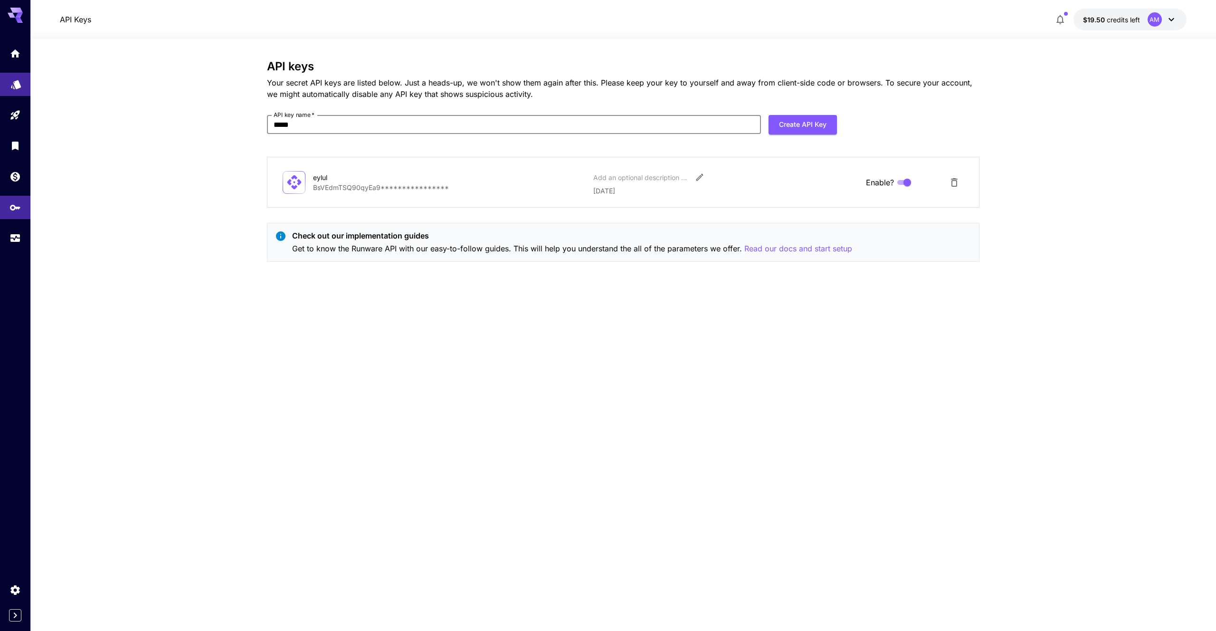
click at [12, 92] on link at bounding box center [15, 84] width 30 height 23
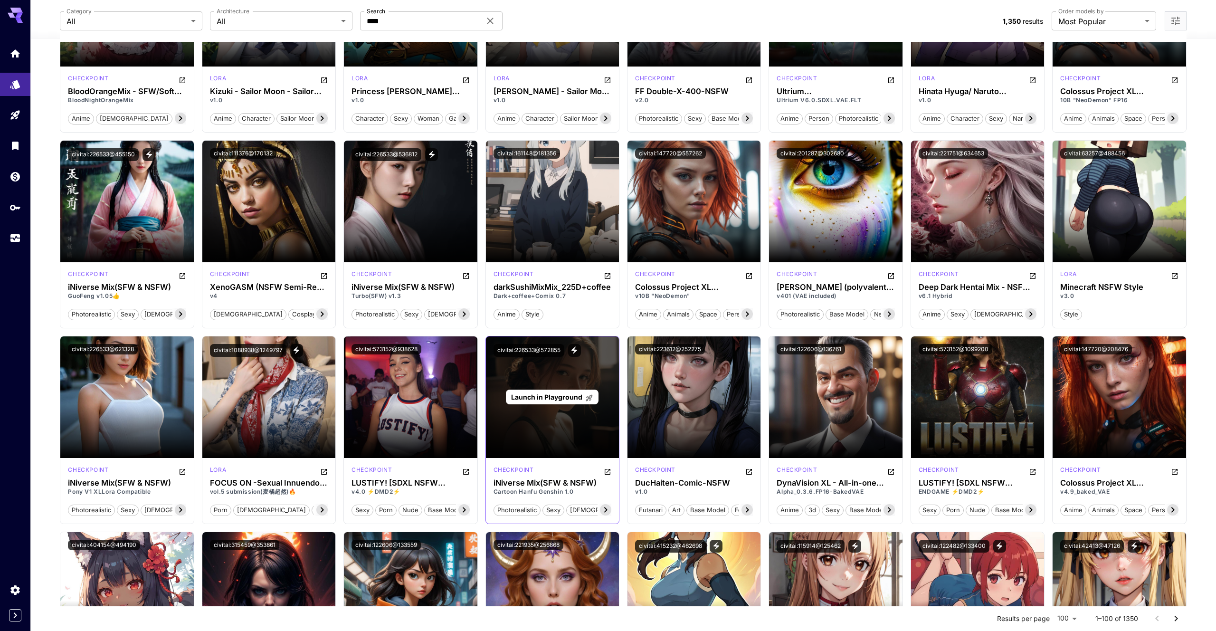
scroll to position [1739, 0]
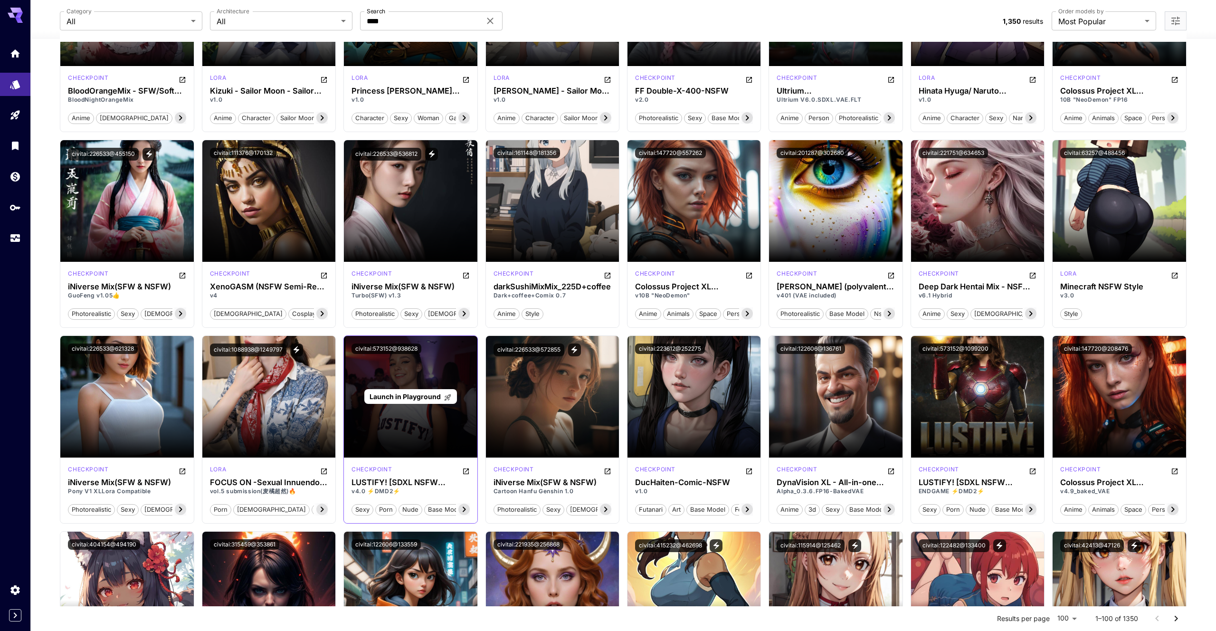
click at [423, 407] on div "Launch in Playground" at bounding box center [410, 397] width 133 height 122
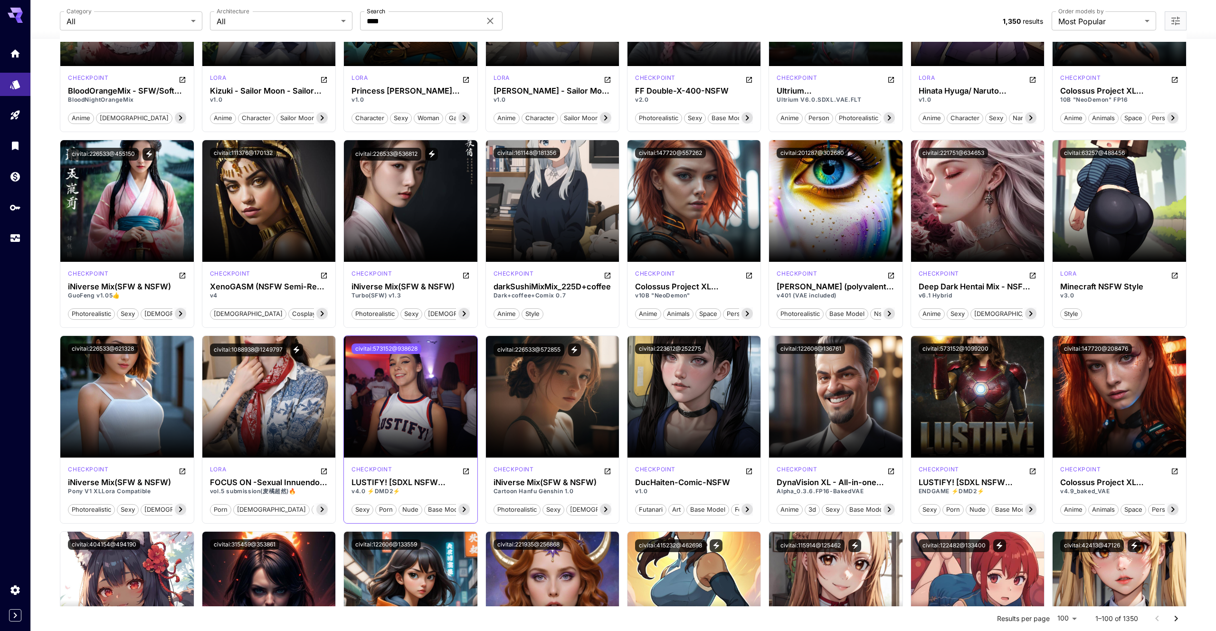
click at [397, 349] on button "civitai:573152@938628" at bounding box center [387, 349] width 70 height 10
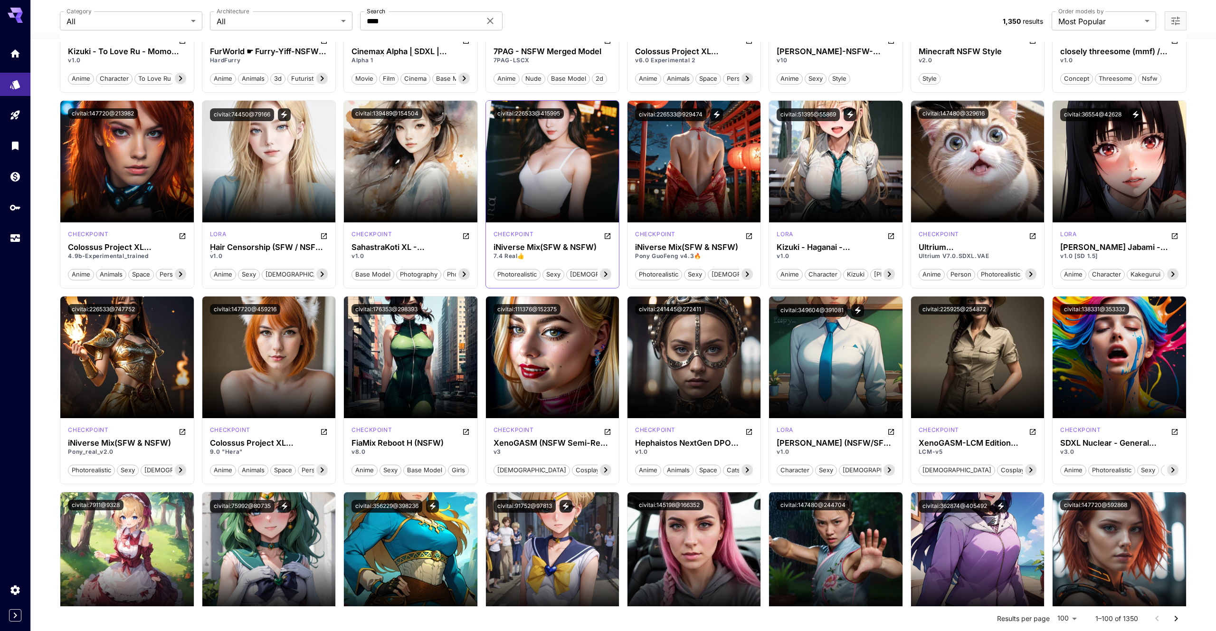
scroll to position [1195, 0]
